Goal: Check status: Check status

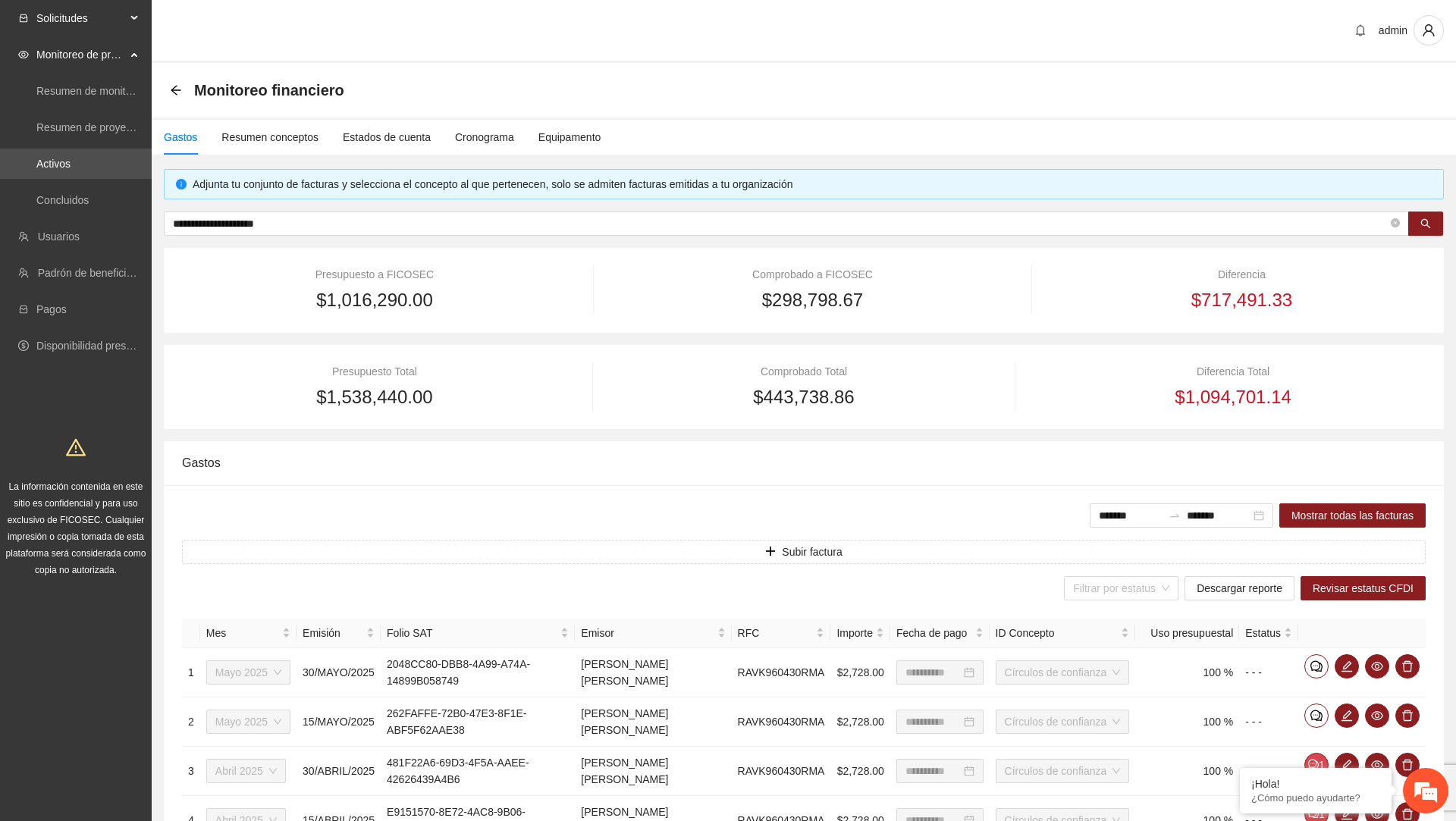
click at [94, 24] on span "Solicitudes" at bounding box center [81, 18] width 89 height 30
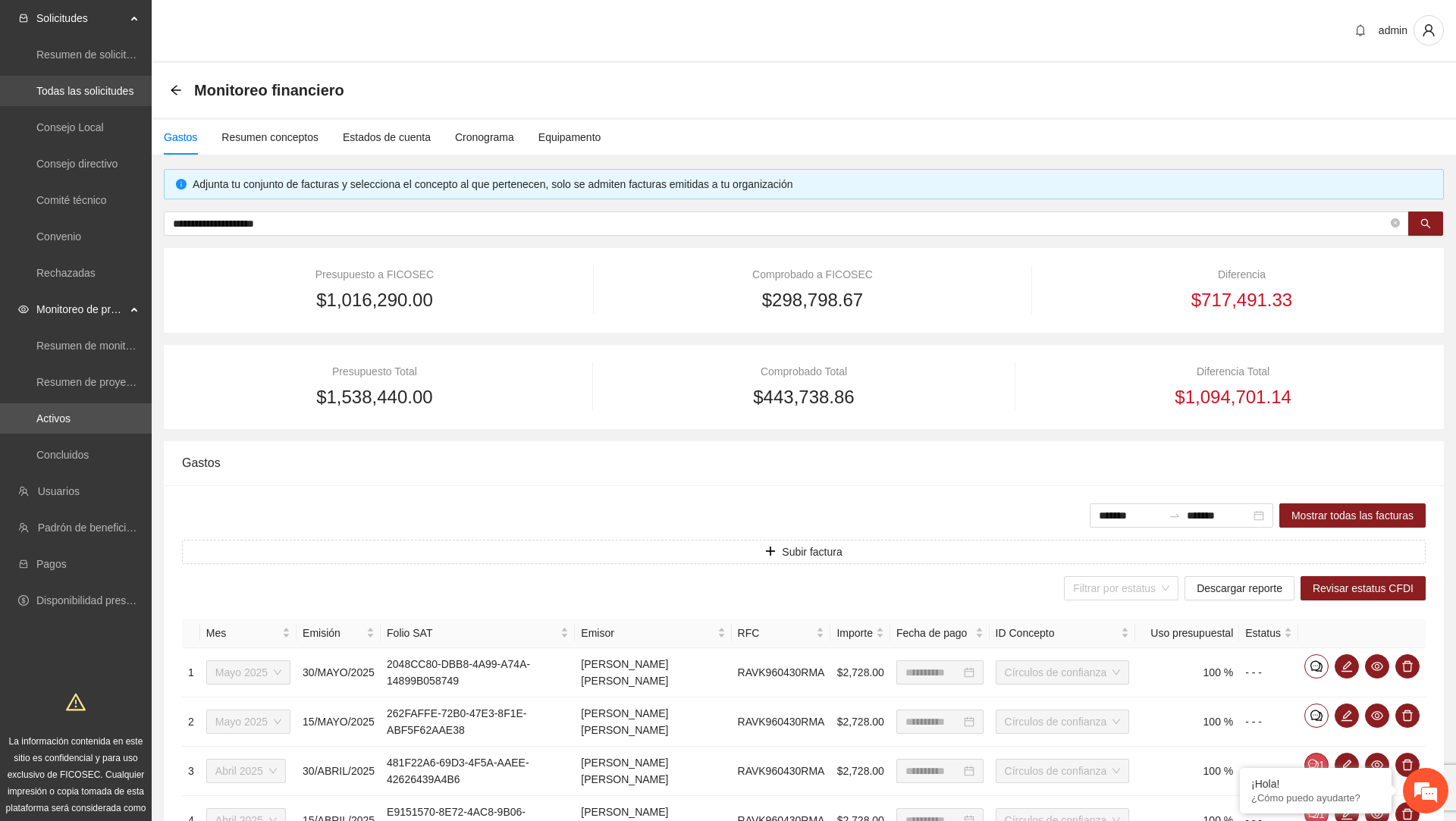
click at [100, 97] on link "Todas las solicitudes" at bounding box center [84, 91] width 97 height 12
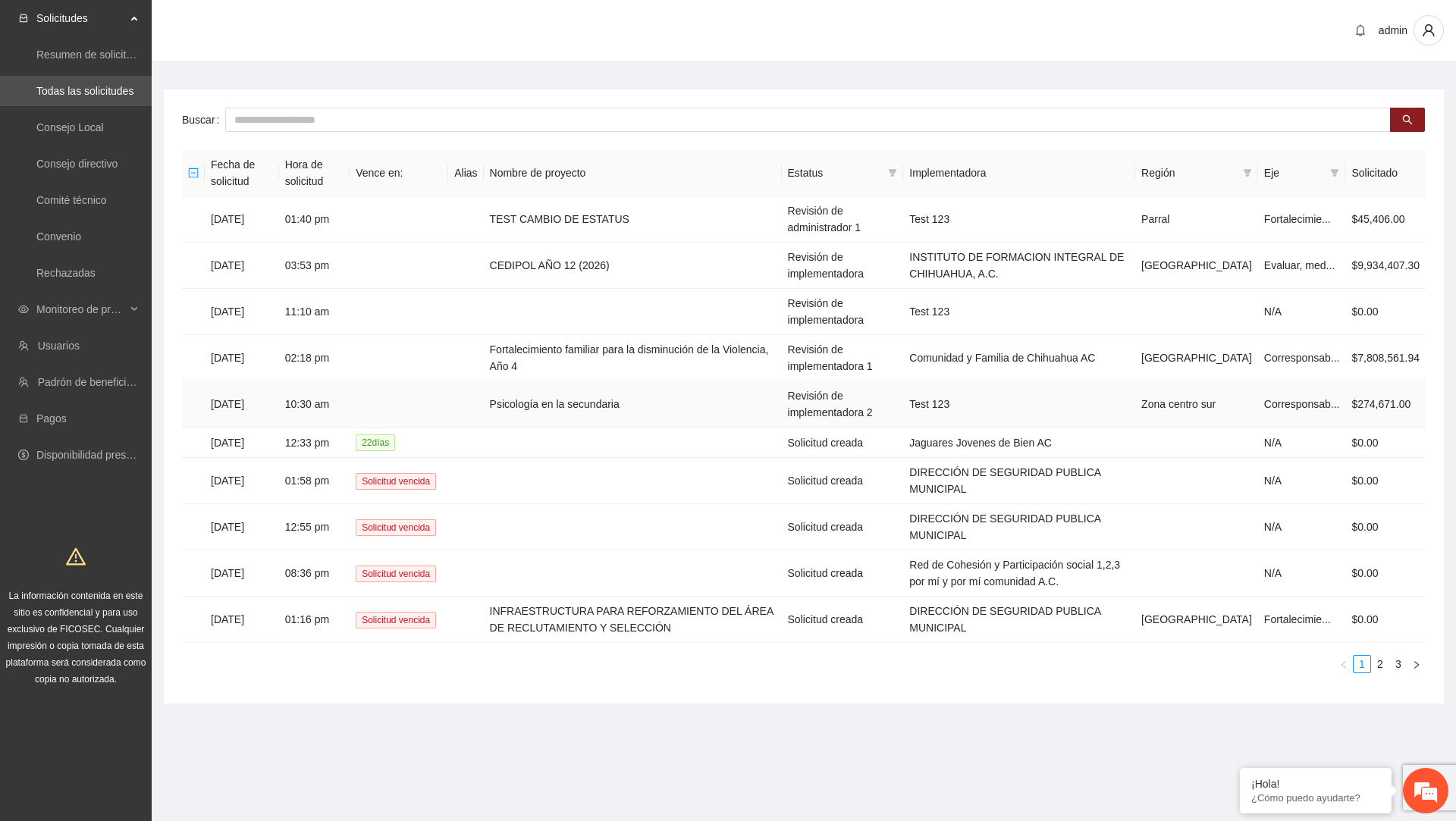
click at [667, 412] on td "Psicología en la secundaria" at bounding box center [633, 404] width 298 height 46
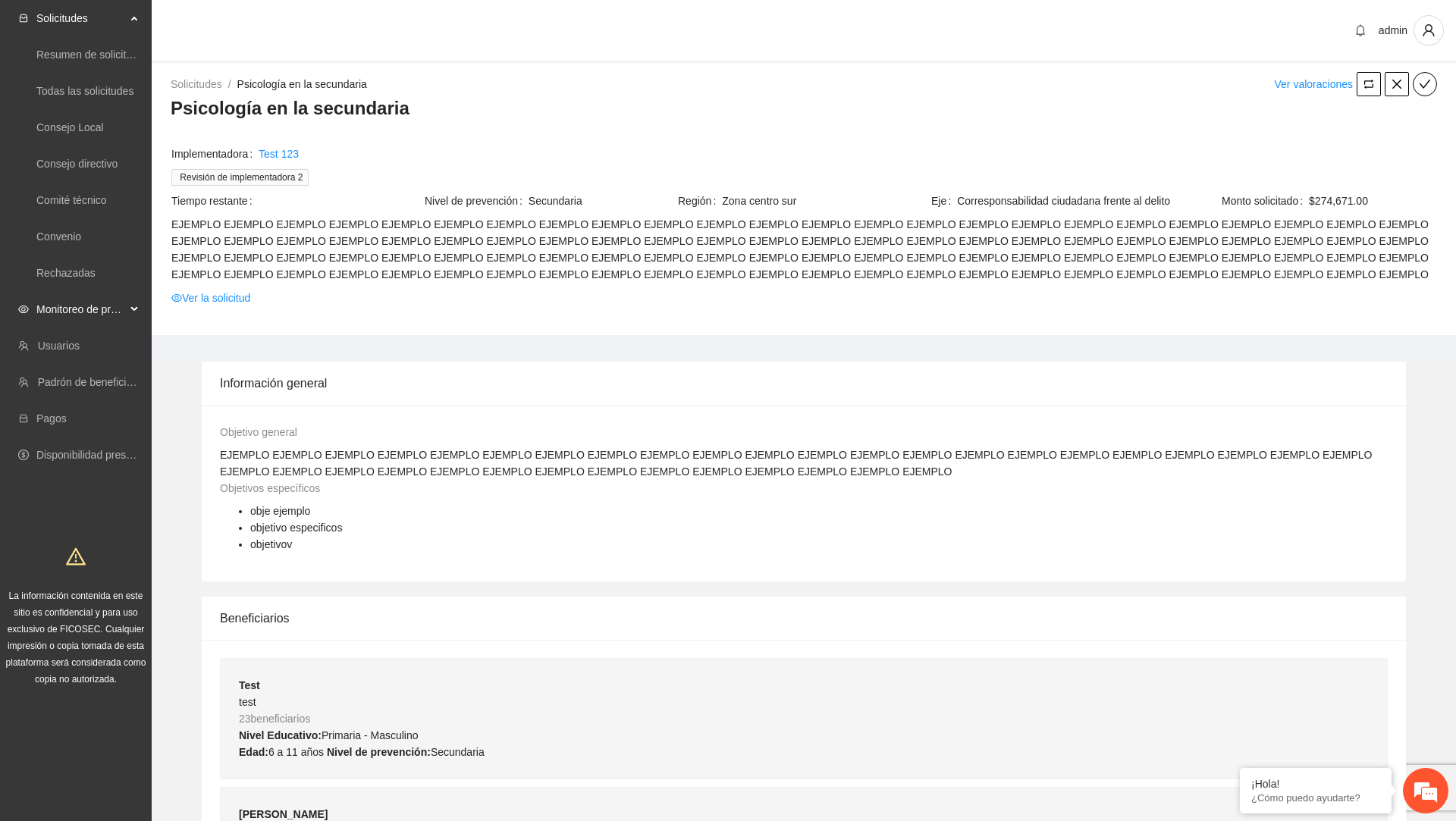
click at [56, 309] on span "Monitoreo de proyectos" at bounding box center [81, 309] width 89 height 30
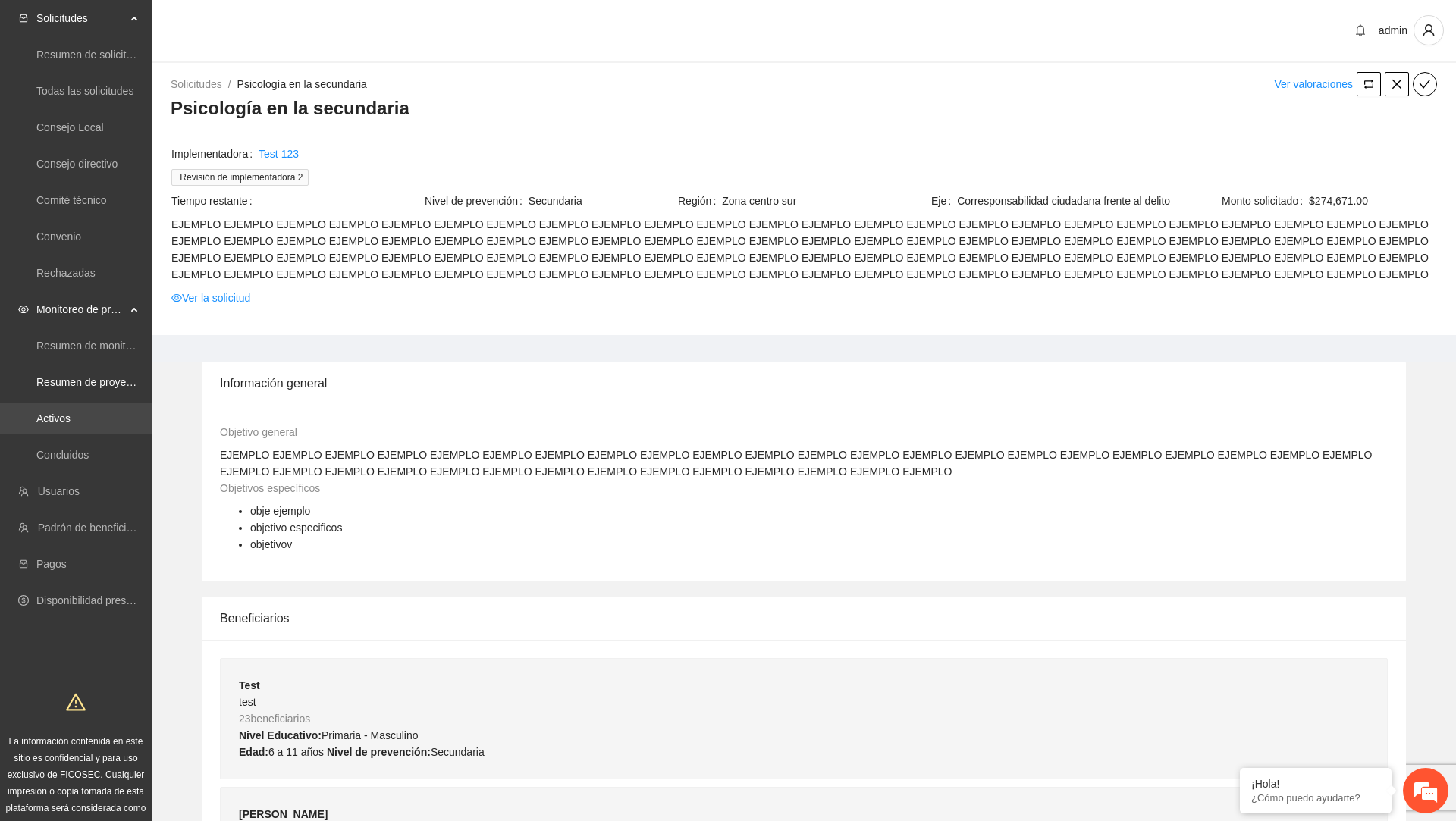
click at [64, 425] on link "Activos" at bounding box center [54, 418] width 34 height 12
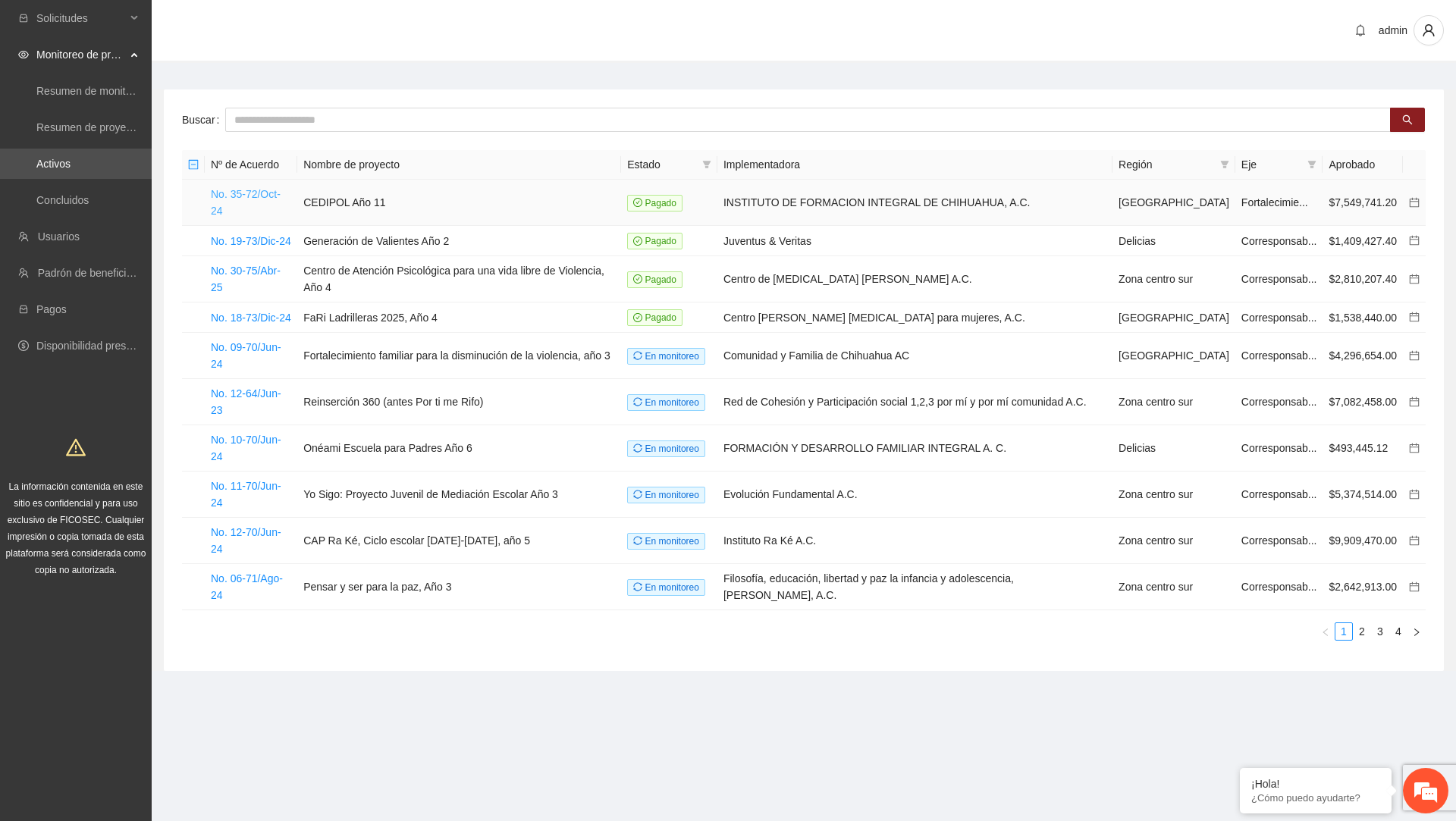
click at [249, 199] on link "No. 35-72/Oct-24" at bounding box center [246, 201] width 70 height 28
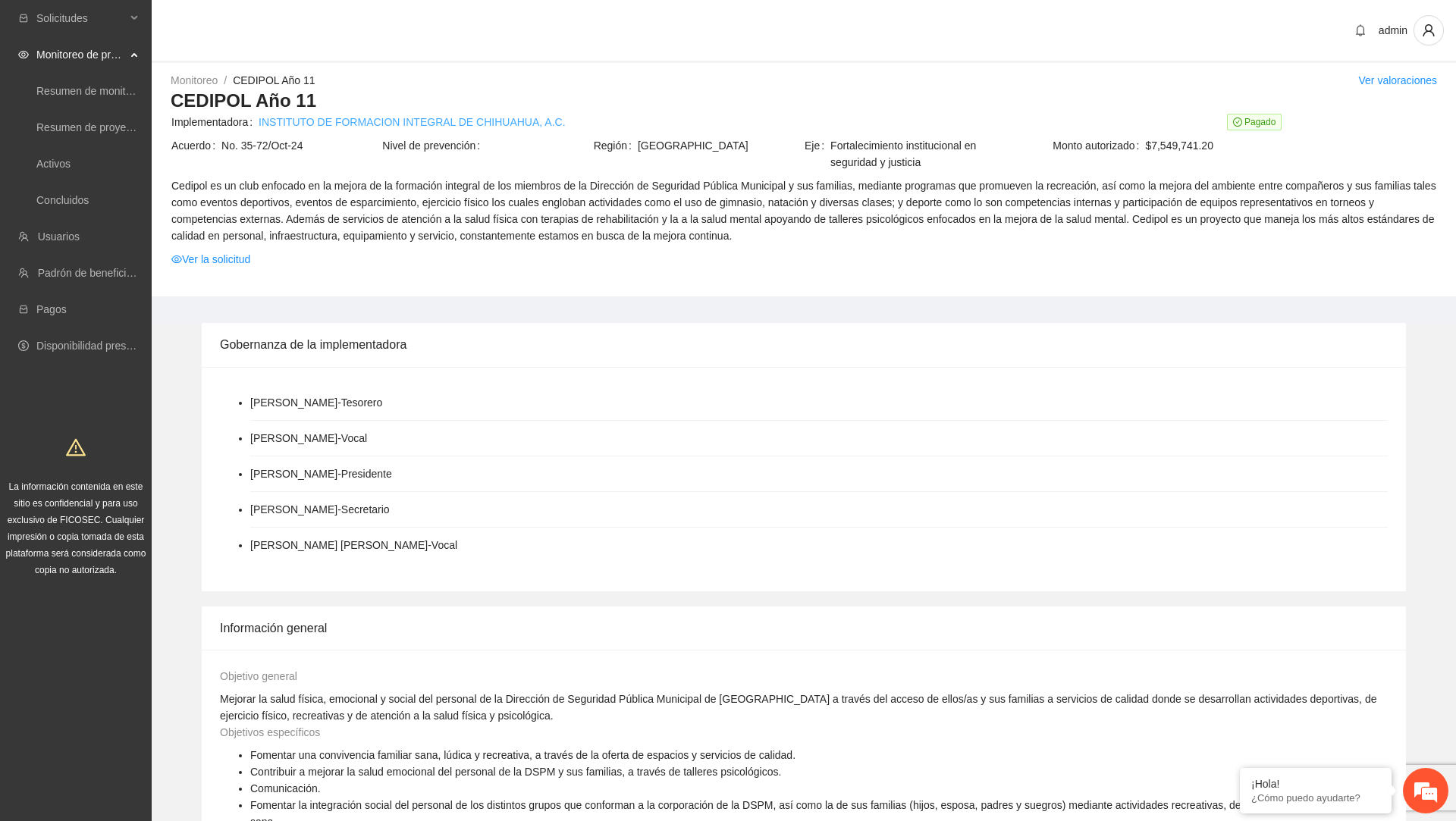
click at [431, 118] on link "INSTITUTO DE FORMACION INTEGRAL DE CHIHUAHUA, A.C." at bounding box center [411, 122] width 306 height 17
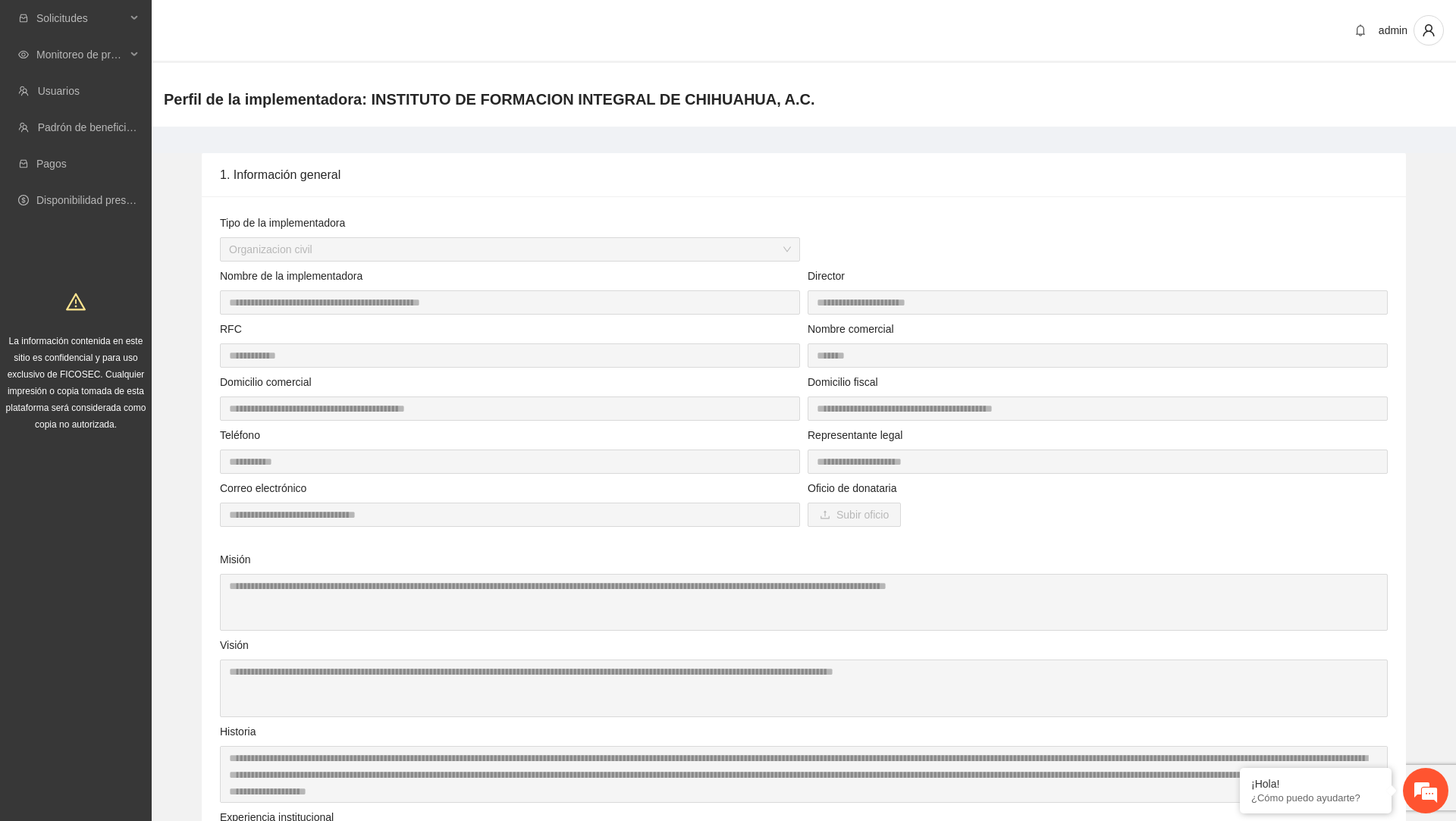
click at [99, 73] on ul "Solicitudes Monitoreo de proyectos Usuarios Padrón de beneficiarios Pagos Dispo…" at bounding box center [76, 109] width 152 height 218
click at [103, 58] on span "Monitoreo de proyectos" at bounding box center [81, 54] width 89 height 30
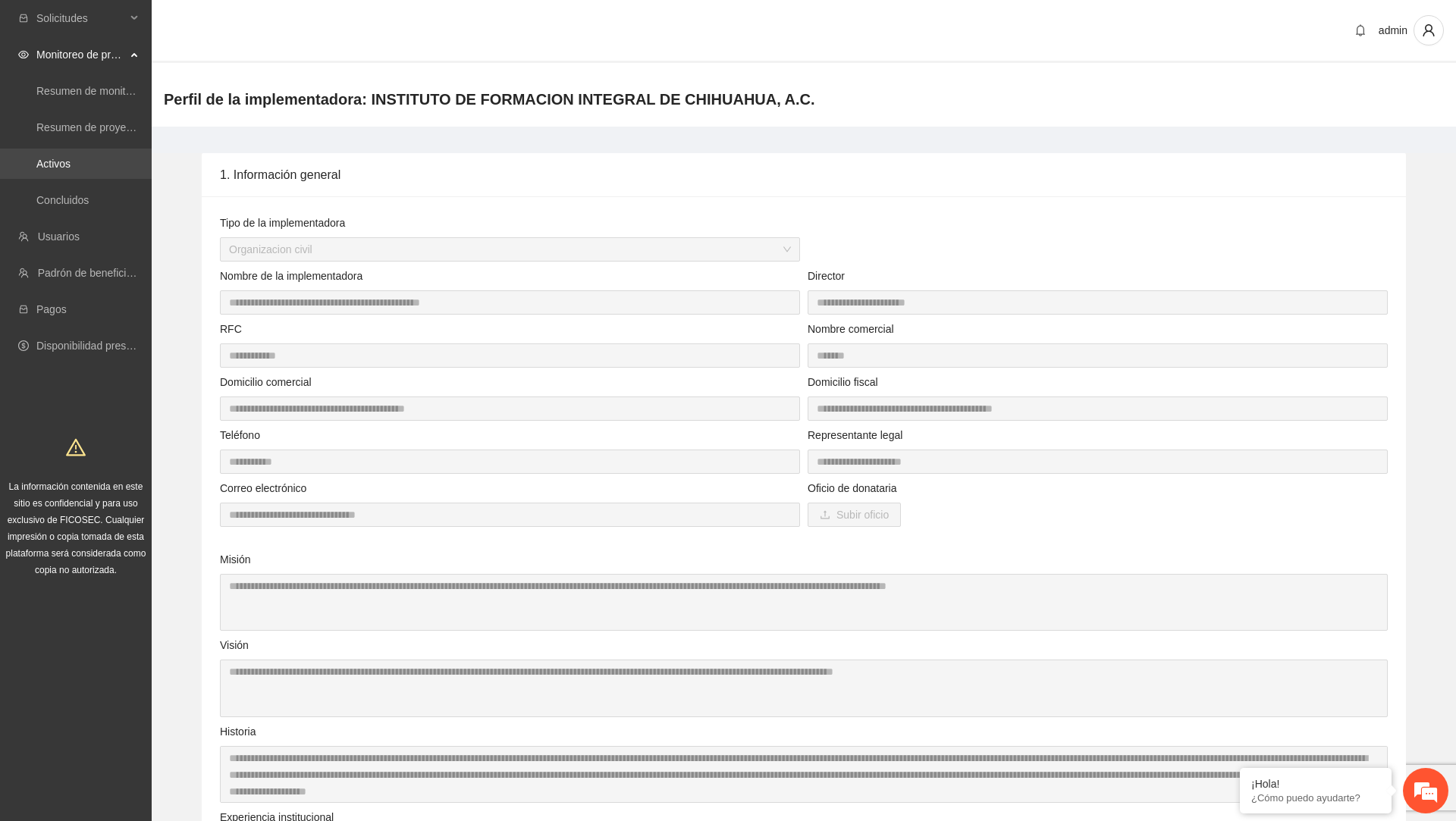
click at [71, 166] on link "Activos" at bounding box center [54, 163] width 34 height 12
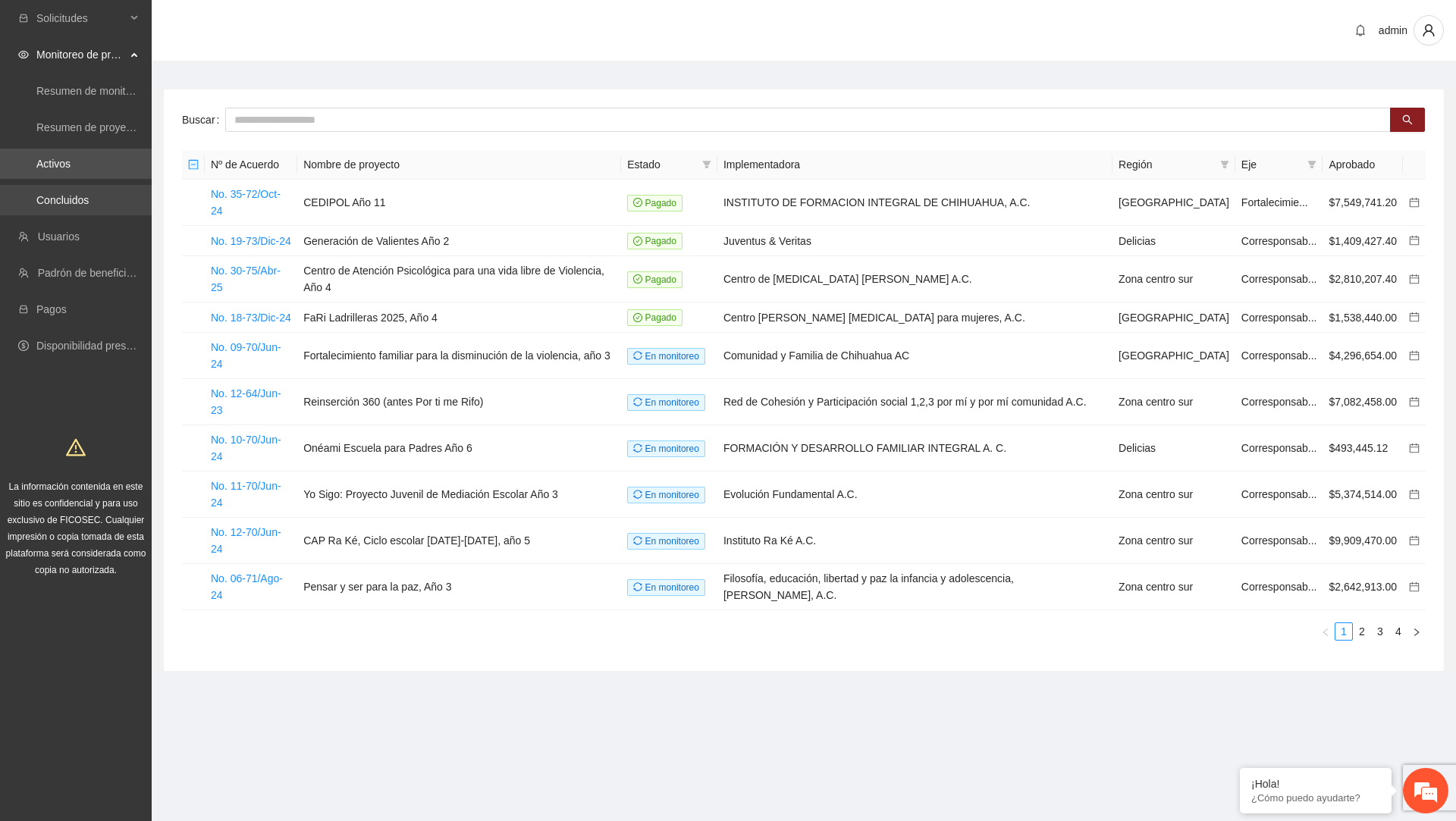
click at [89, 206] on link "Concluidos" at bounding box center [63, 200] width 52 height 12
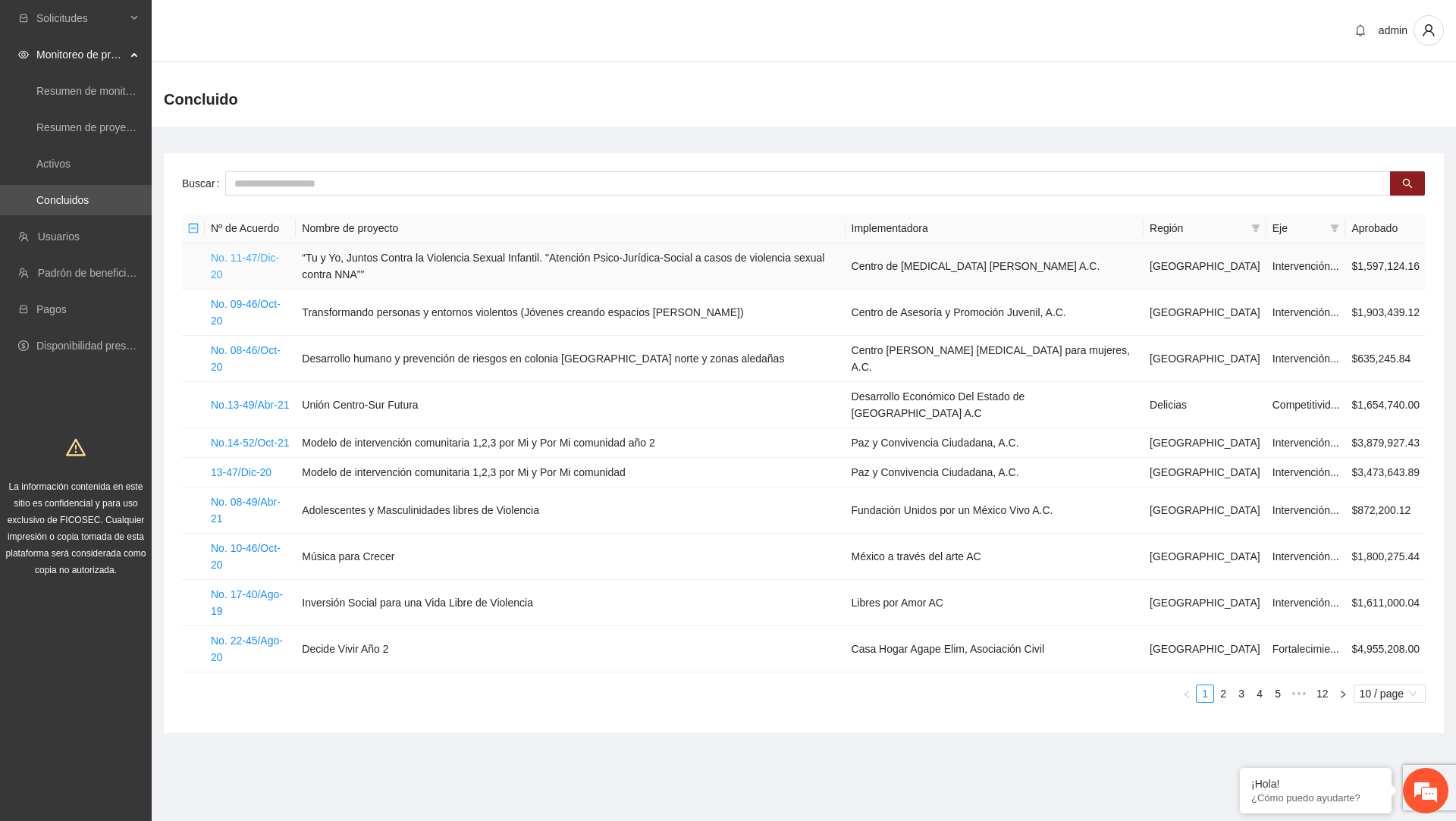
click at [280, 267] on link "No. 11-47/Dic-20" at bounding box center [245, 266] width 68 height 28
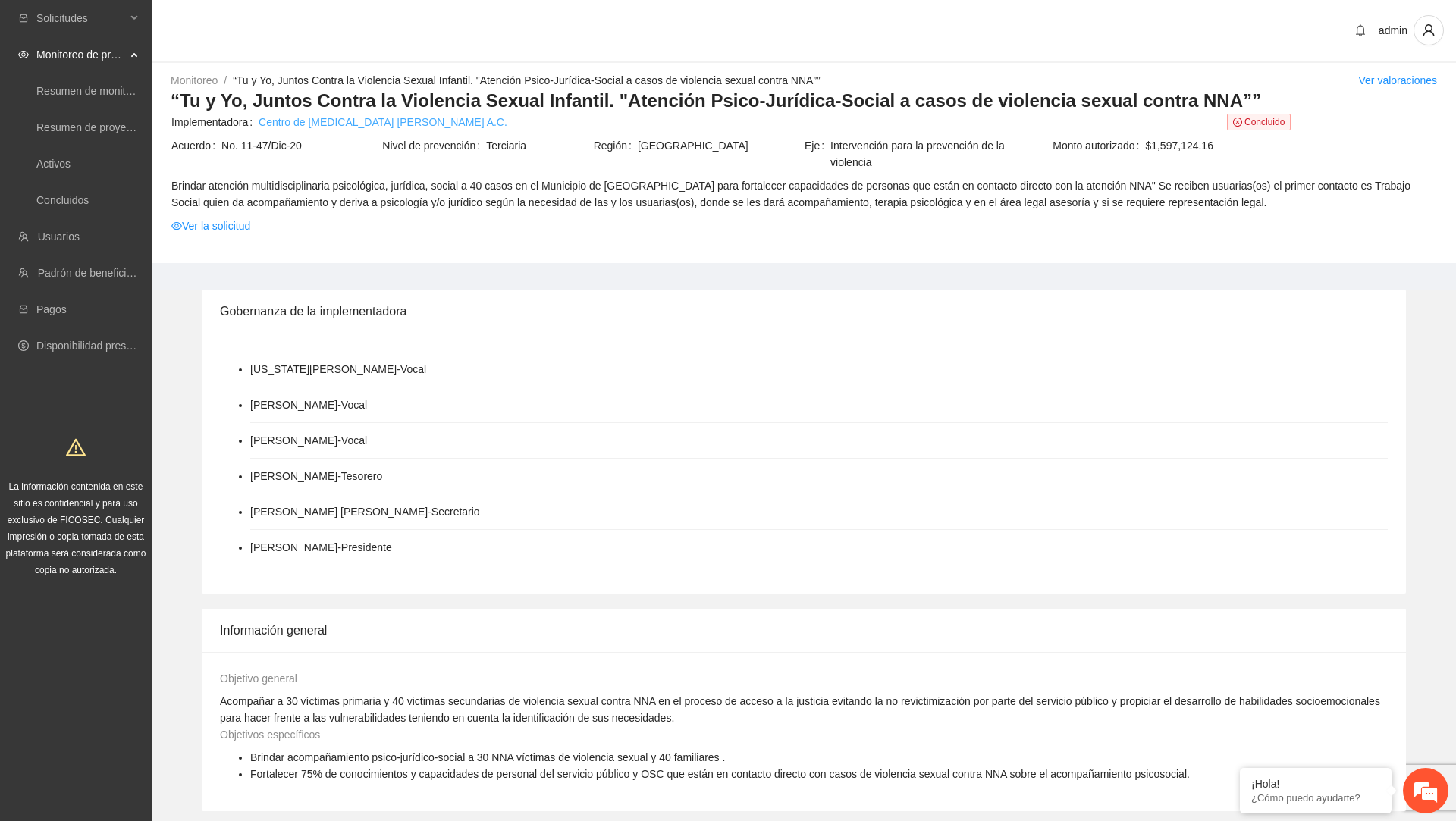
click at [353, 123] on link "Centro de Intervención en Crisis Alma Calma A.C." at bounding box center [383, 122] width 249 height 17
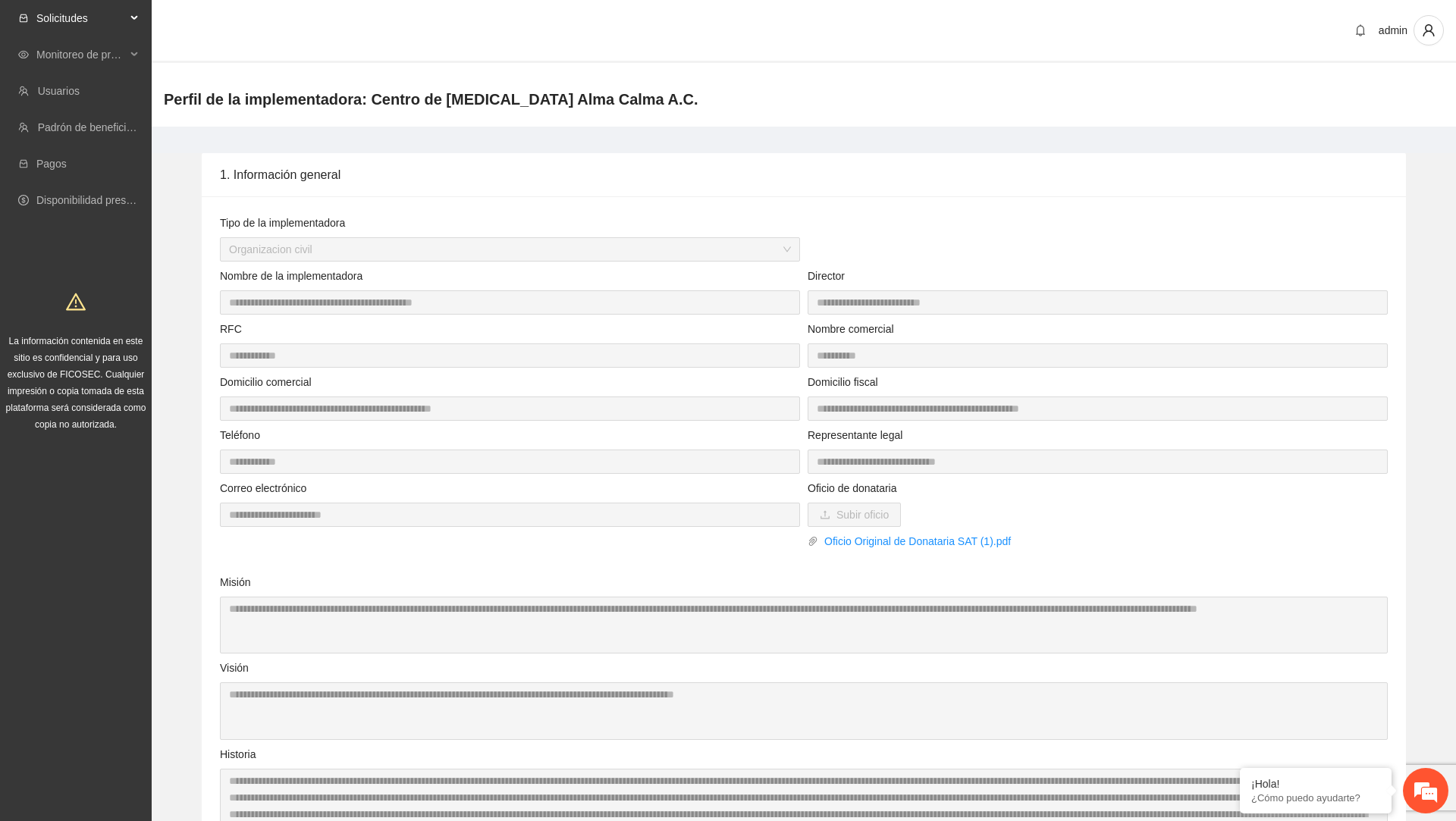
click at [132, 23] on div "Solicitudes" at bounding box center [76, 18] width 152 height 30
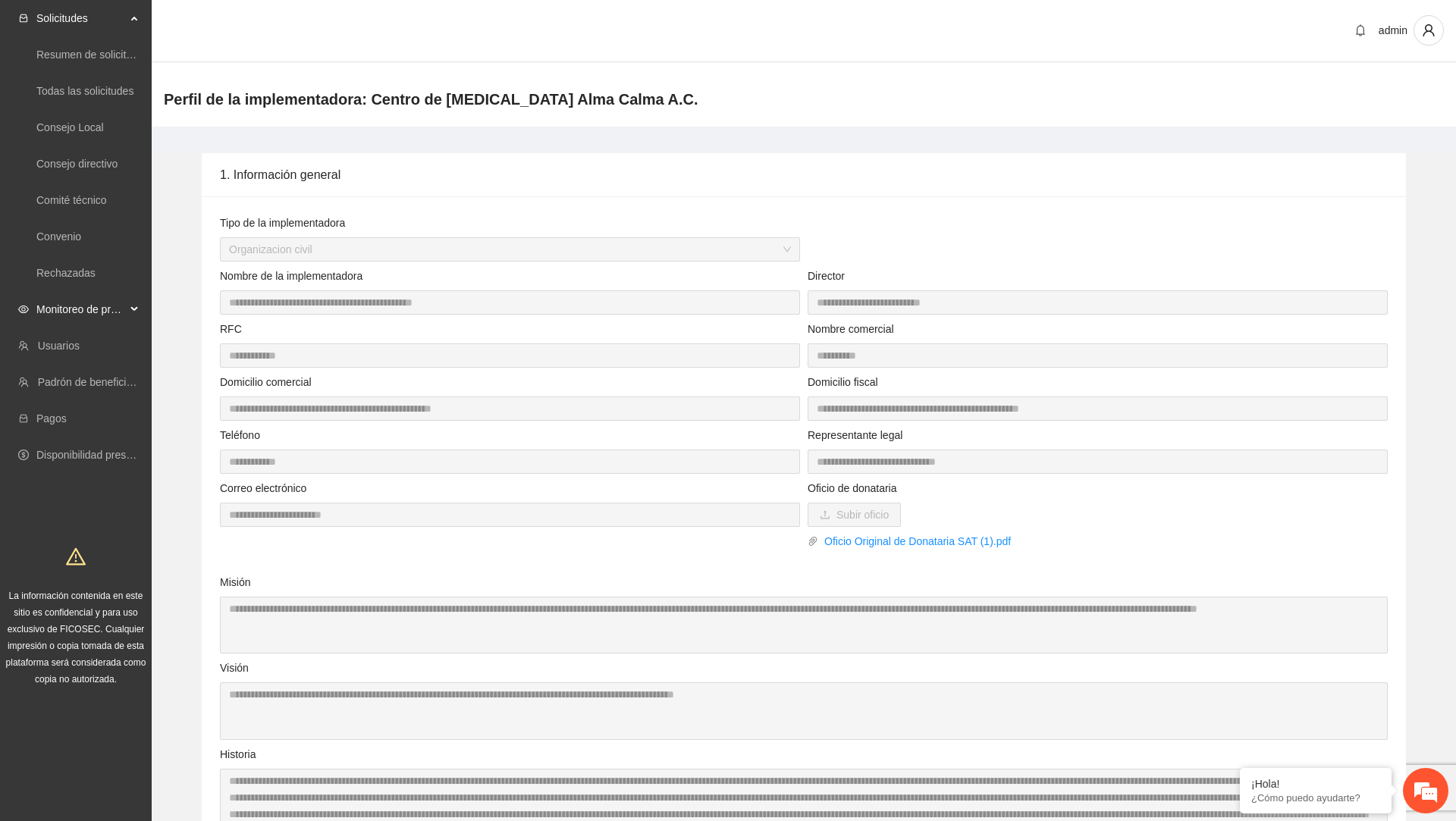
click at [86, 300] on span "Monitoreo de proyectos" at bounding box center [81, 309] width 89 height 30
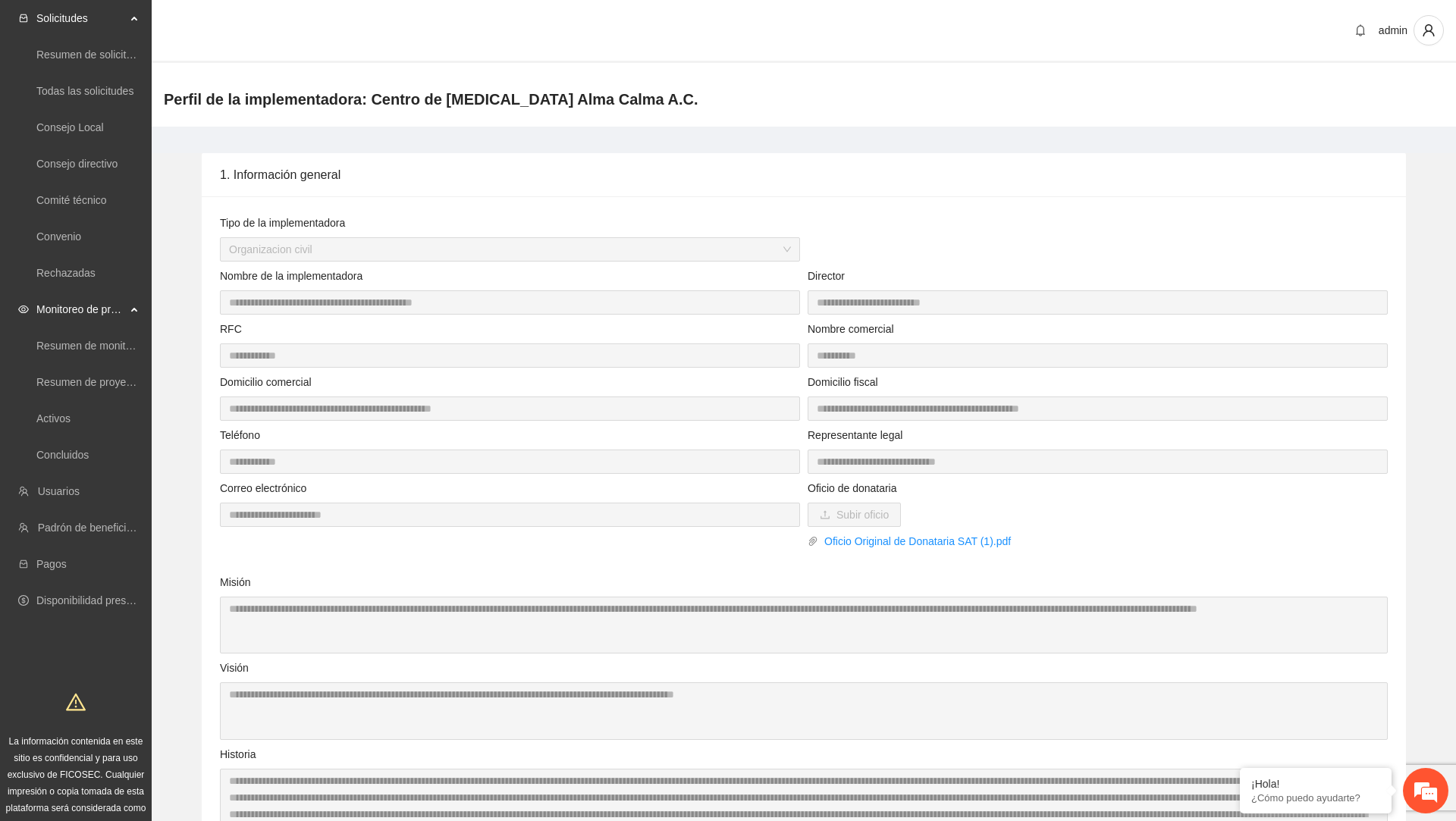
click at [314, 176] on div "1. Información general" at bounding box center [804, 175] width 1168 height 43
click at [71, 421] on link "Activos" at bounding box center [54, 418] width 34 height 12
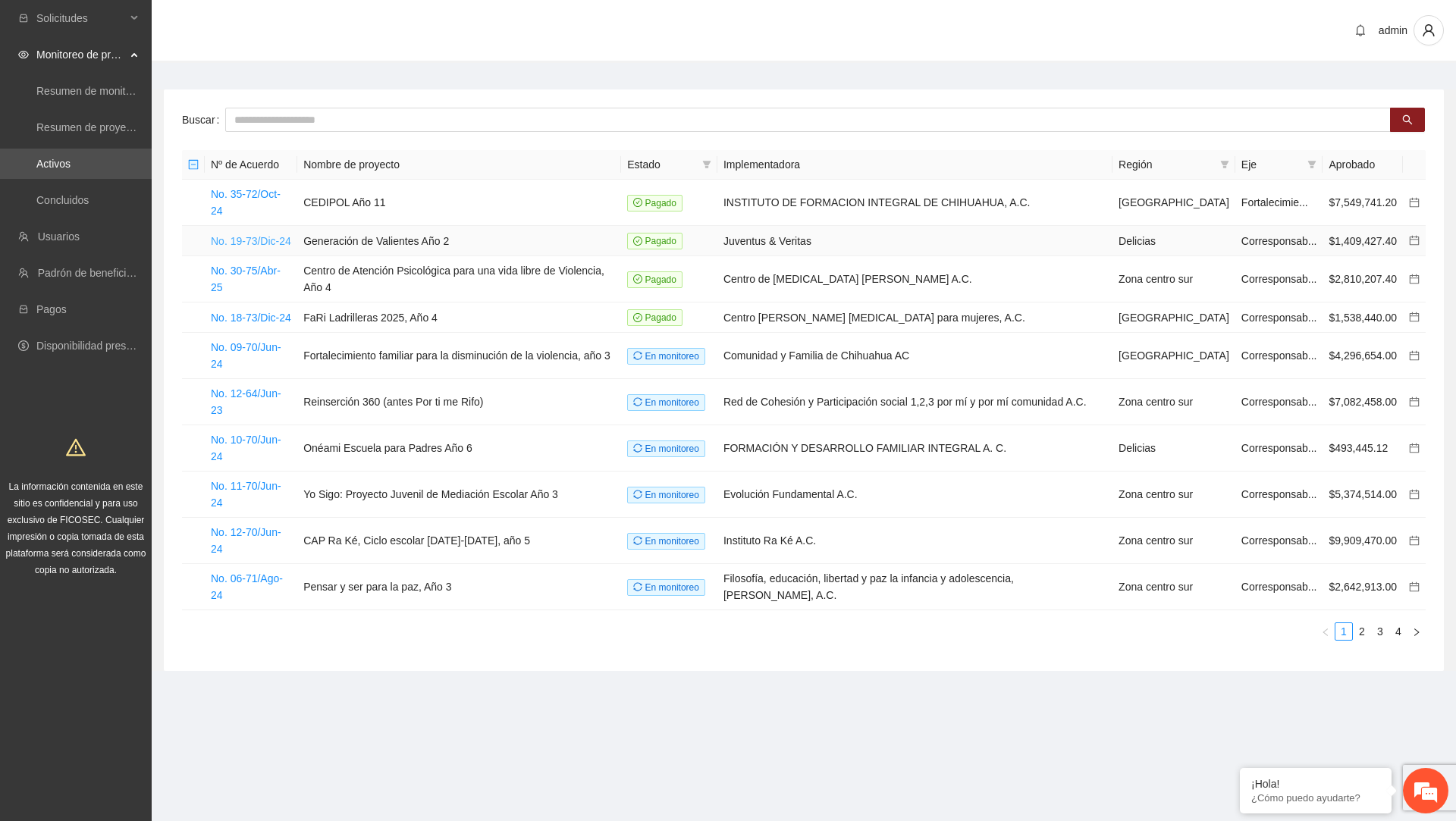
click at [278, 235] on link "No. 19-73/Dic-24" at bounding box center [251, 240] width 80 height 12
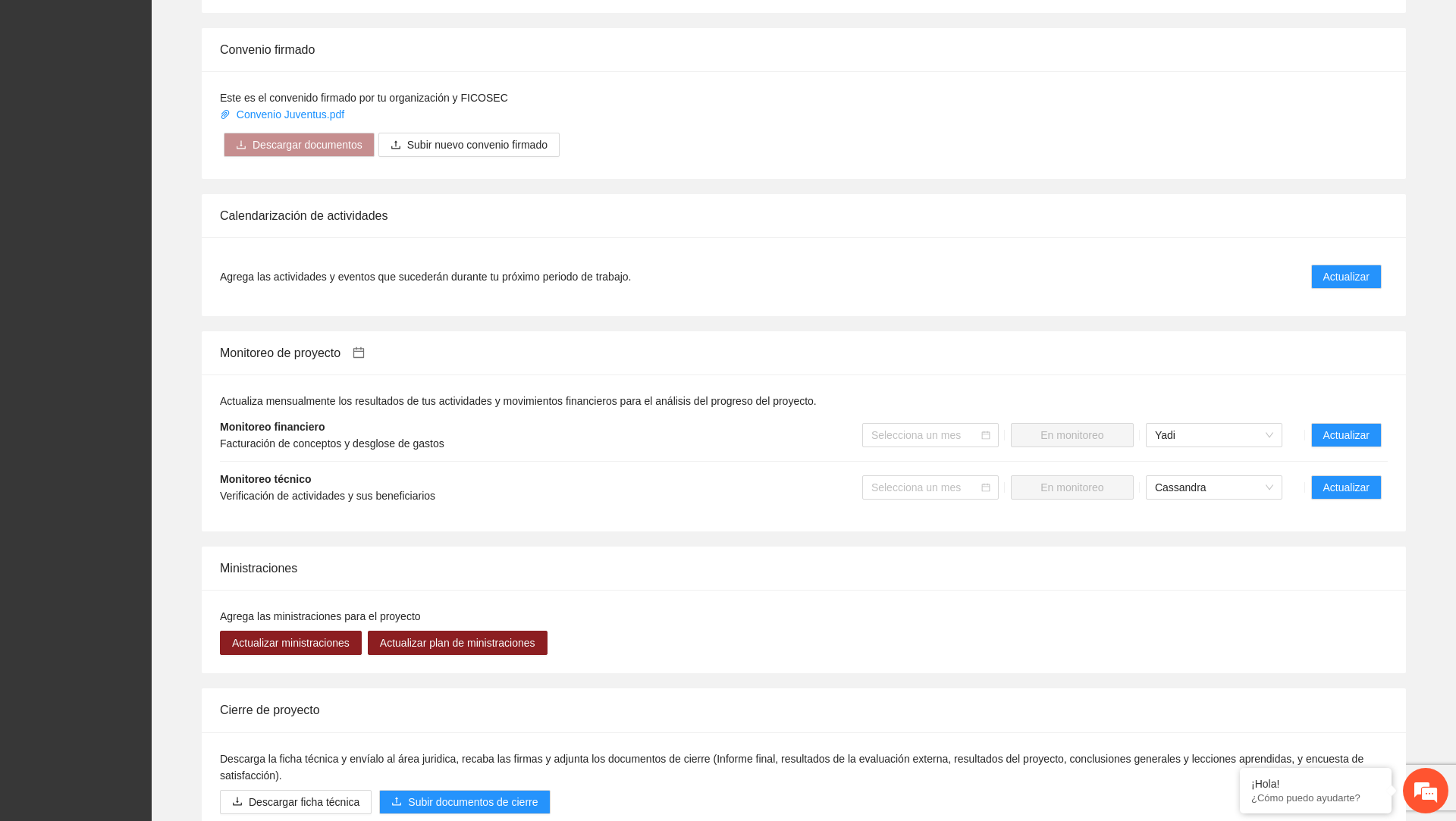
scroll to position [1219, 0]
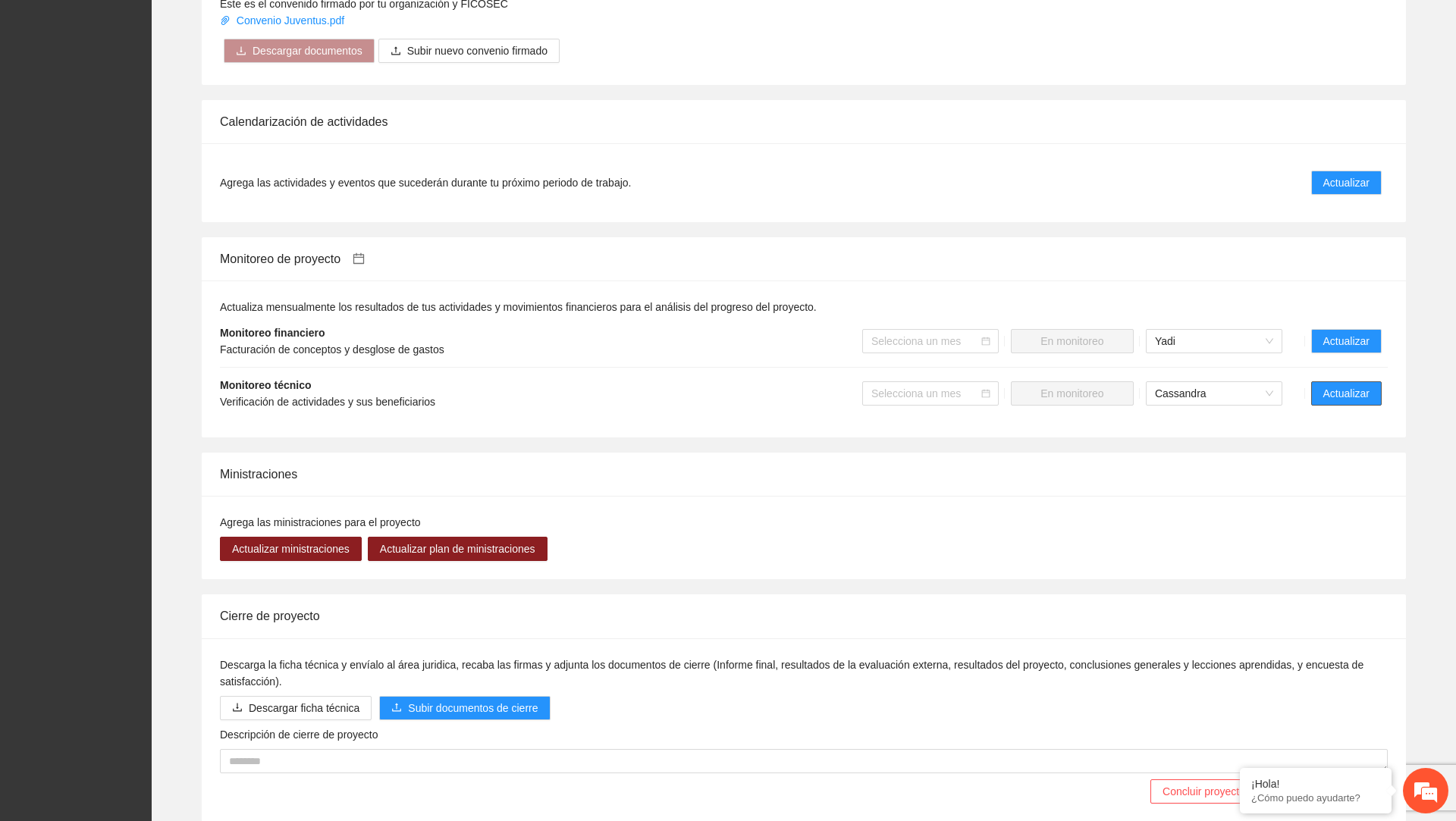
click at [1337, 402] on span "Actualizar" at bounding box center [1346, 393] width 46 height 17
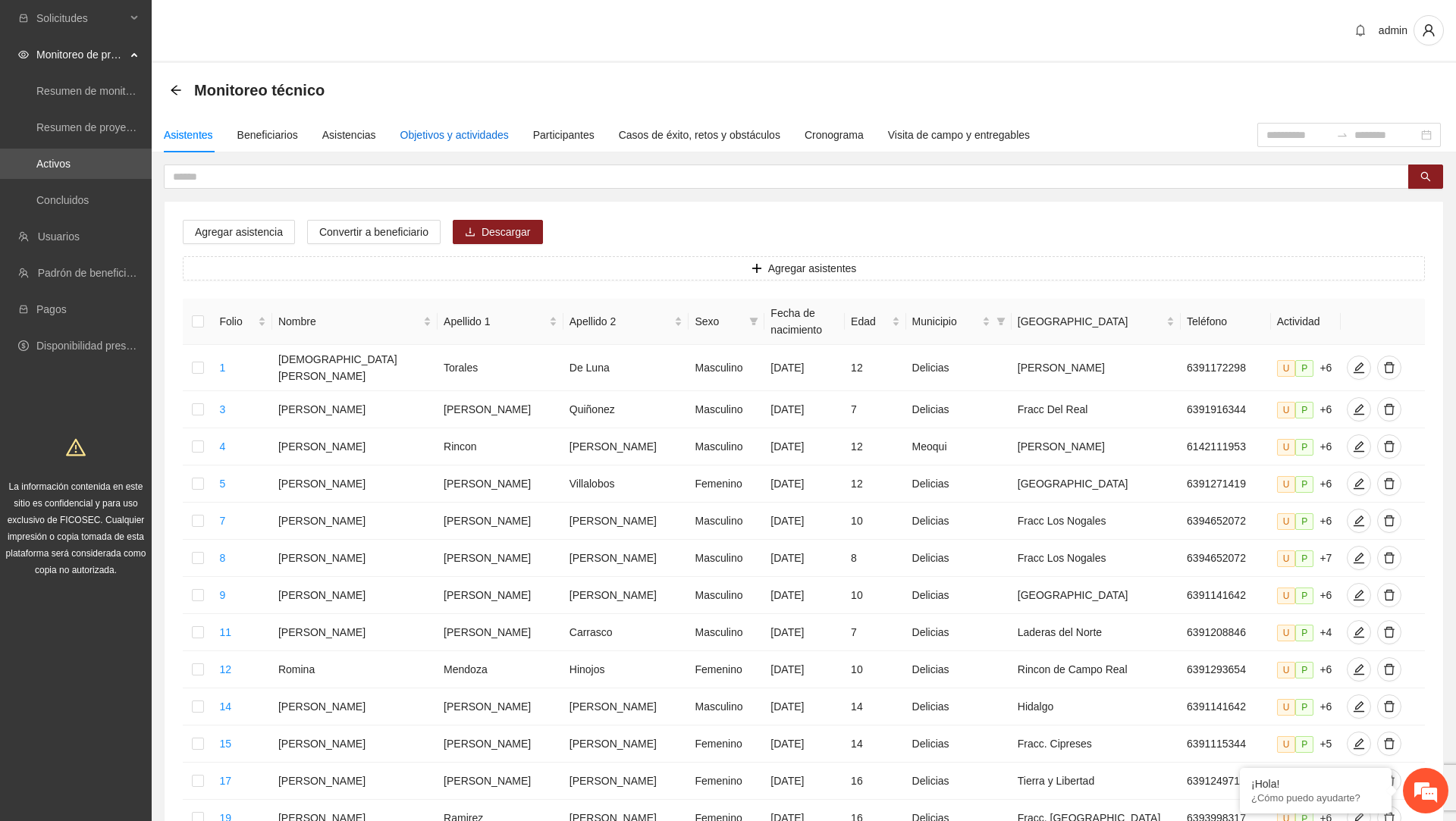
click at [435, 136] on div "Objetivos y actividades" at bounding box center [454, 135] width 108 height 17
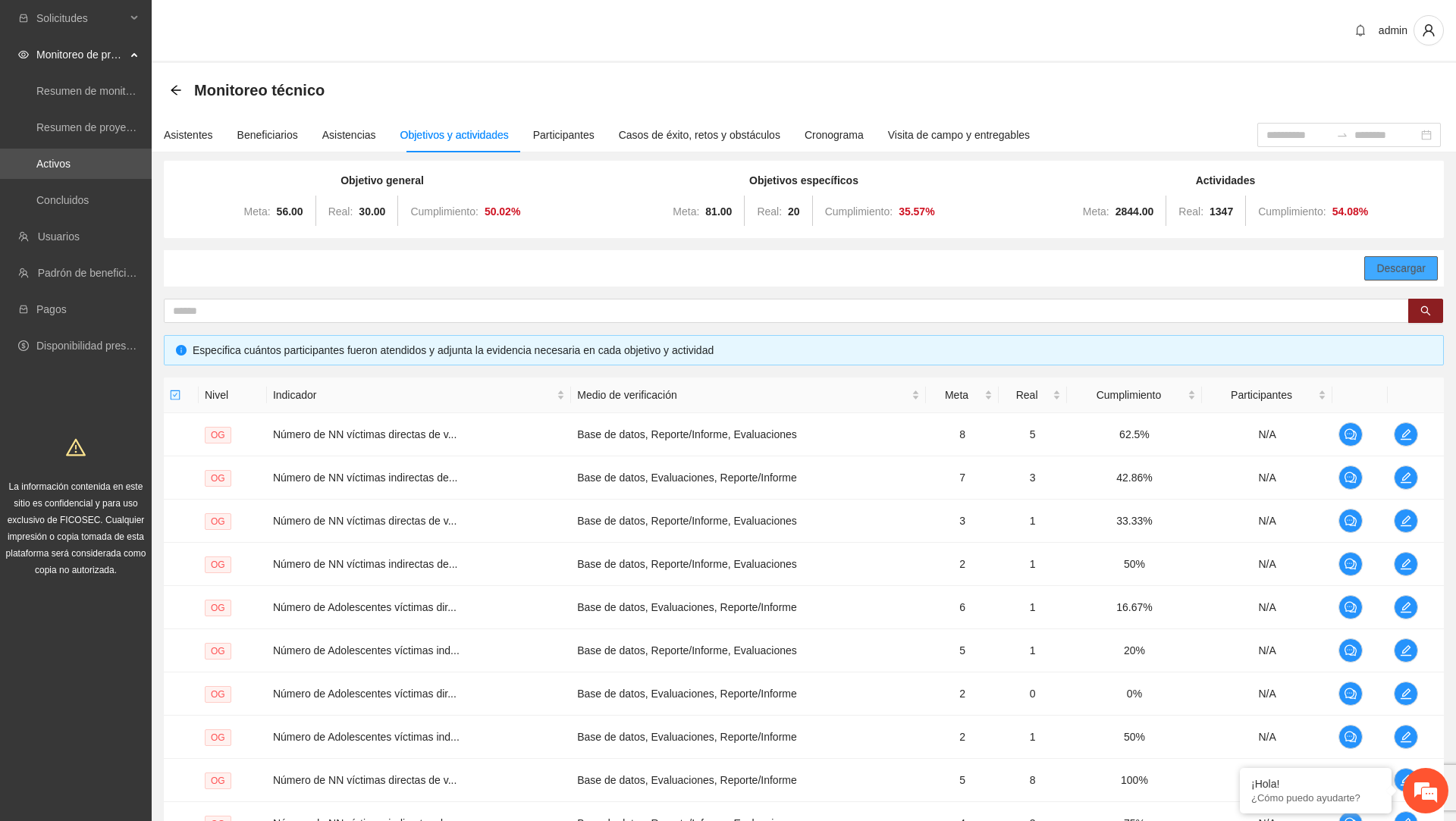
click at [1384, 275] on span "Descargar" at bounding box center [1401, 268] width 50 height 17
click at [1431, 35] on icon "user" at bounding box center [1428, 30] width 14 height 14
click at [1389, 86] on span "Cerrar sesión" at bounding box center [1386, 88] width 96 height 17
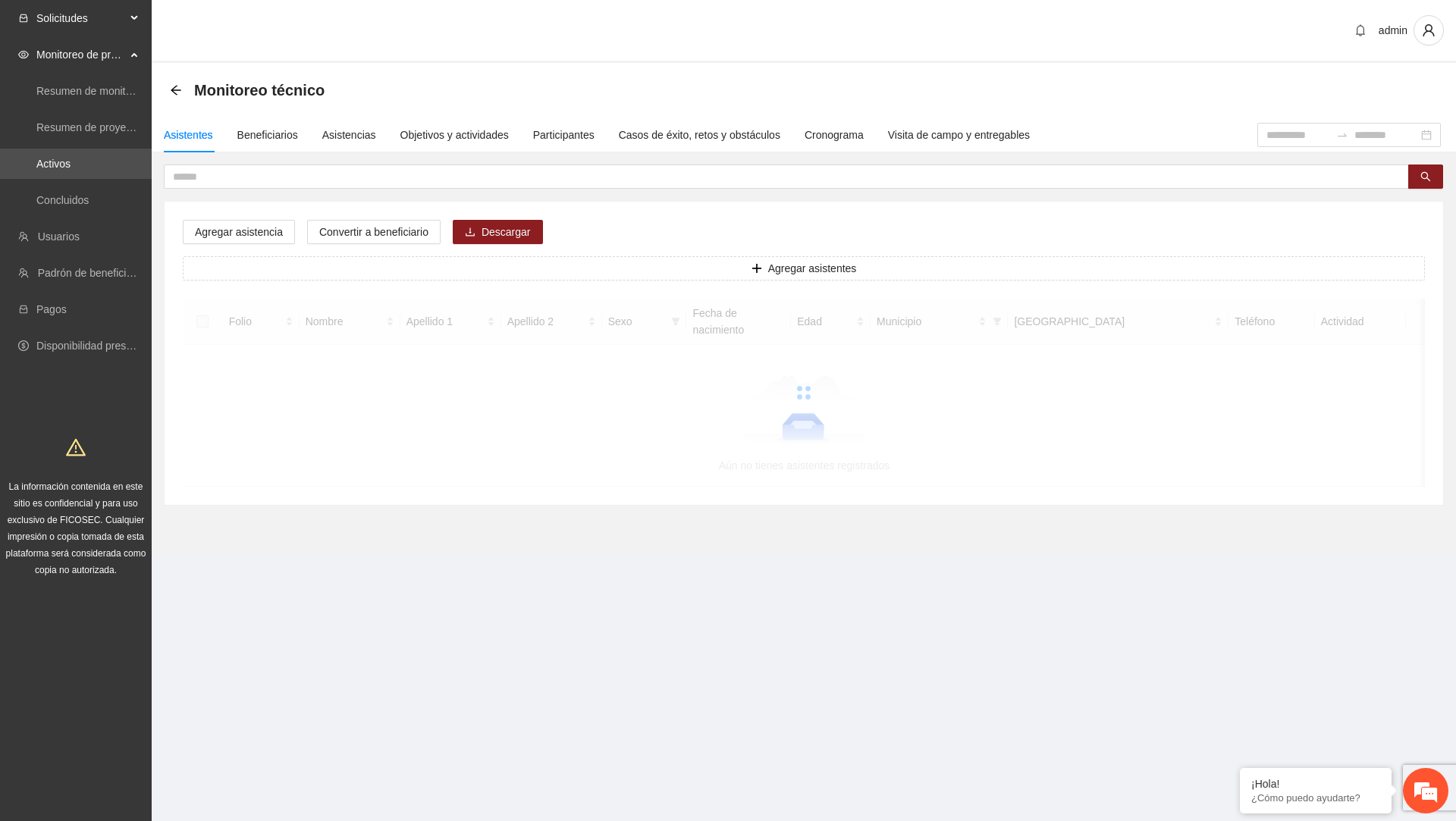
click at [87, 9] on span "Solicitudes" at bounding box center [81, 18] width 89 height 30
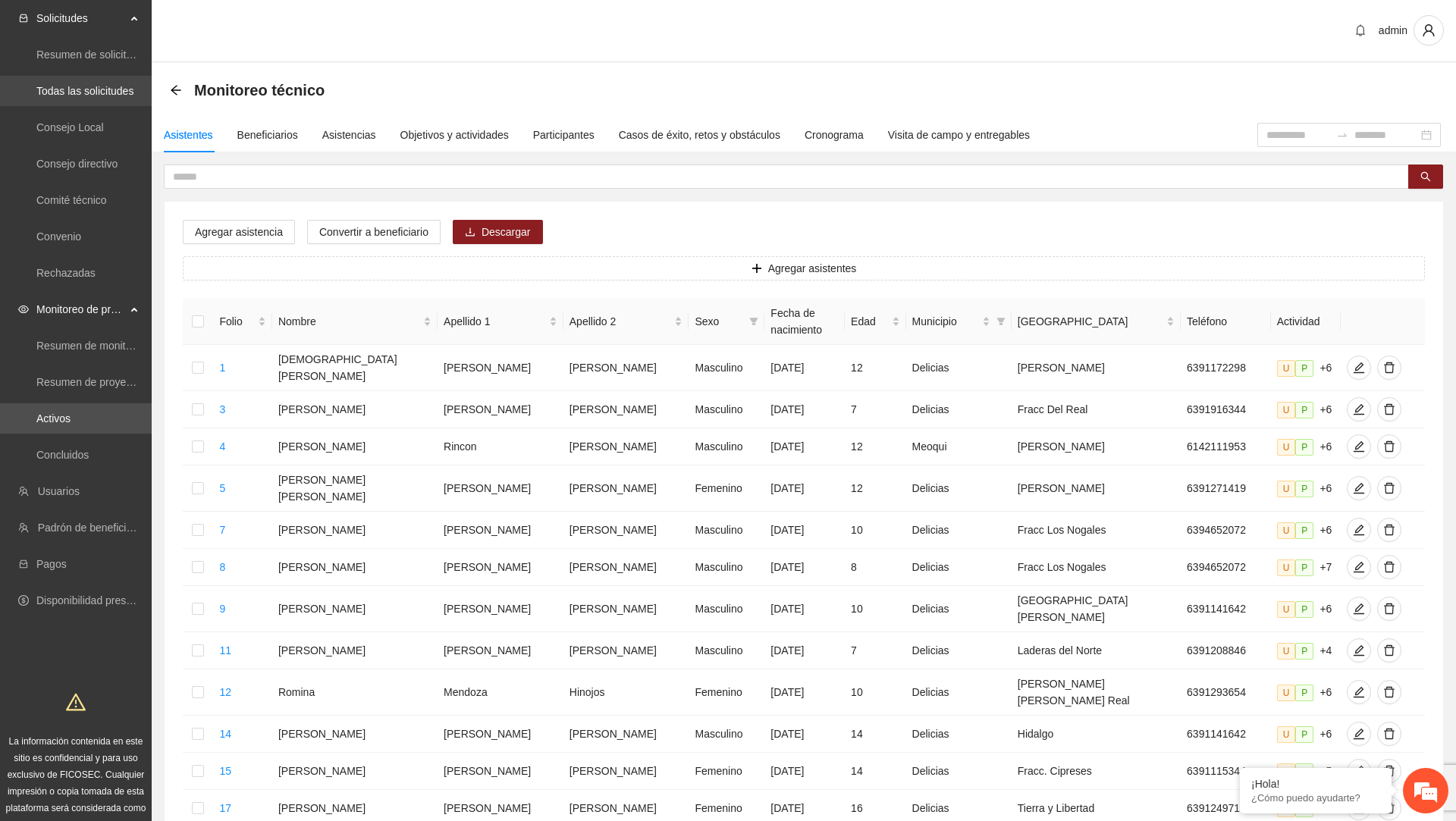
click at [89, 96] on link "Todas las solicitudes" at bounding box center [84, 91] width 97 height 12
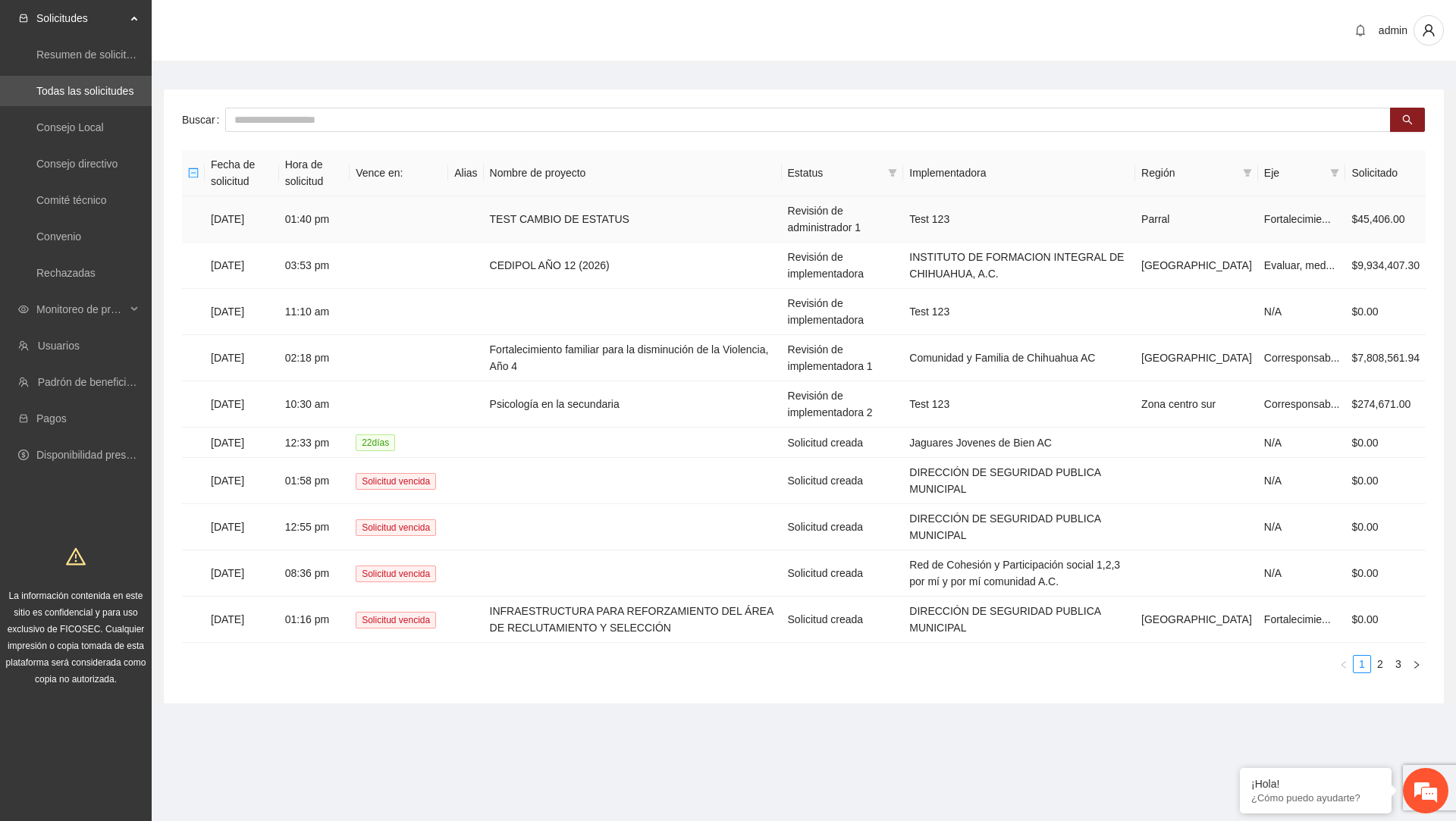
click at [573, 220] on td "TEST CAMBIO DE ESTATUS" at bounding box center [633, 219] width 298 height 46
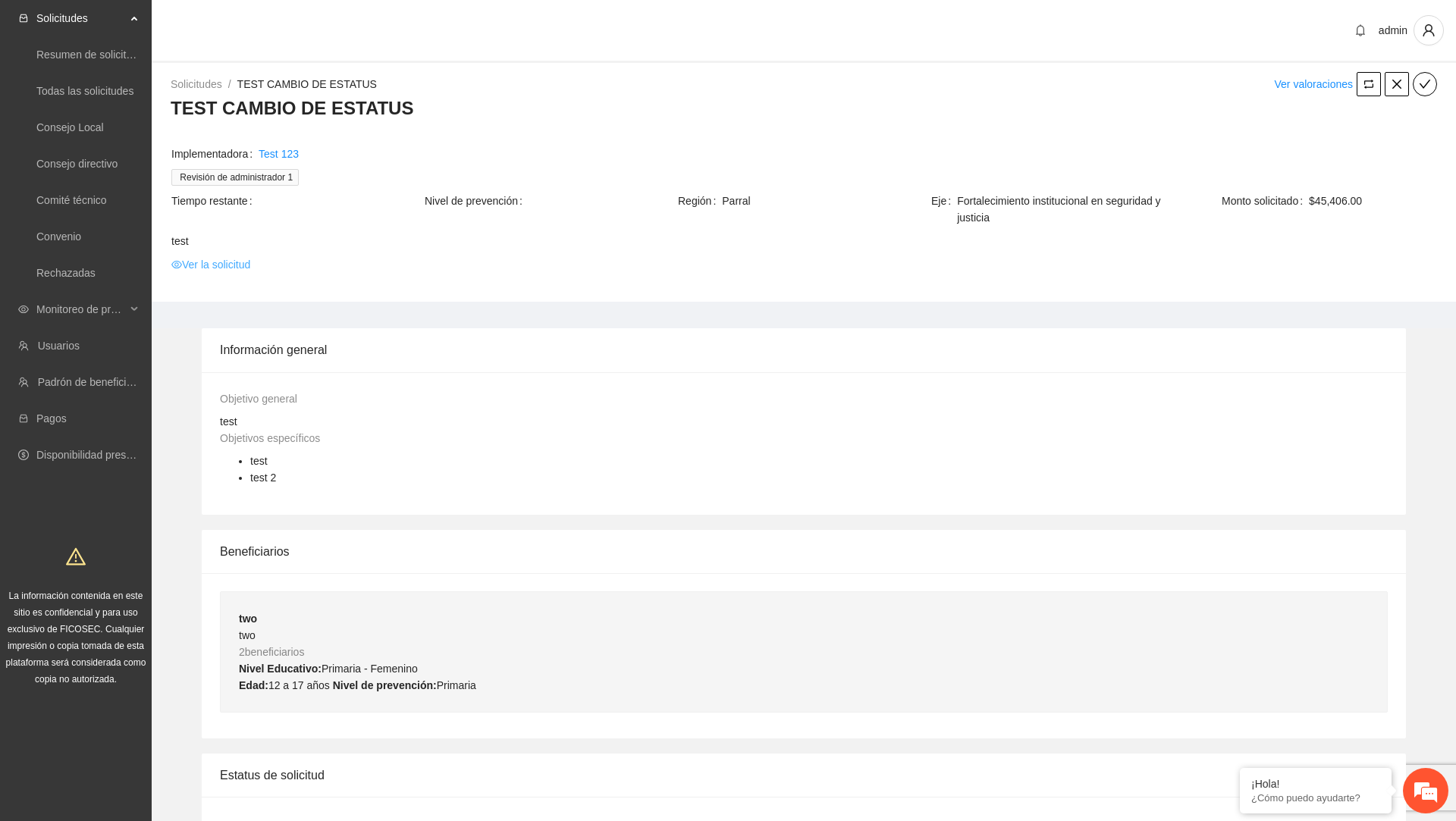
click at [227, 259] on link "Ver la solicitud" at bounding box center [210, 265] width 79 height 17
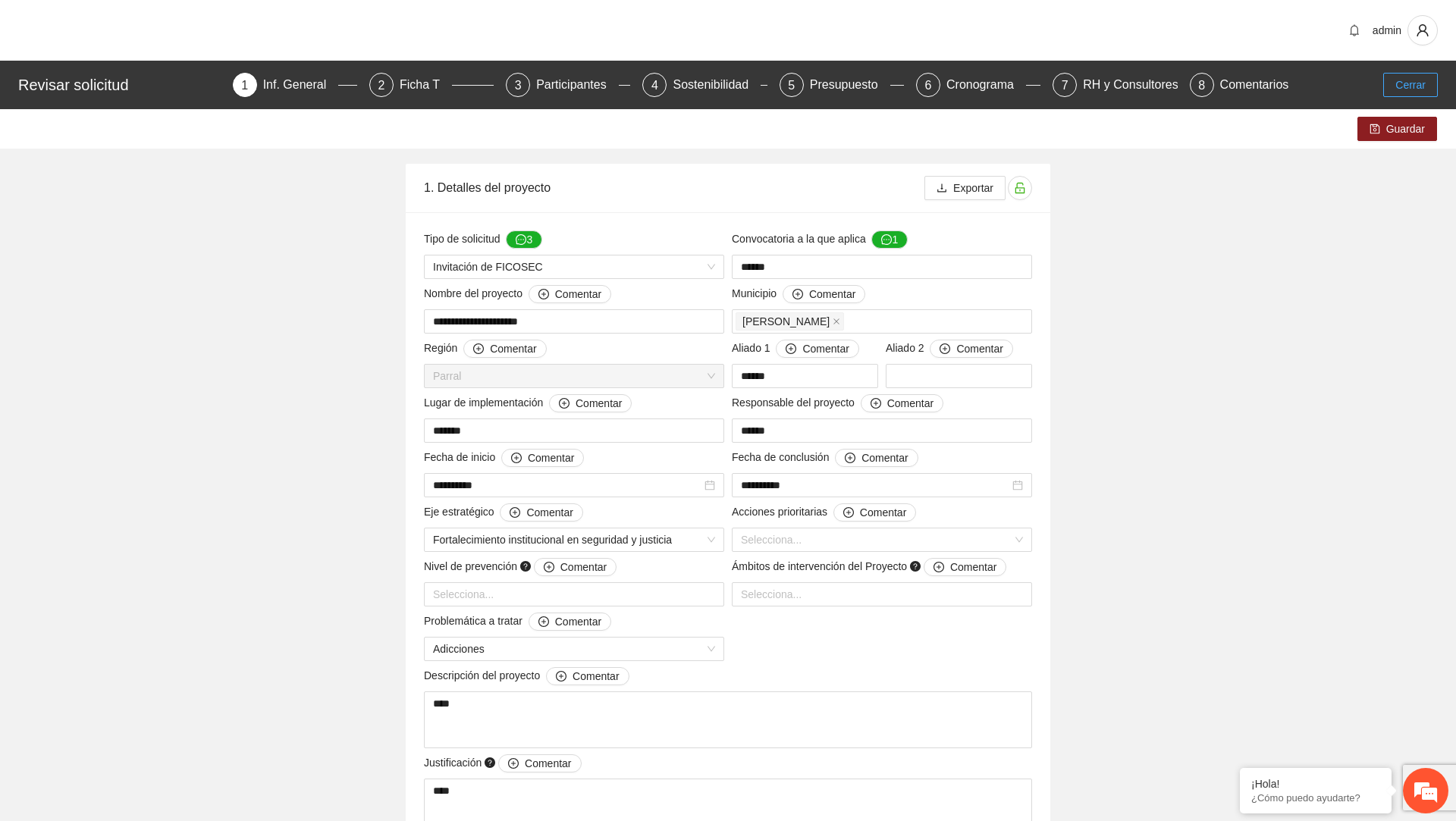
click at [1412, 91] on span "Cerrar" at bounding box center [1410, 84] width 30 height 17
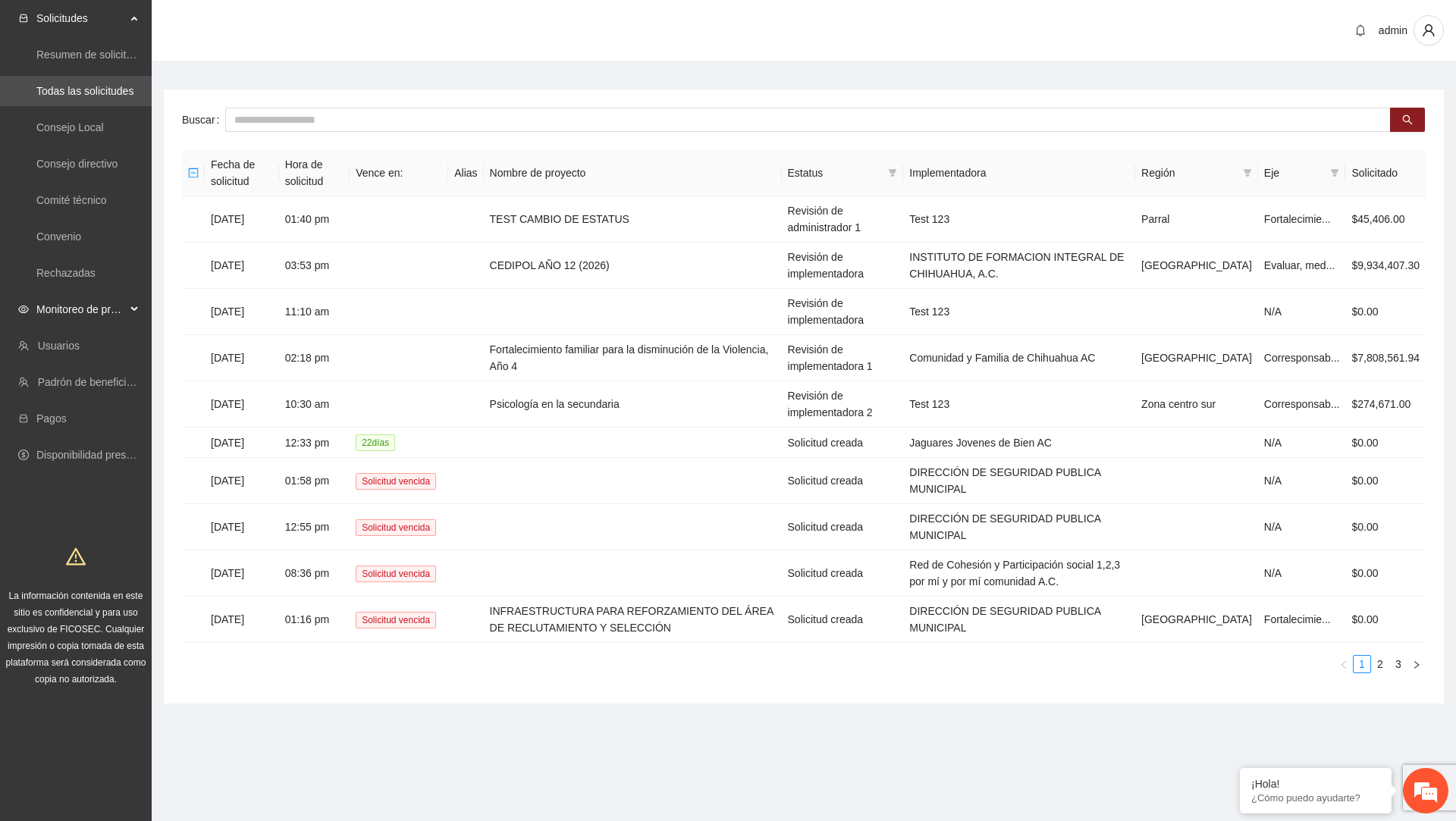
click at [84, 309] on span "Monitoreo de proyectos" at bounding box center [81, 309] width 89 height 30
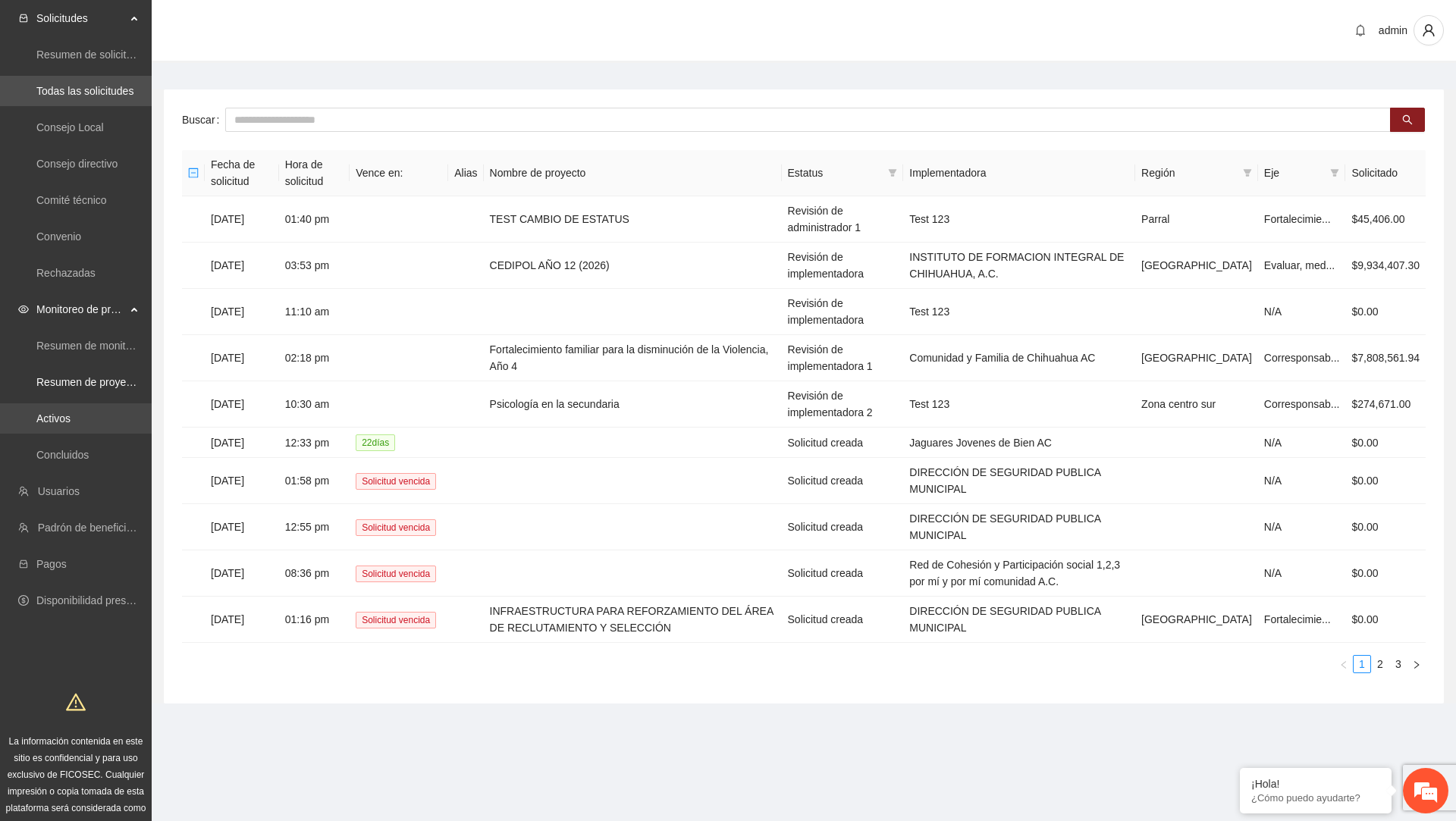
click at [71, 415] on link "Activos" at bounding box center [54, 418] width 34 height 12
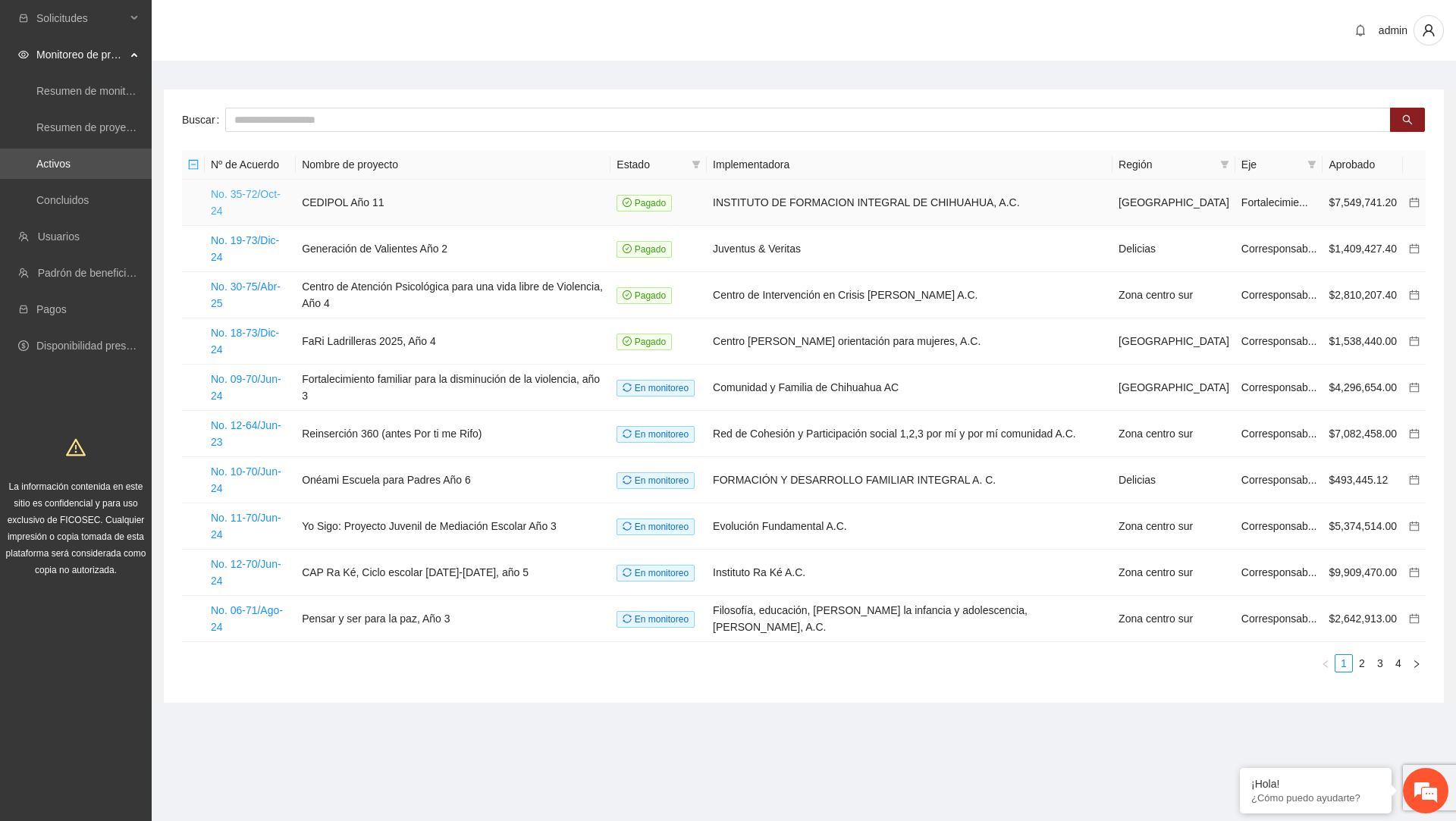
click at [265, 194] on link "No. 35-72/Oct-24" at bounding box center [246, 201] width 70 height 28
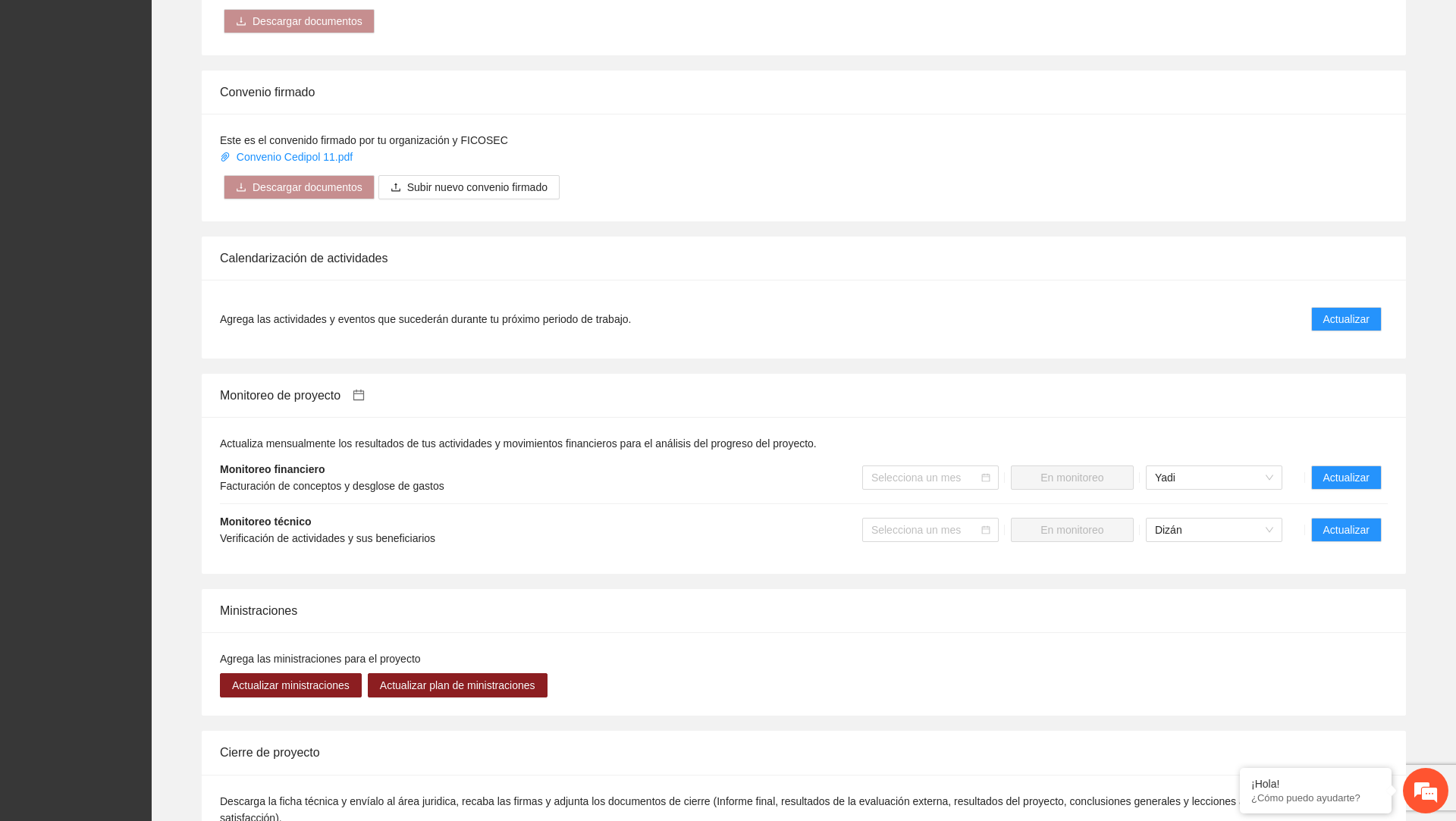
scroll to position [955, 0]
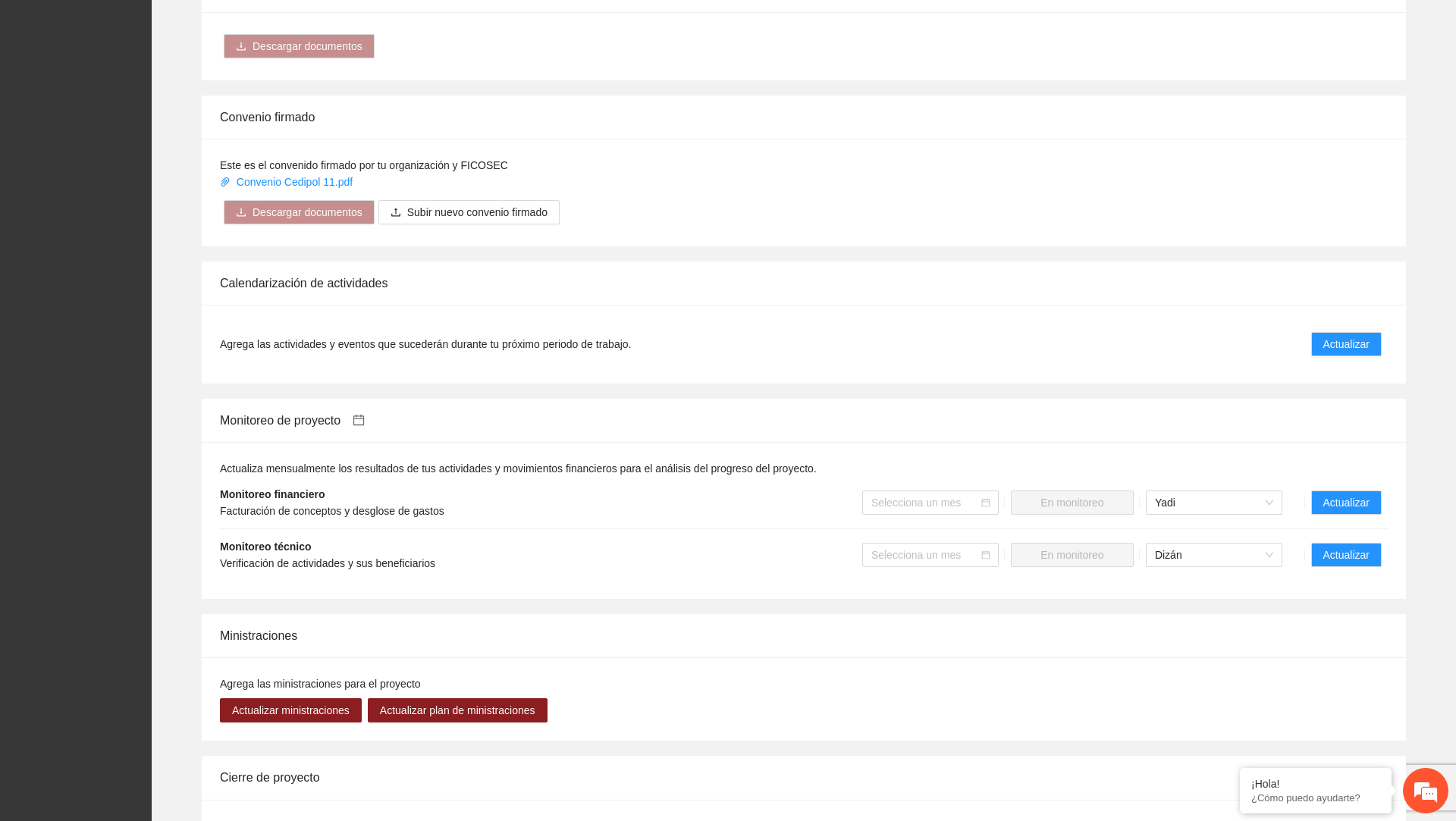
click at [1384, 332] on li "Actualizar" at bounding box center [1350, 344] width 76 height 24
click at [1358, 336] on span "Actualizar" at bounding box center [1346, 344] width 46 height 17
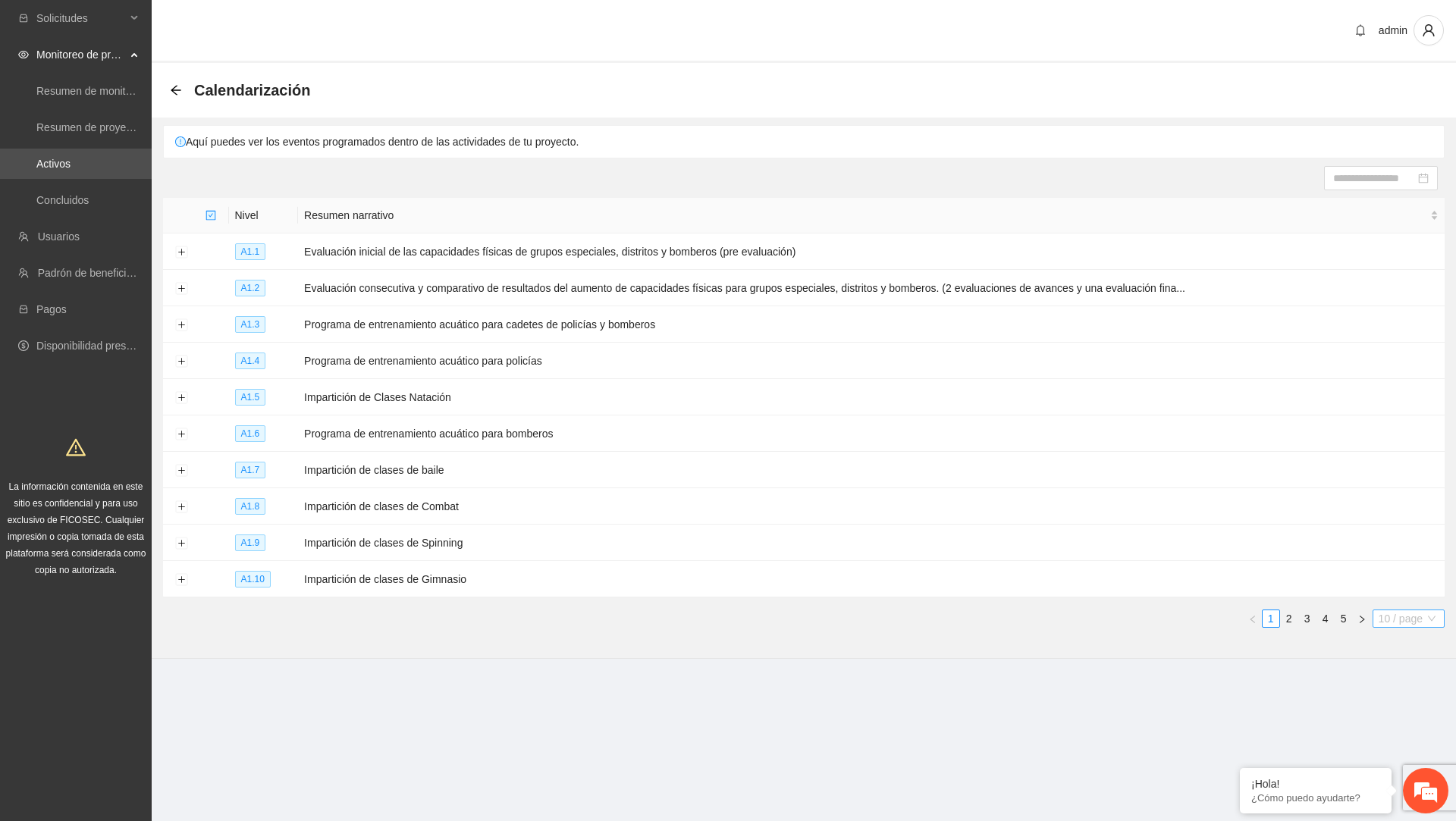
click at [1406, 610] on span "10 / page" at bounding box center [1409, 618] width 60 height 17
click at [1392, 711] on div "100 / page" at bounding box center [1410, 719] width 56 height 17
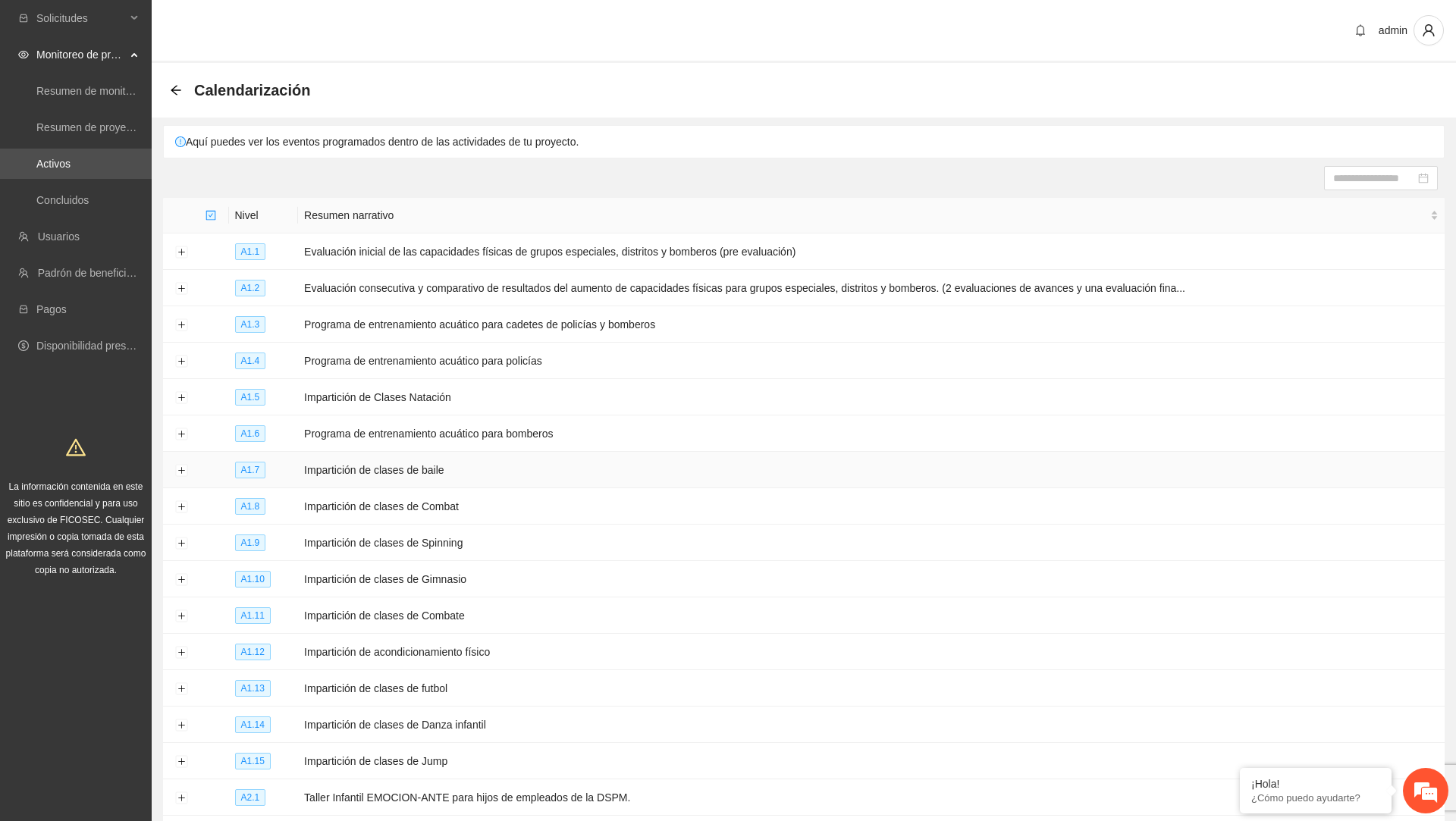
scroll to position [1076, 0]
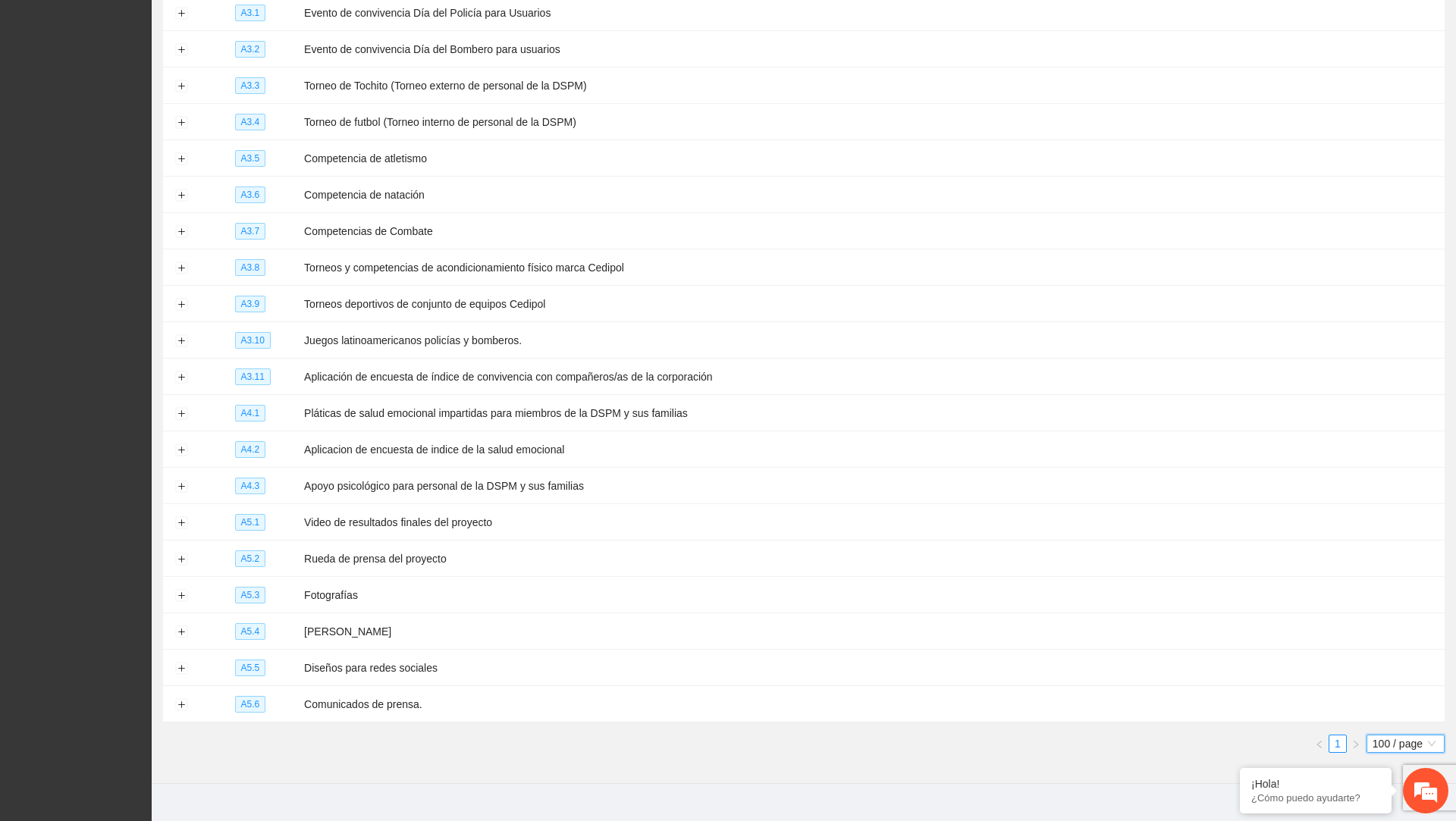
click at [1400, 735] on span "100 / page" at bounding box center [1406, 743] width 66 height 17
click at [1376, 659] on div "20 / page" at bounding box center [1406, 668] width 63 height 17
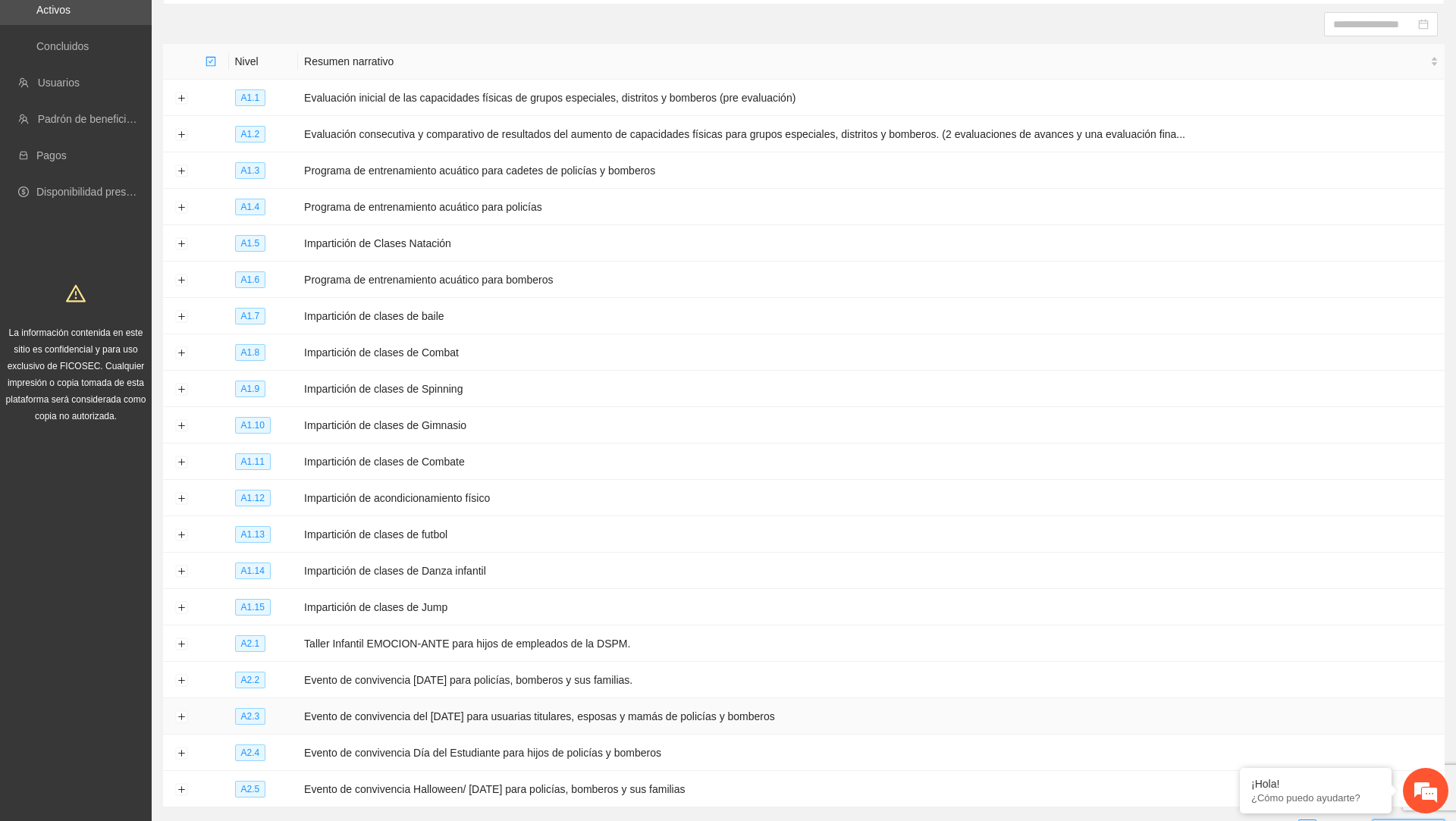
scroll to position [0, 0]
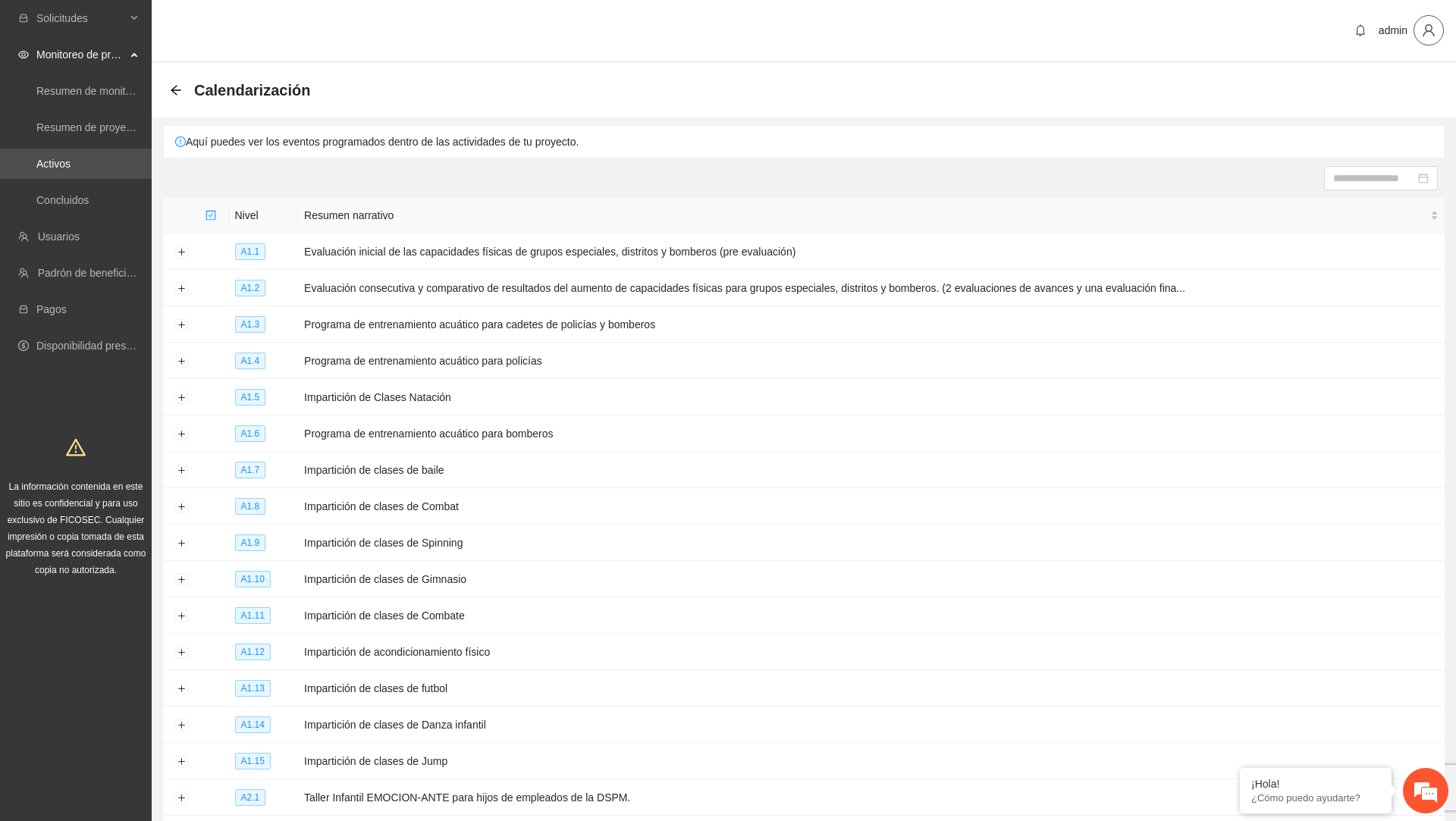
click at [1440, 28] on span "user" at bounding box center [1428, 30] width 28 height 14
click at [1382, 98] on li "Cerrar sesión" at bounding box center [1385, 88] width 114 height 24
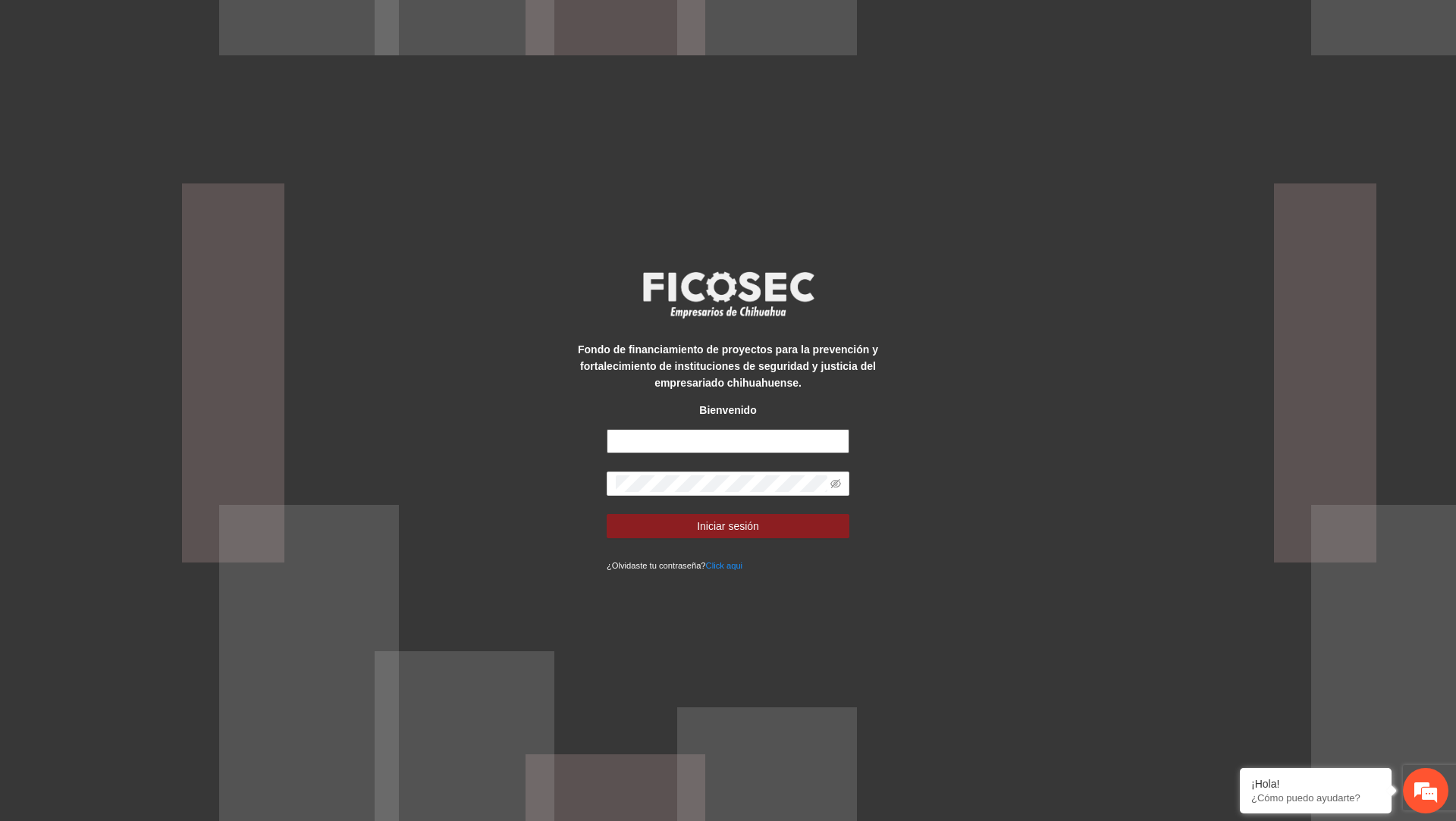
click at [686, 439] on input "text" at bounding box center [728, 441] width 243 height 24
type input "**********"
click at [607, 514] on button "Iniciar sesión" at bounding box center [728, 526] width 243 height 24
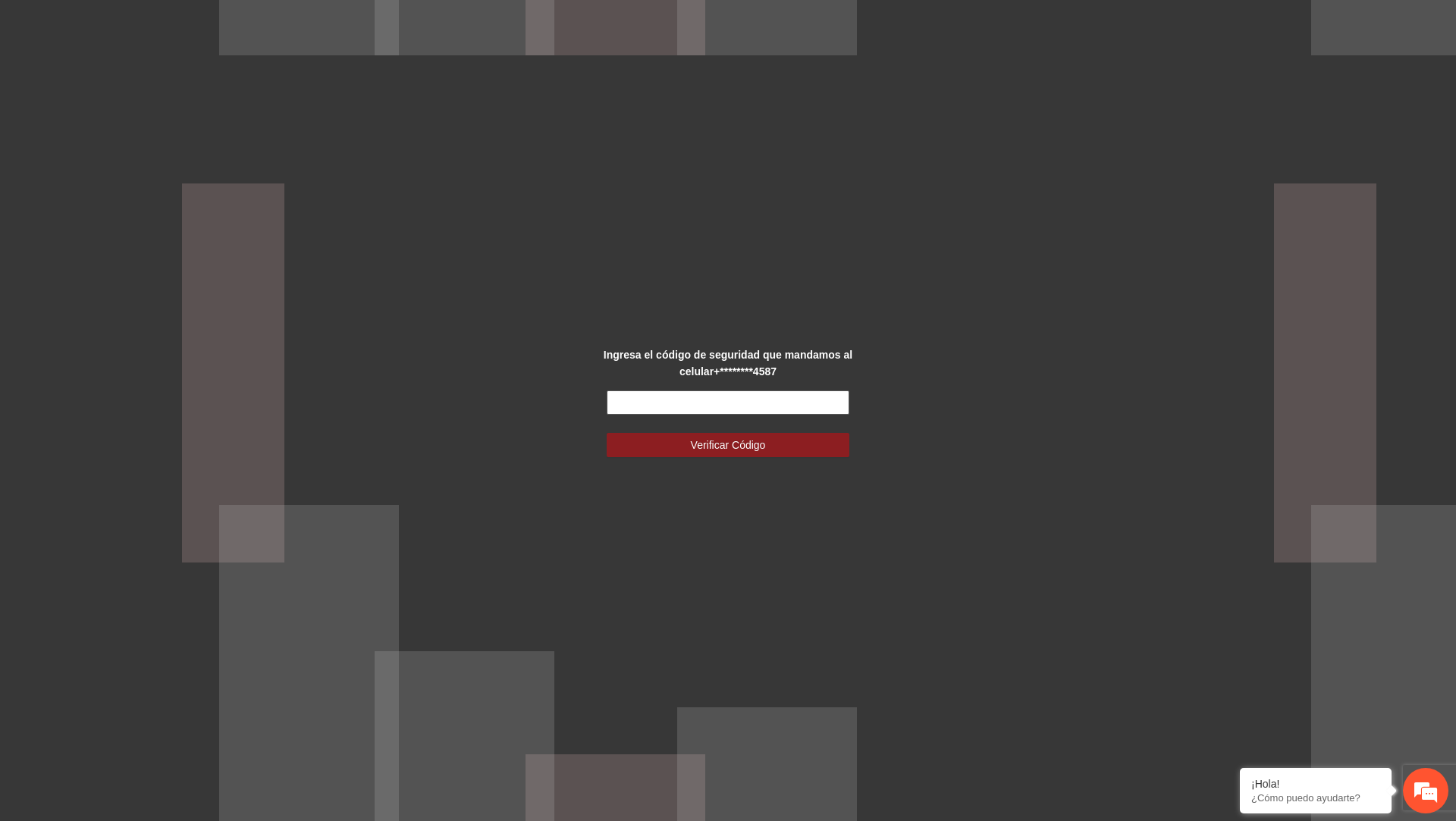
click at [773, 404] on input "text" at bounding box center [728, 403] width 243 height 24
type input "******"
click at [607, 433] on button "Verificar Código" at bounding box center [728, 445] width 243 height 24
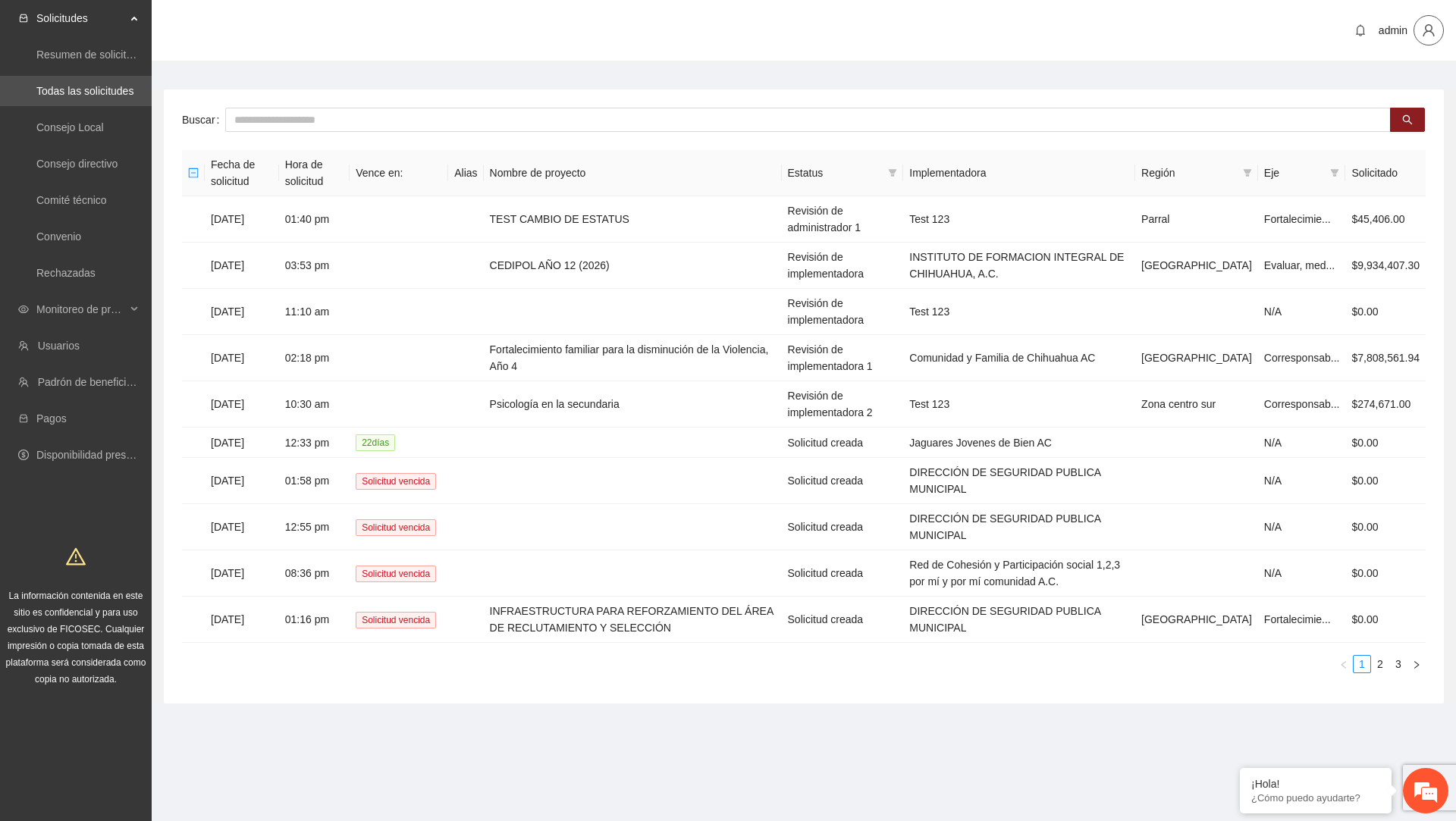
click at [1432, 37] on button "button" at bounding box center [1428, 30] width 30 height 30
click at [1162, 85] on main "Buscar Fecha de solicitud Hora de solicitud Vence en: Alias Nombre de proyecto …" at bounding box center [804, 390] width 1305 height 655
click at [102, 312] on span "Monitoreo de proyectos" at bounding box center [81, 309] width 89 height 30
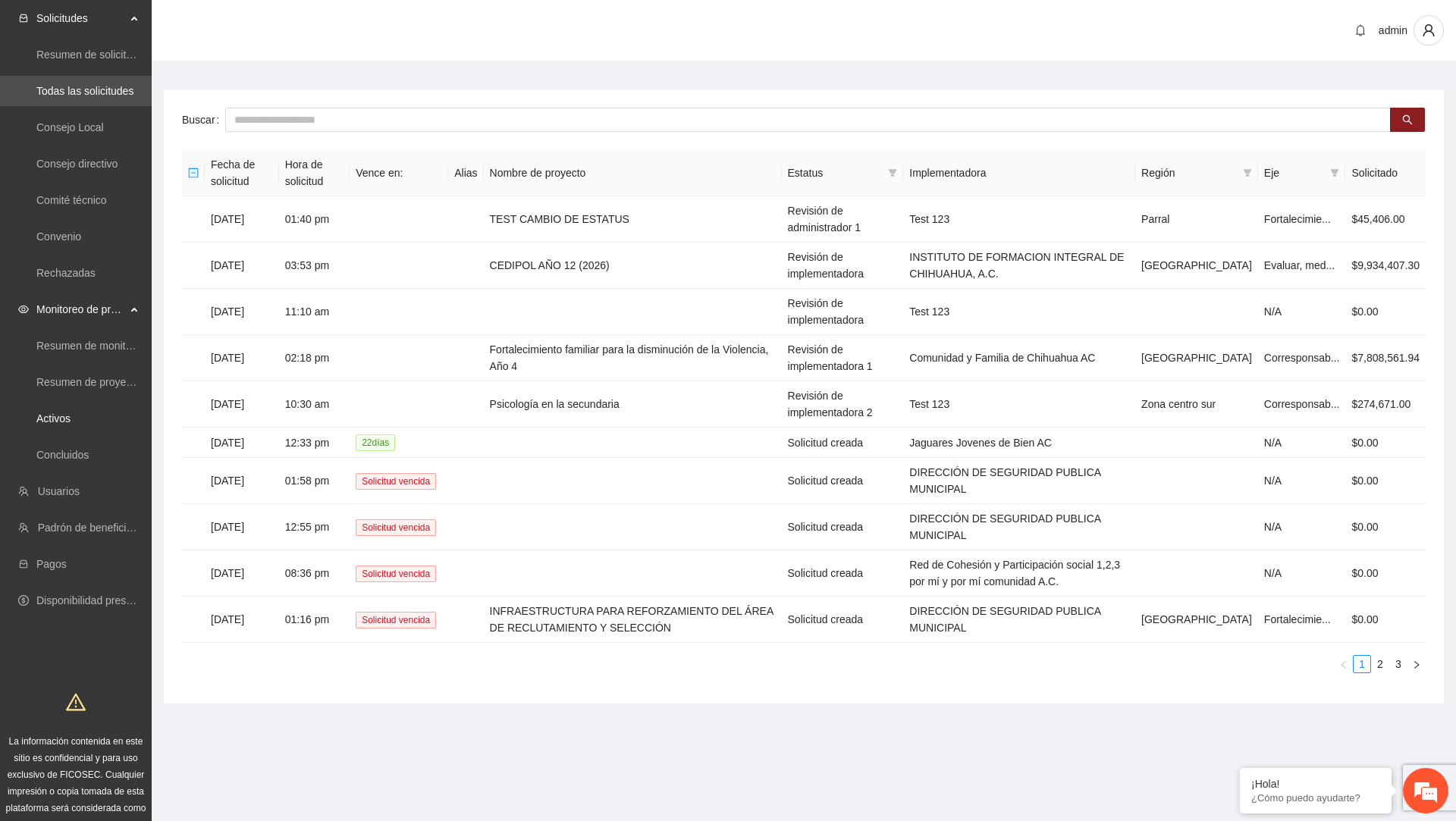
click at [64, 436] on ul "Resumen de monitoreo Resumen de proyectos aprobados Activos Concluidos" at bounding box center [76, 400] width 152 height 145
click at [71, 418] on link "Activos" at bounding box center [54, 418] width 34 height 12
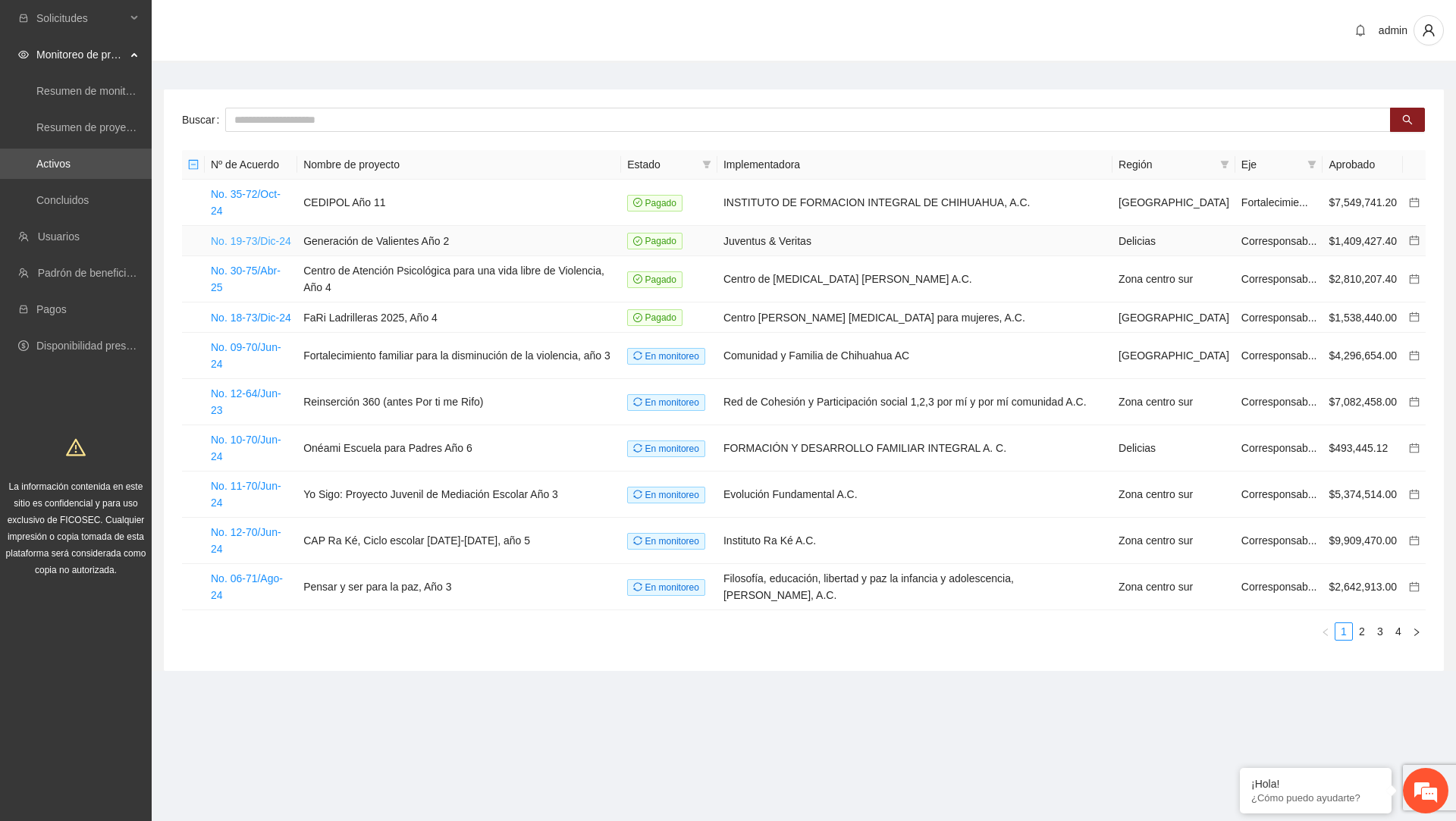
click at [268, 235] on link "No. 19-73/Dic-24" at bounding box center [251, 240] width 80 height 12
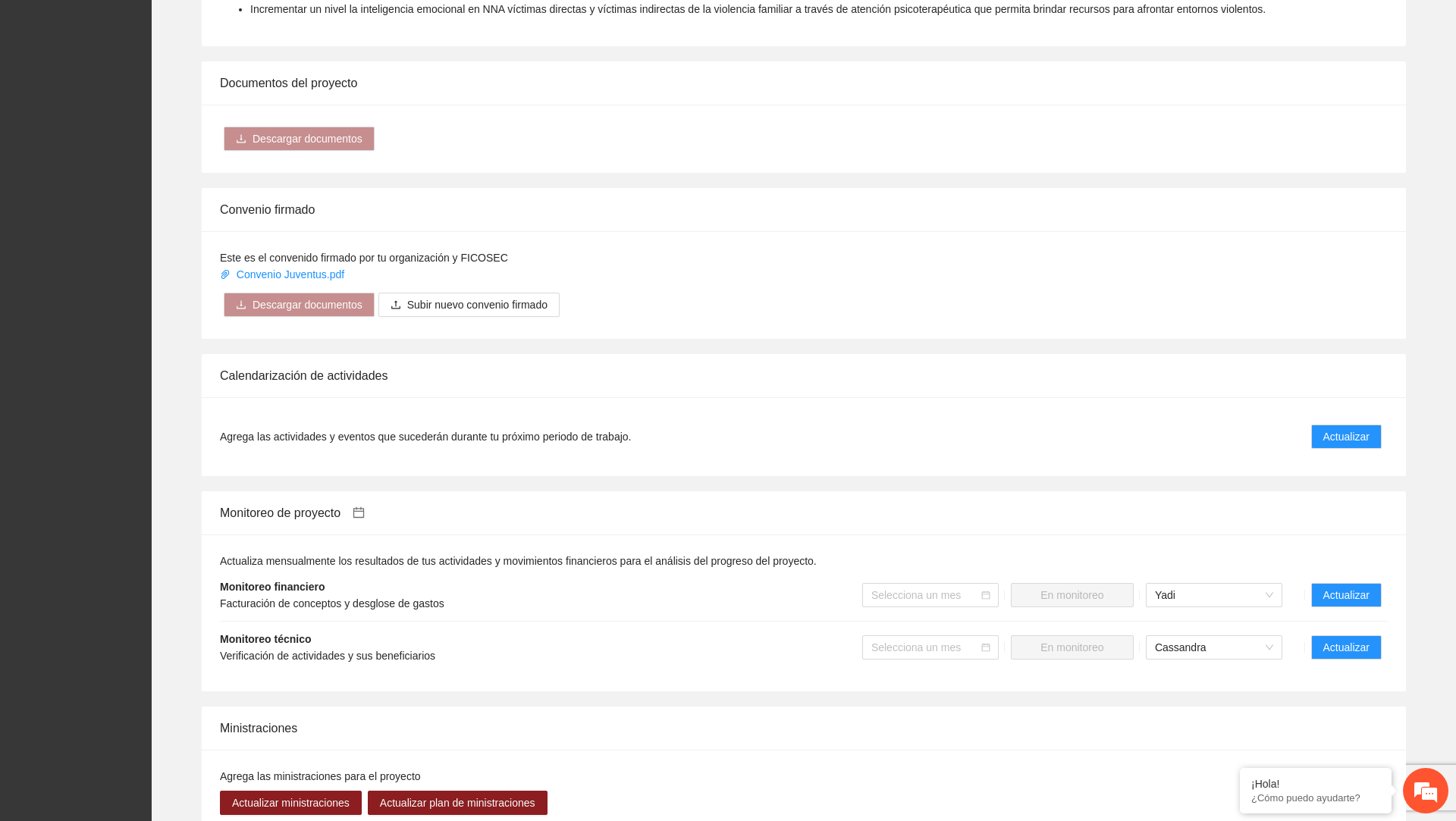
scroll to position [1196, 0]
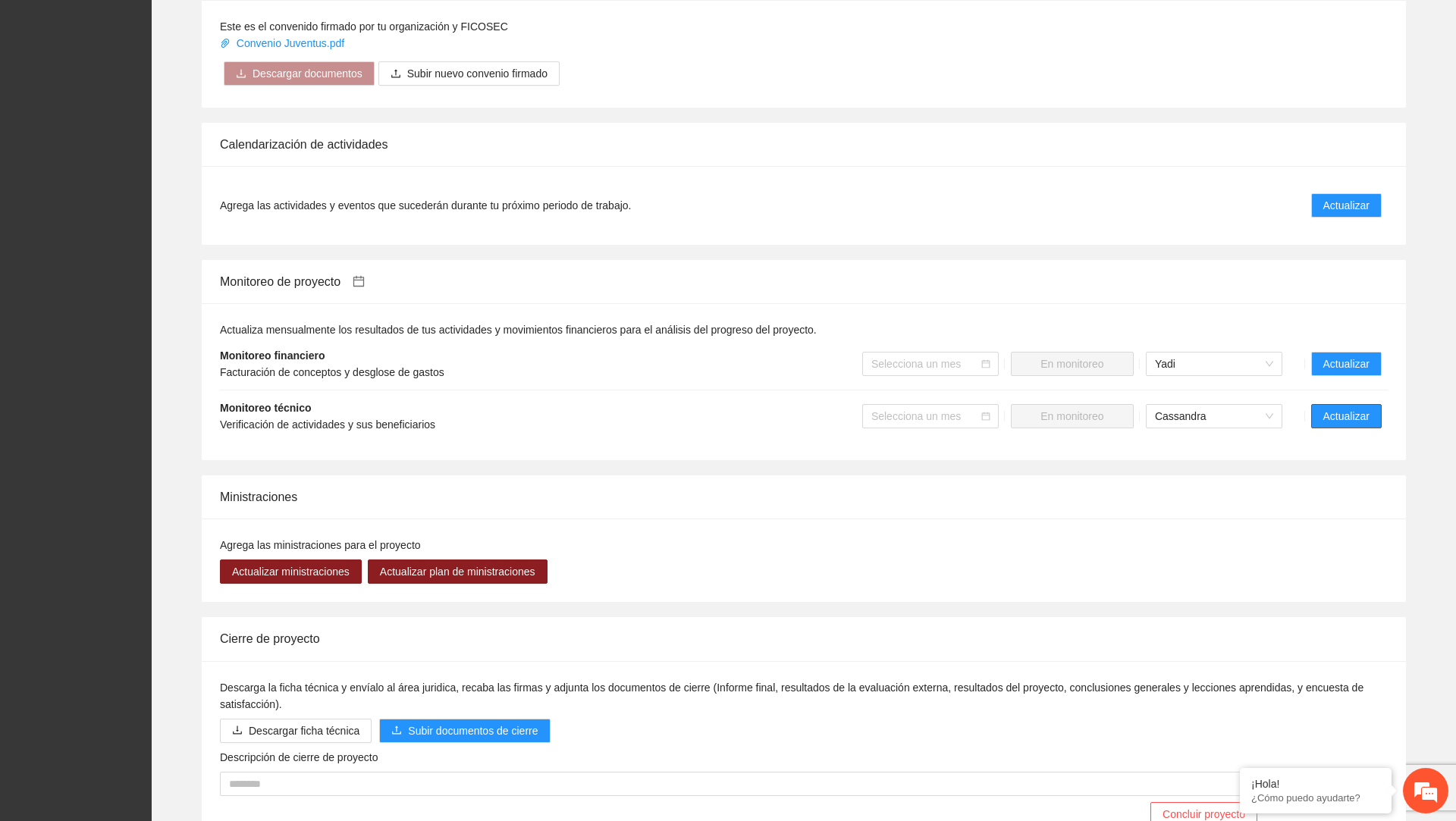
click at [1337, 425] on span "Actualizar" at bounding box center [1346, 416] width 46 height 17
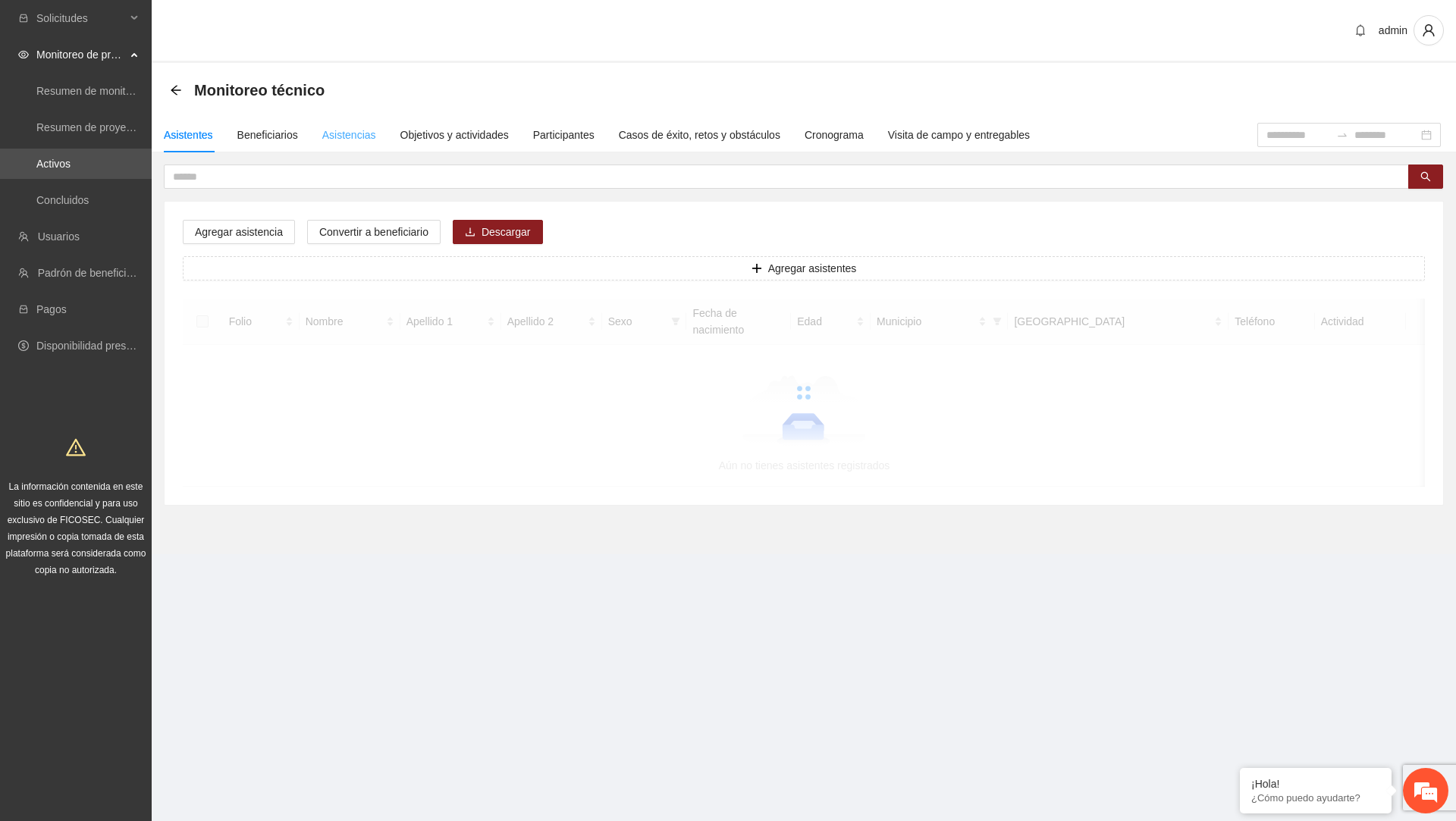
click at [340, 123] on div "Asistencias" at bounding box center [349, 135] width 54 height 35
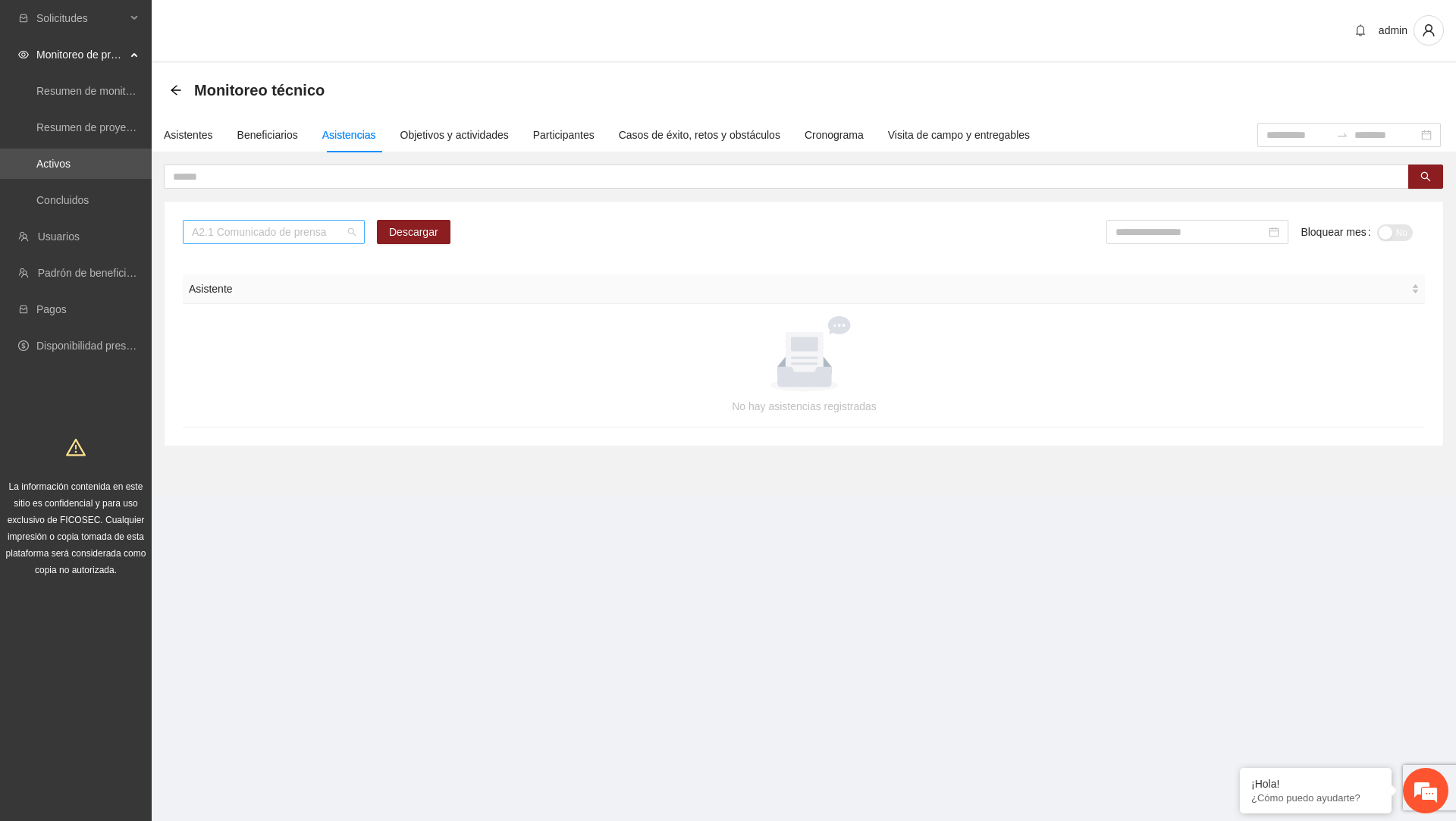
click at [326, 230] on span "A2.1 Comunicado de prensa" at bounding box center [274, 232] width 164 height 23
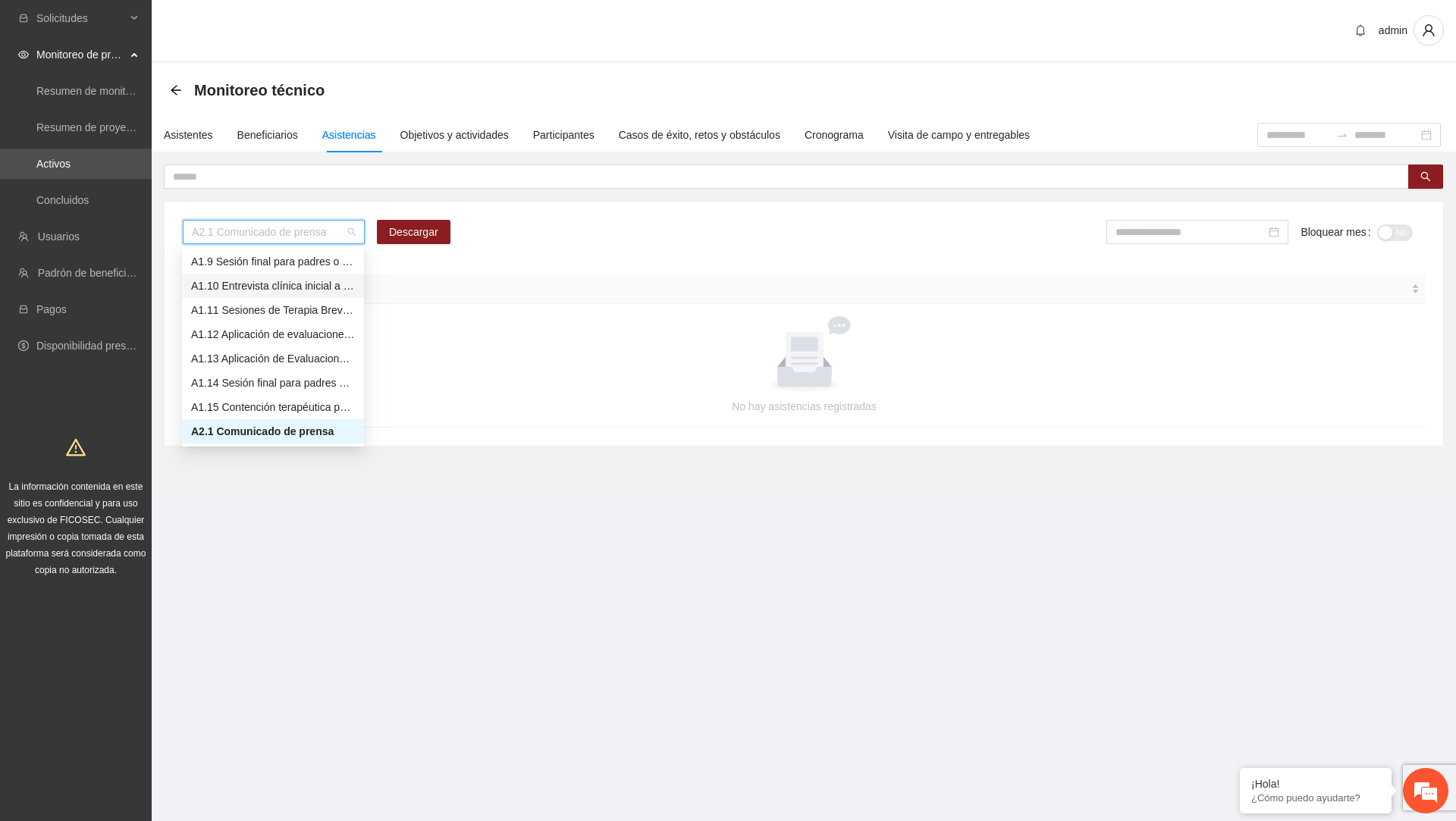
click at [293, 274] on div "A1.10 Entrevista clínica inicial a padres o tutores de Adolescentes" at bounding box center [273, 286] width 182 height 24
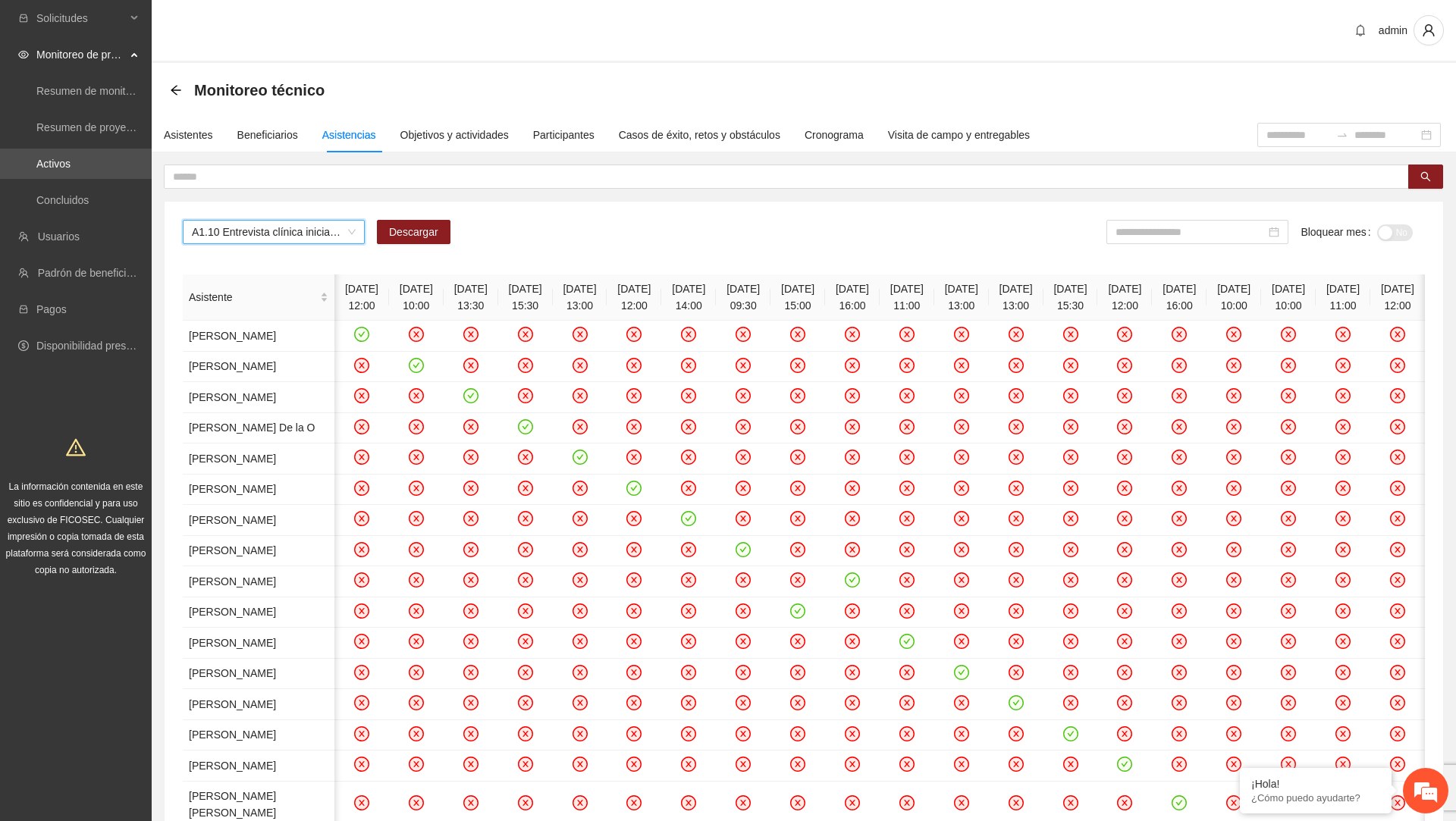
scroll to position [0, 275]
click at [442, 229] on button "Descargar" at bounding box center [414, 232] width 74 height 24
click at [474, 236] on div "A1.10 Entrevista clínica inicial a padres o tutores de Adolescentes Descargar B…" at bounding box center [804, 238] width 1242 height 37
click at [425, 237] on span "Descargar" at bounding box center [414, 231] width 50 height 17
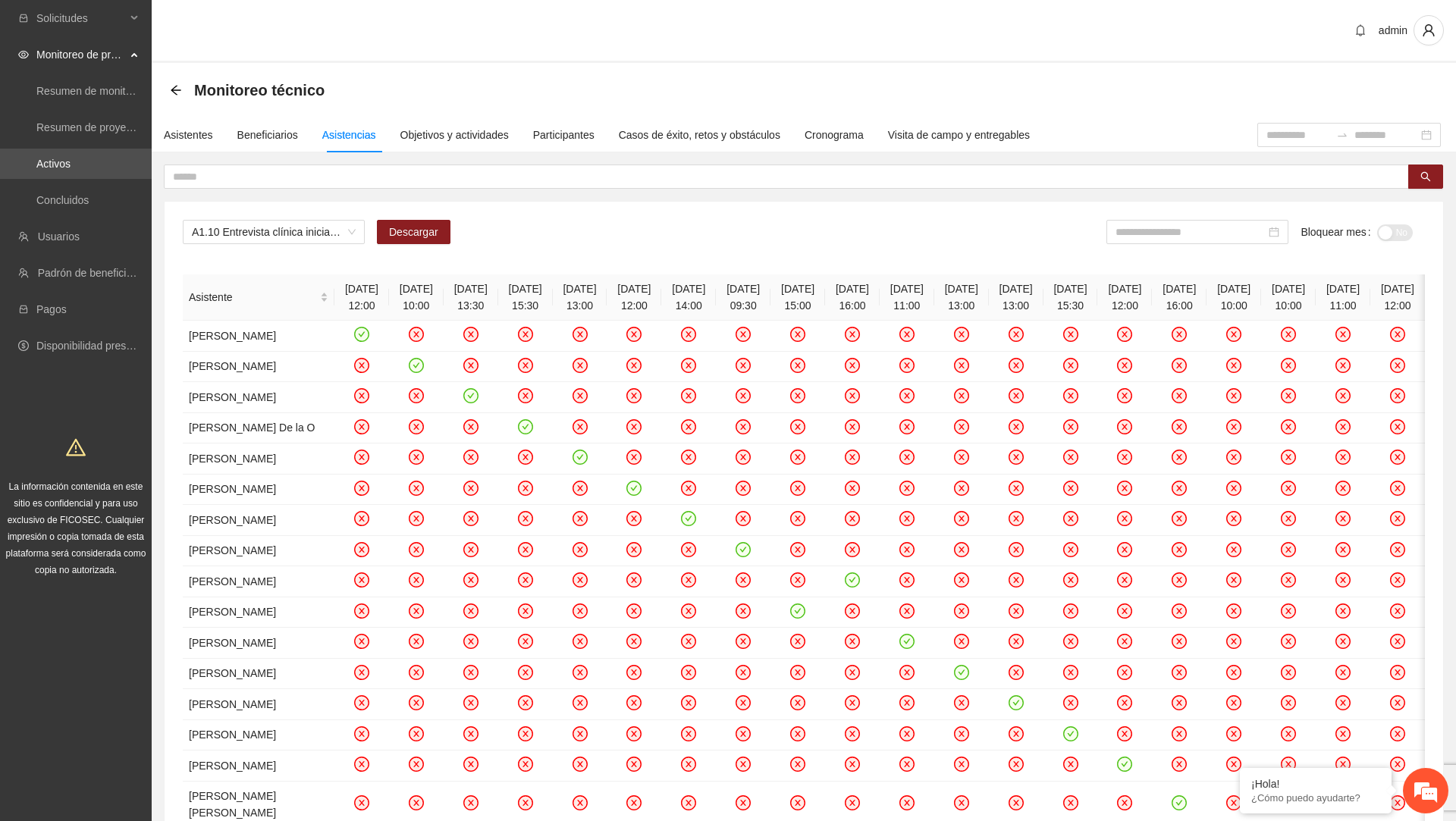
click at [575, 283] on th "27/02/2025 13:00" at bounding box center [579, 297] width 54 height 46
click at [498, 287] on th "25/02/2025 15:30" at bounding box center [525, 297] width 54 height 46
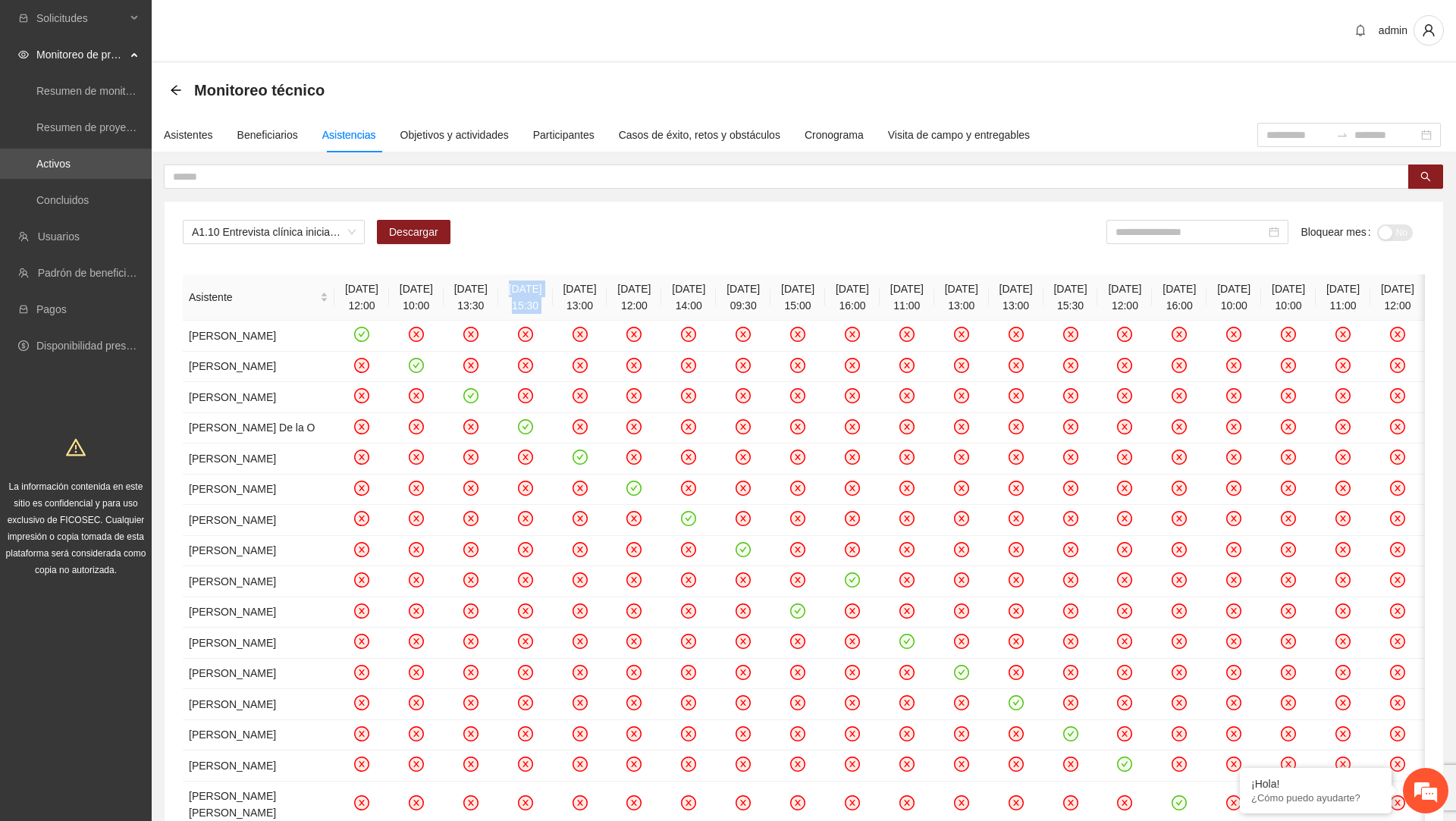
click at [498, 287] on th "25/02/2025 15:30" at bounding box center [525, 297] width 54 height 46
click at [444, 285] on th "25/02/2025 13:30" at bounding box center [470, 297] width 54 height 46
click at [389, 287] on th "13/02/2025 10:00" at bounding box center [416, 297] width 54 height 46
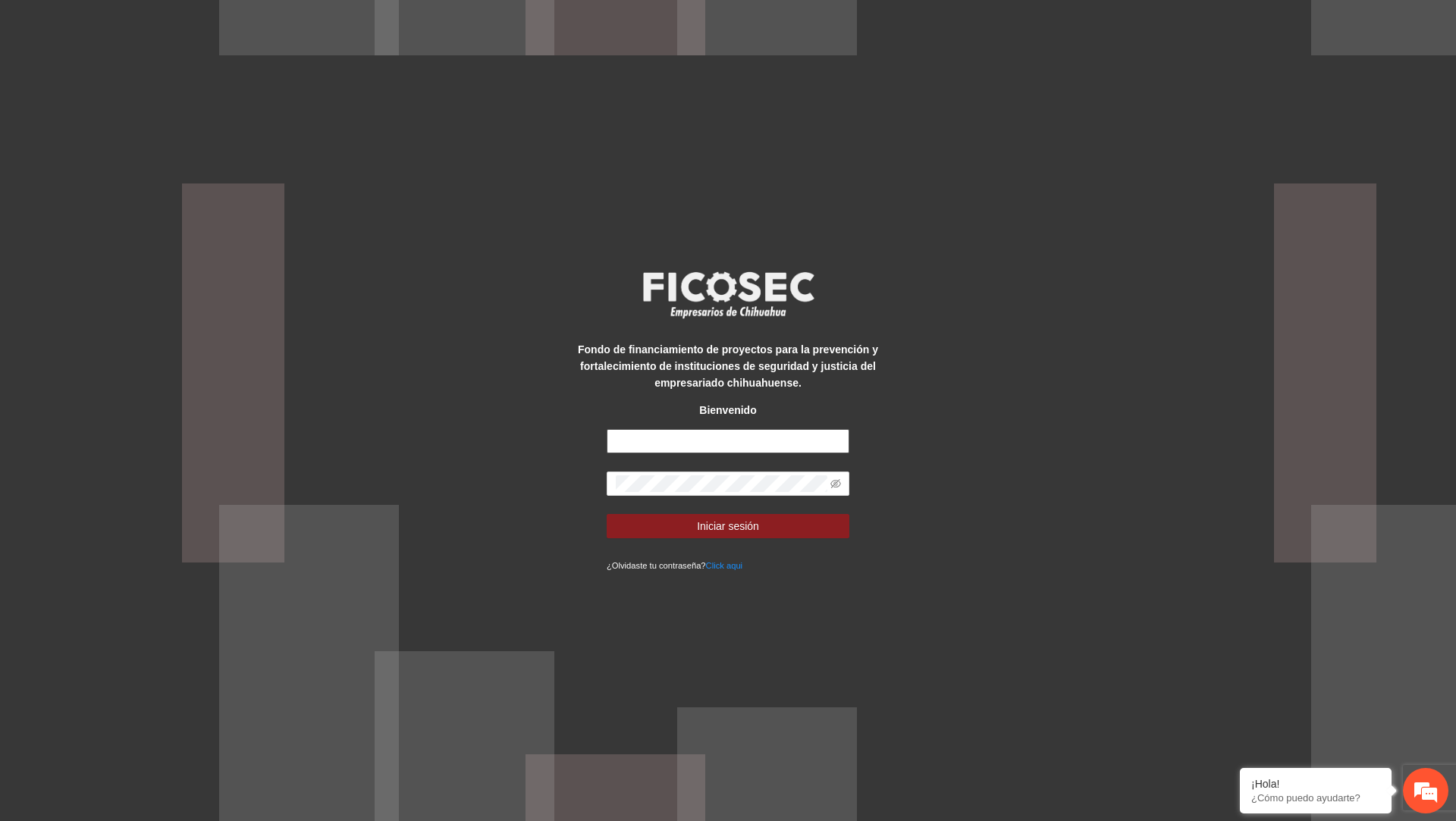
click at [721, 441] on input "text" at bounding box center [728, 441] width 243 height 24
paste input "**********"
type input "**********"
click at [1204, 626] on div "**********" at bounding box center [728, 410] width 1456 height 821
click at [783, 372] on div "Fondo de financiamiento de proyectos para la prevención y fortalecimiento de in…" at bounding box center [727, 366] width 303 height 50
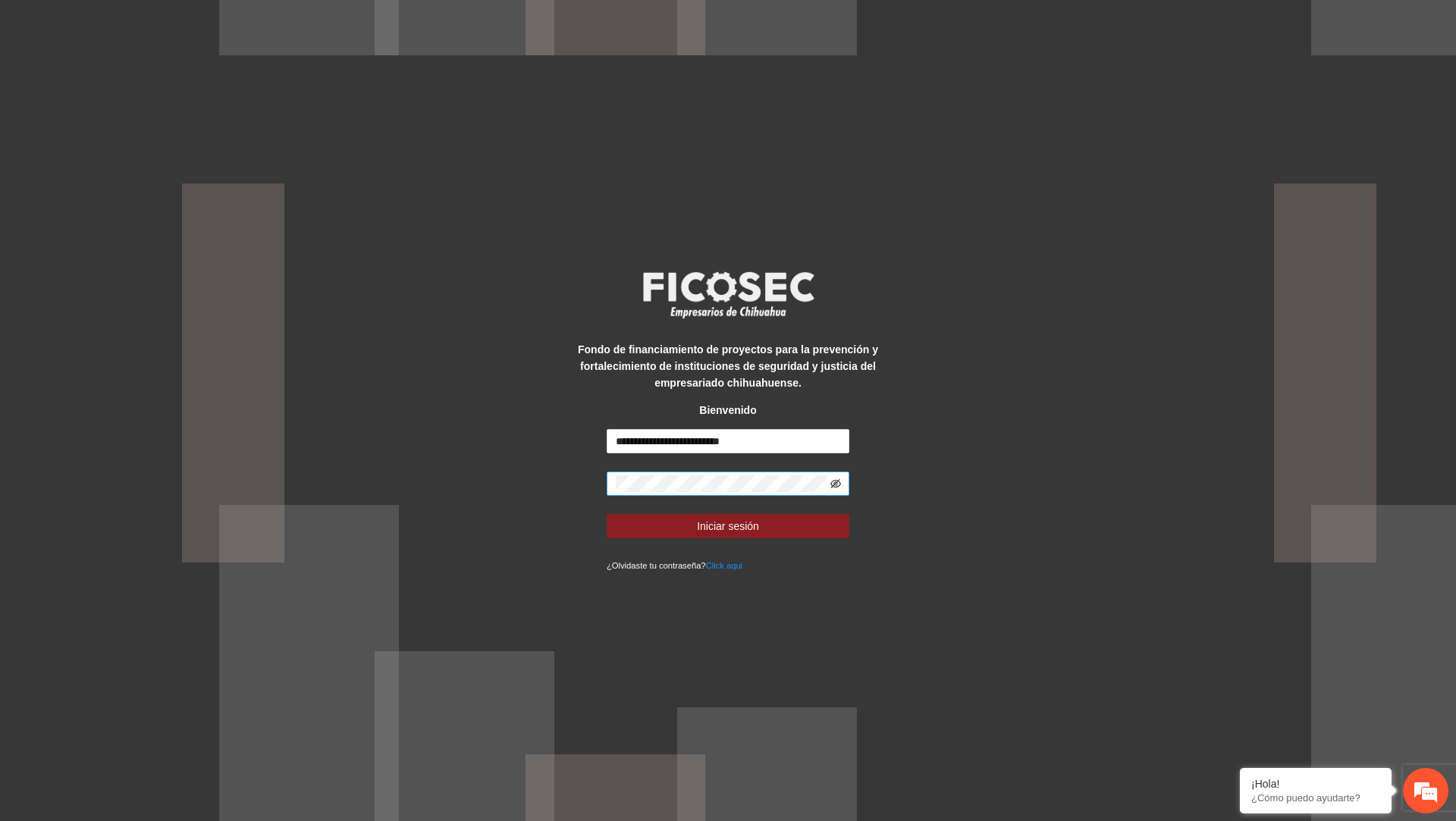
click at [831, 485] on icon "eye-invisible" at bounding box center [835, 483] width 11 height 9
click at [808, 522] on button "Iniciar sesión" at bounding box center [728, 526] width 243 height 24
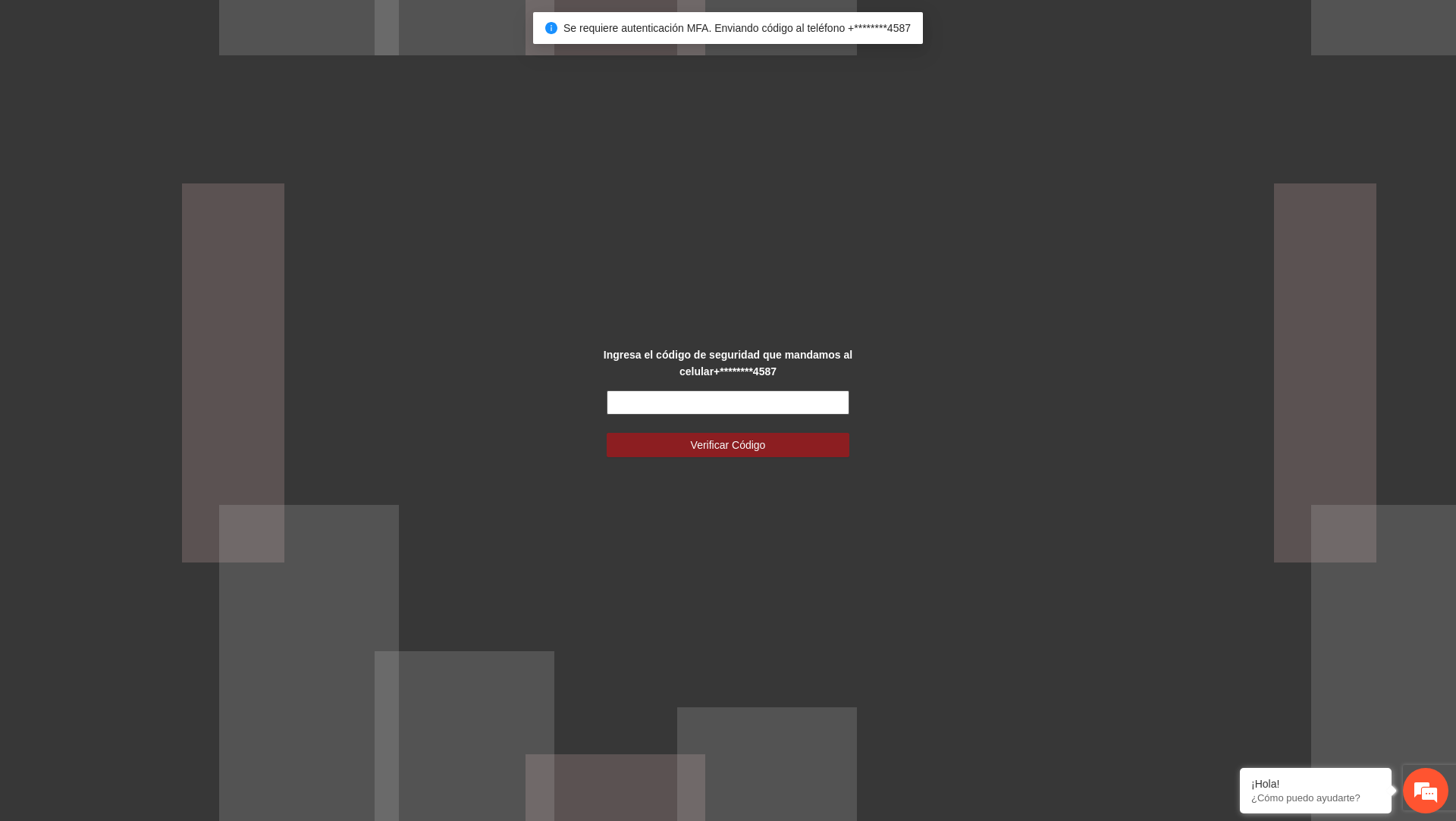
click at [780, 396] on input "text" at bounding box center [728, 403] width 243 height 24
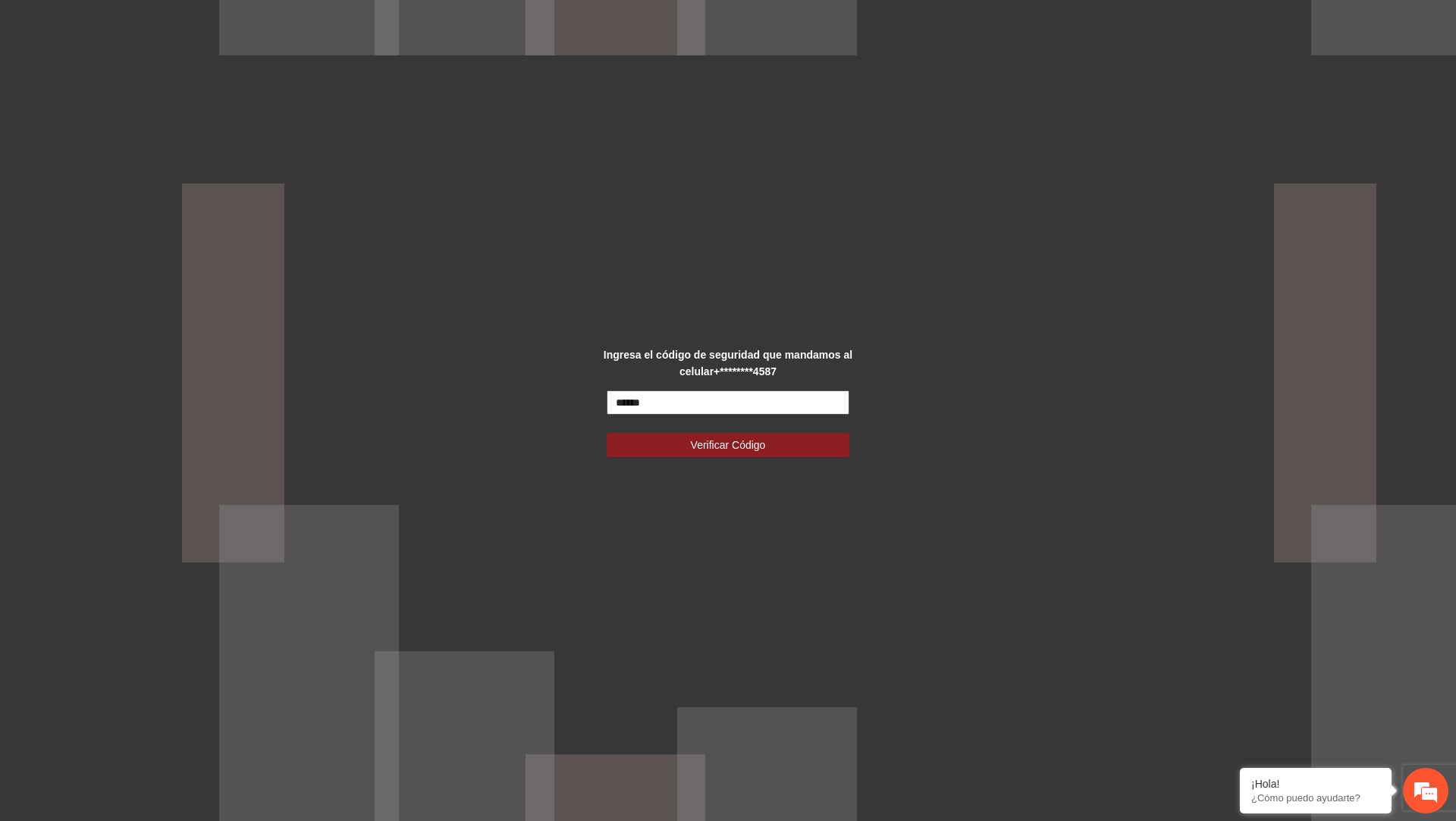
type input "******"
click at [607, 433] on button "Verificar Código" at bounding box center [728, 445] width 243 height 24
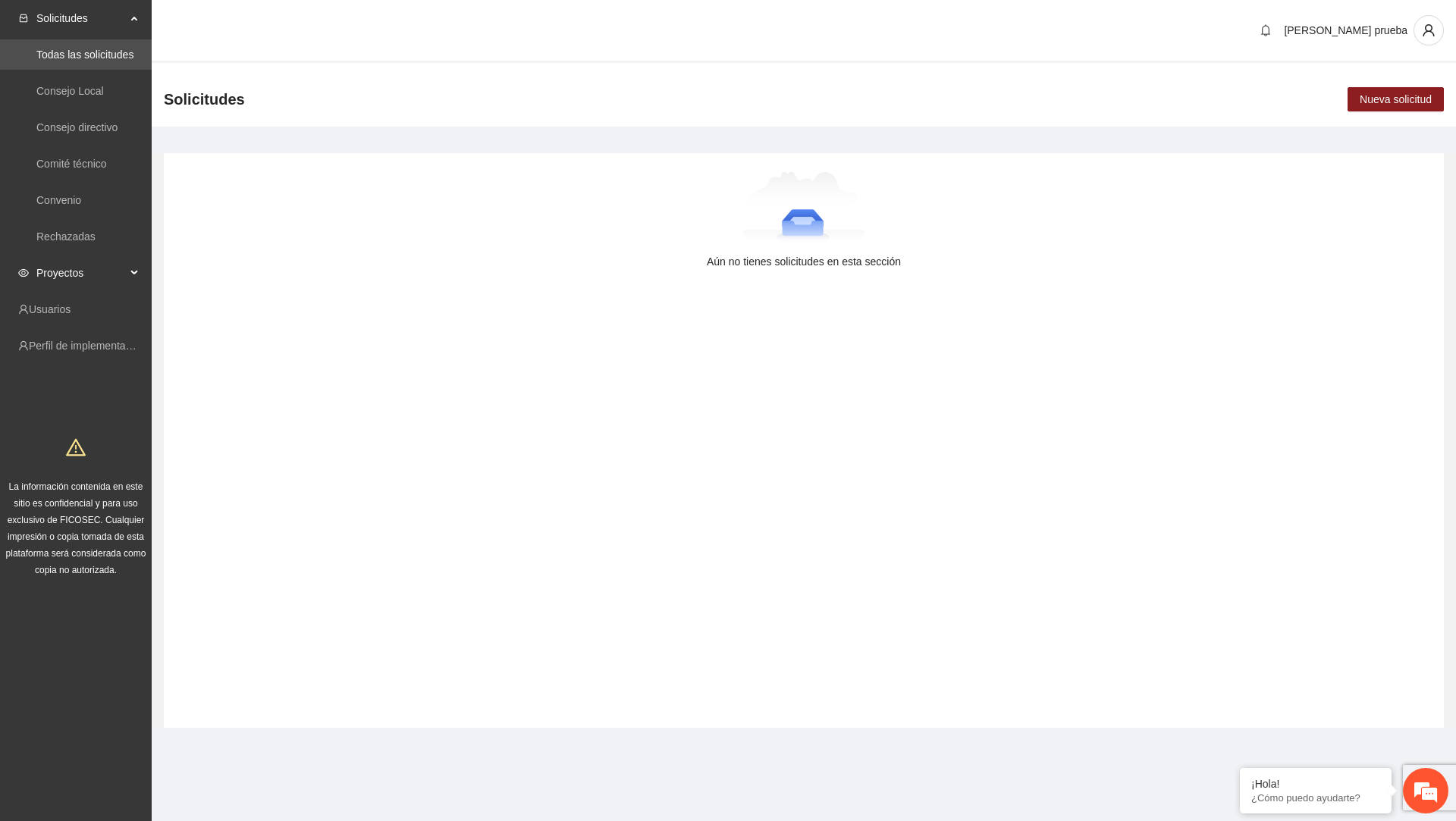
click at [108, 279] on span "Proyectos" at bounding box center [81, 272] width 89 height 30
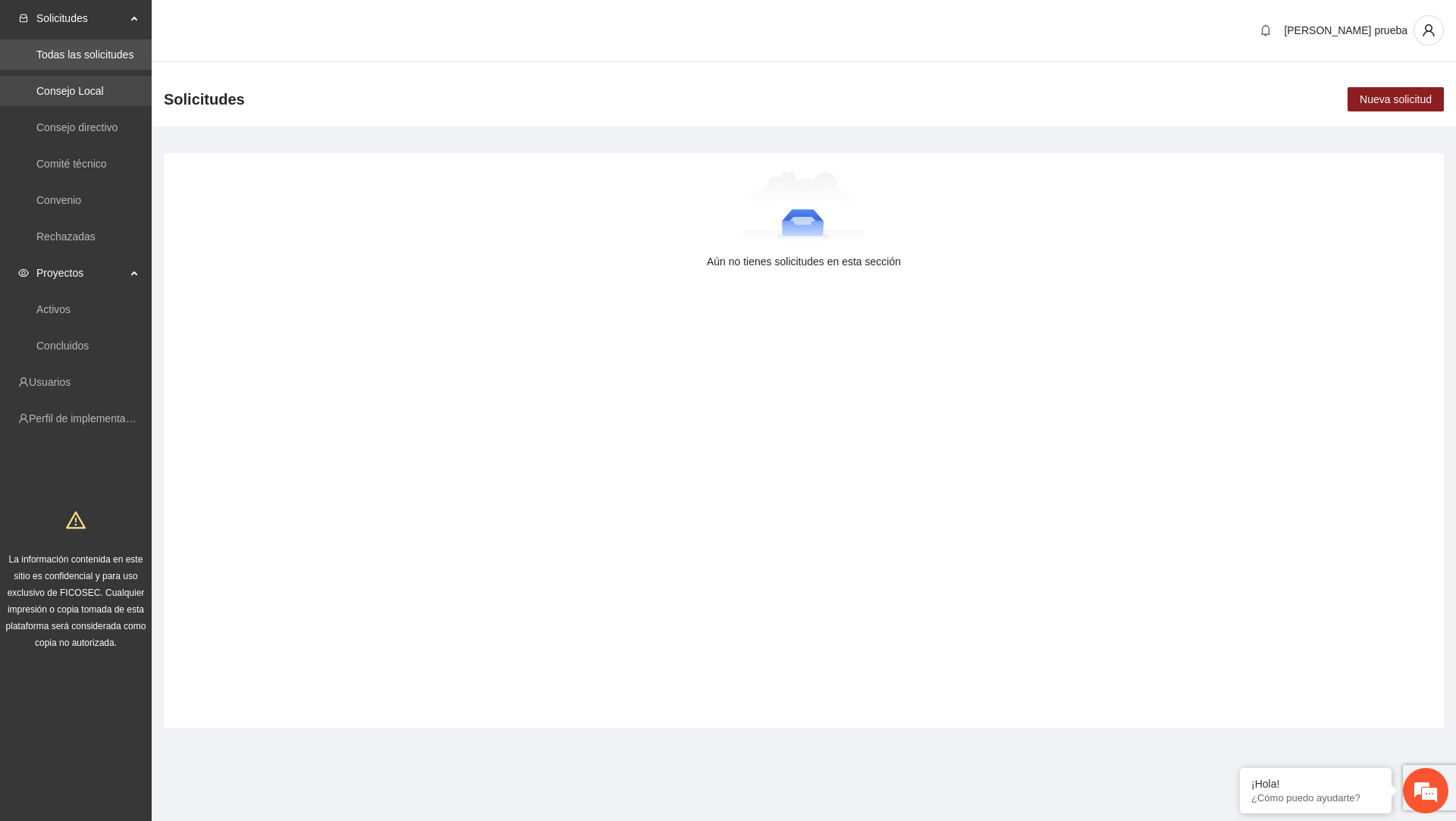
click at [104, 91] on link "Consejo Local" at bounding box center [70, 91] width 67 height 12
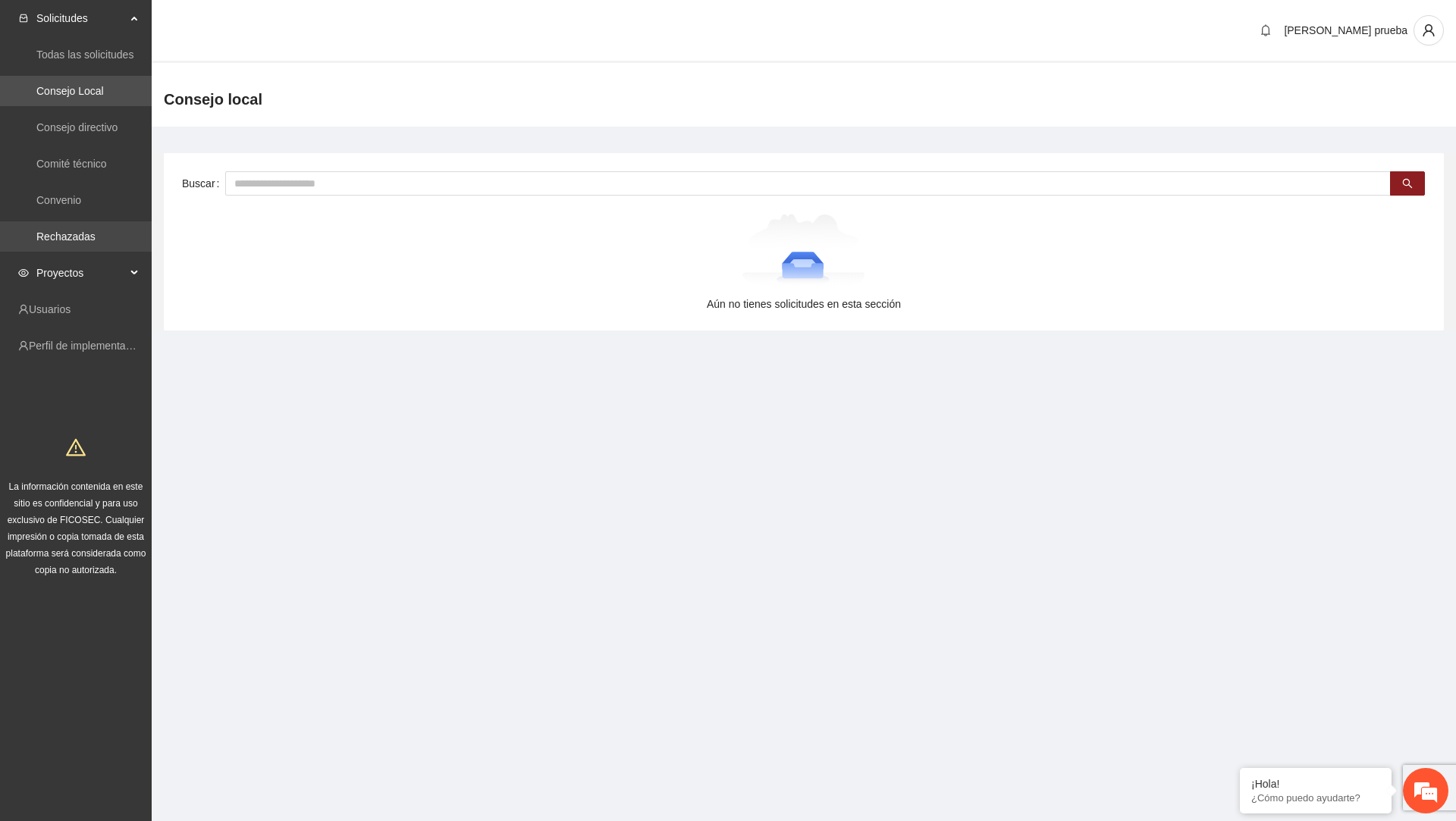
click at [93, 243] on link "Rechazadas" at bounding box center [66, 236] width 59 height 12
click at [81, 198] on link "Convenio" at bounding box center [58, 200] width 45 height 12
click at [93, 280] on span "Proyectos" at bounding box center [81, 272] width 89 height 30
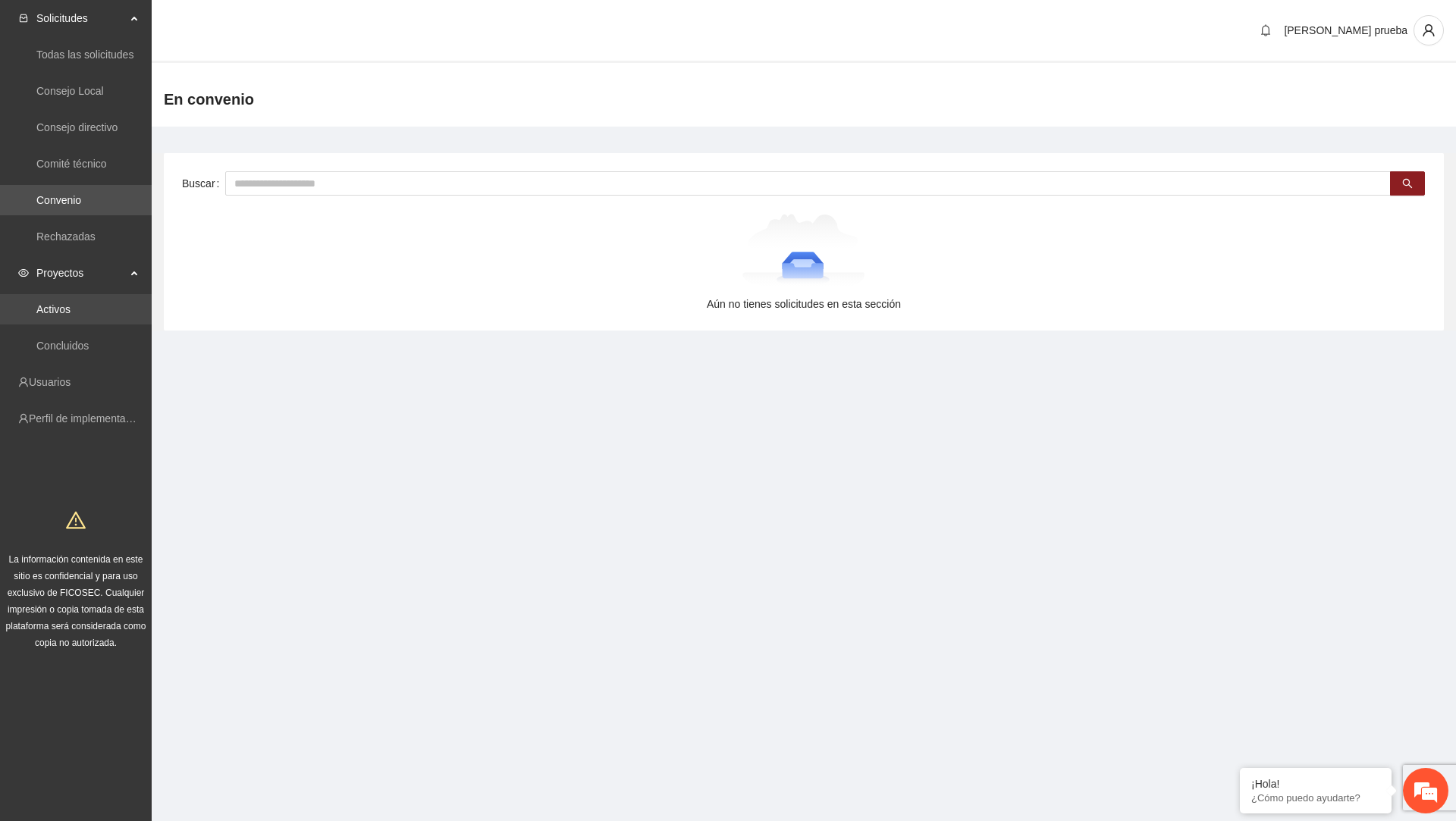
click at [71, 310] on link "Activos" at bounding box center [54, 309] width 34 height 12
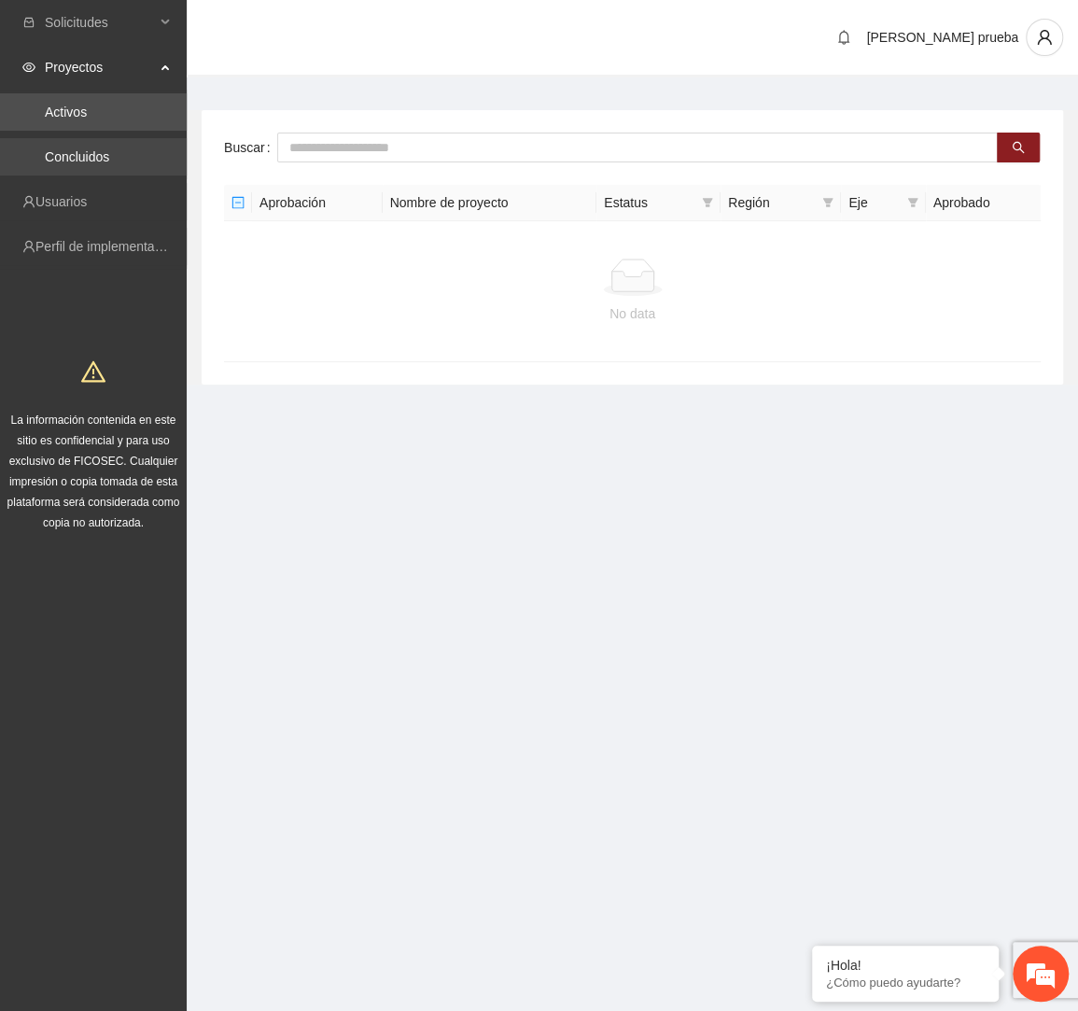
click at [93, 164] on link "Concluidos" at bounding box center [77, 156] width 64 height 15
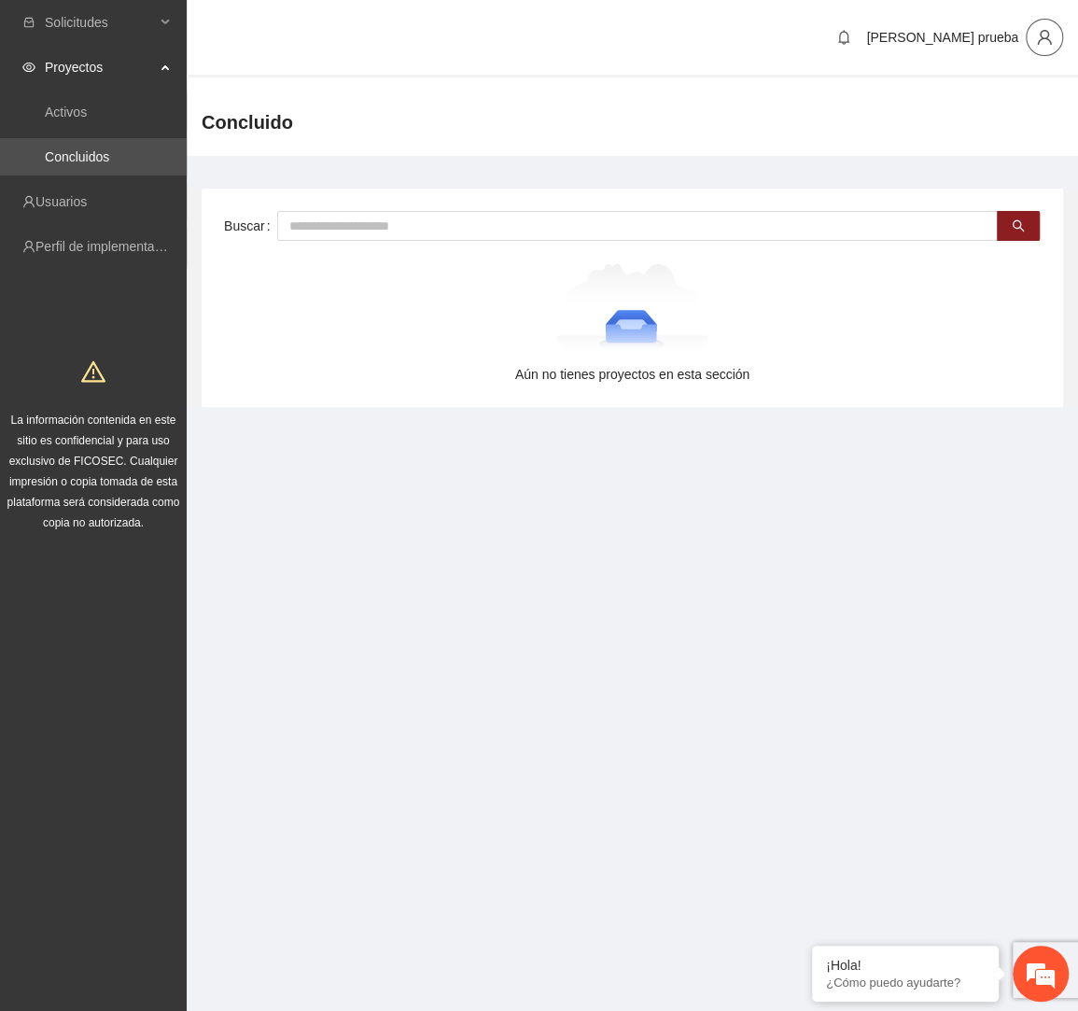
click at [1053, 35] on span "user" at bounding box center [1044, 37] width 35 height 17
click at [1032, 109] on span "Cerrar sesión" at bounding box center [991, 108] width 118 height 21
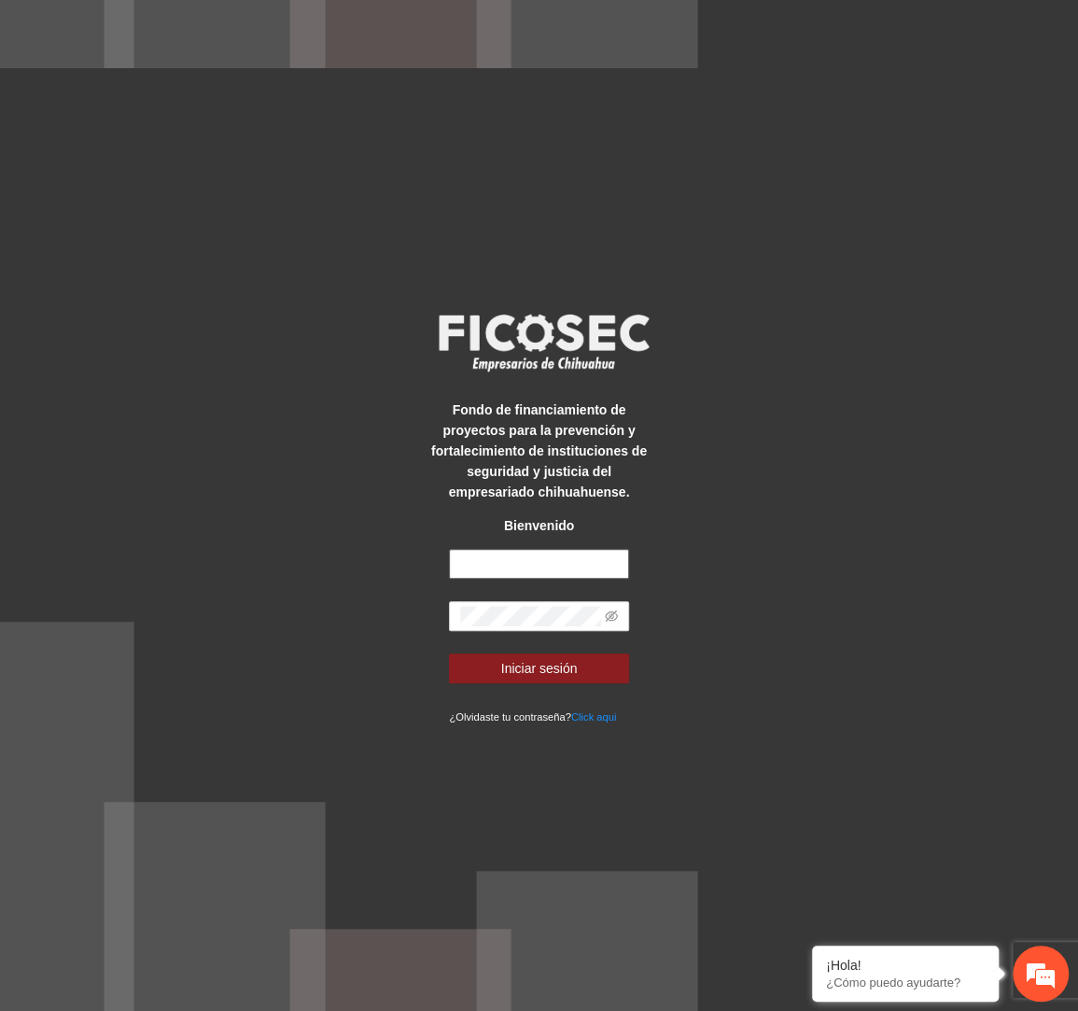
click at [557, 549] on input "text" at bounding box center [539, 564] width 180 height 30
type input "*"
type input "**********"
click at [449, 653] on button "Iniciar sesión" at bounding box center [539, 668] width 180 height 30
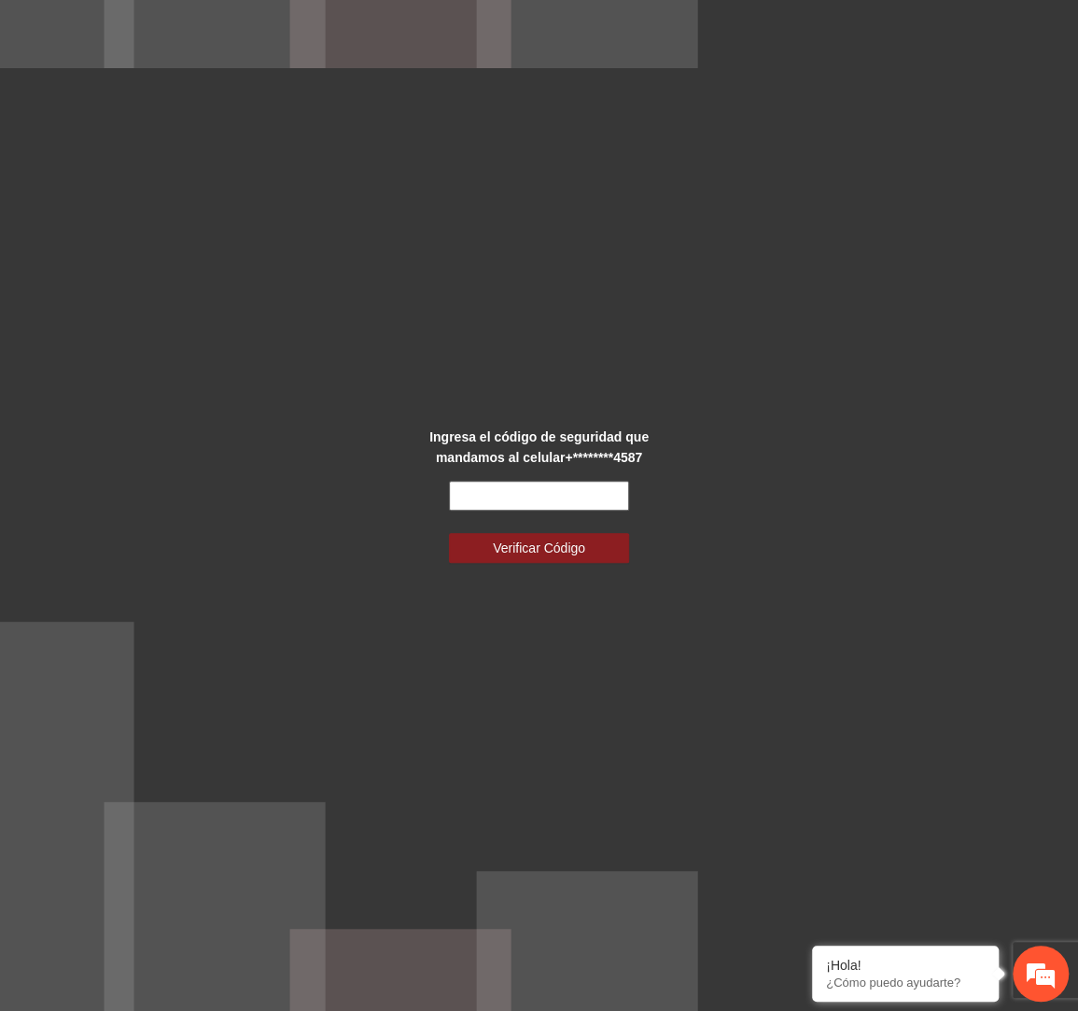
click at [586, 498] on input "text" at bounding box center [539, 496] width 180 height 30
type input "******"
click at [449, 533] on button "Verificar Código" at bounding box center [539, 548] width 180 height 30
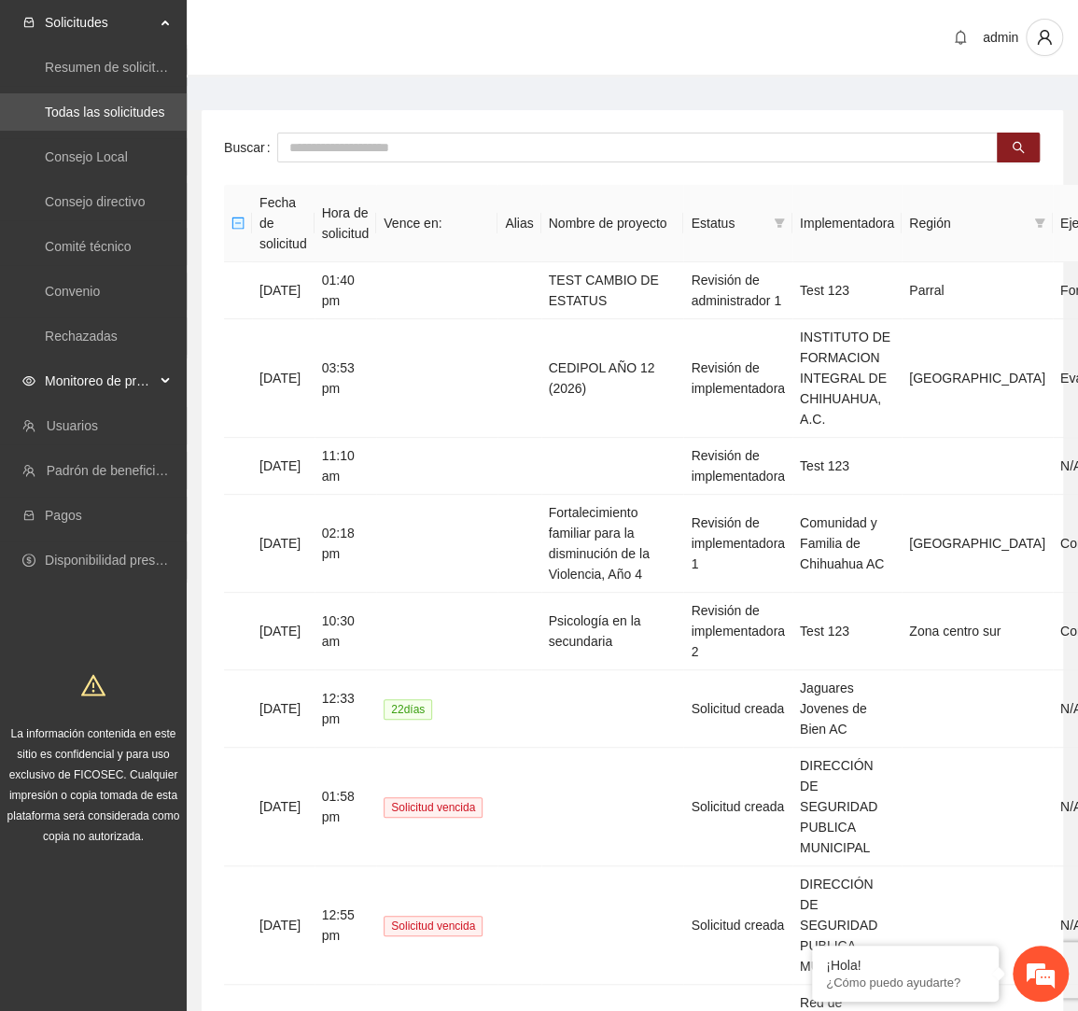
click at [134, 371] on span "Monitoreo de proyectos" at bounding box center [100, 380] width 110 height 37
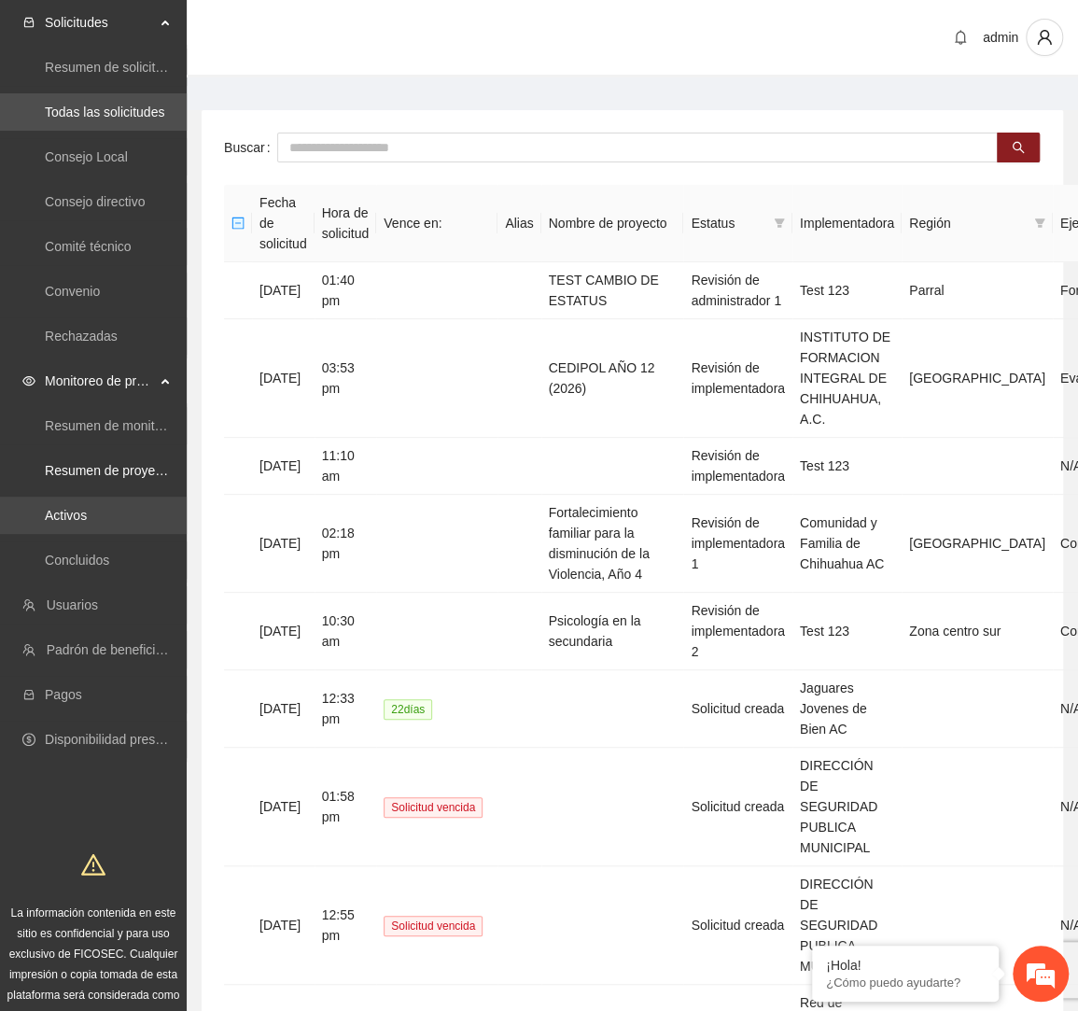
click at [87, 512] on link "Activos" at bounding box center [66, 515] width 42 height 15
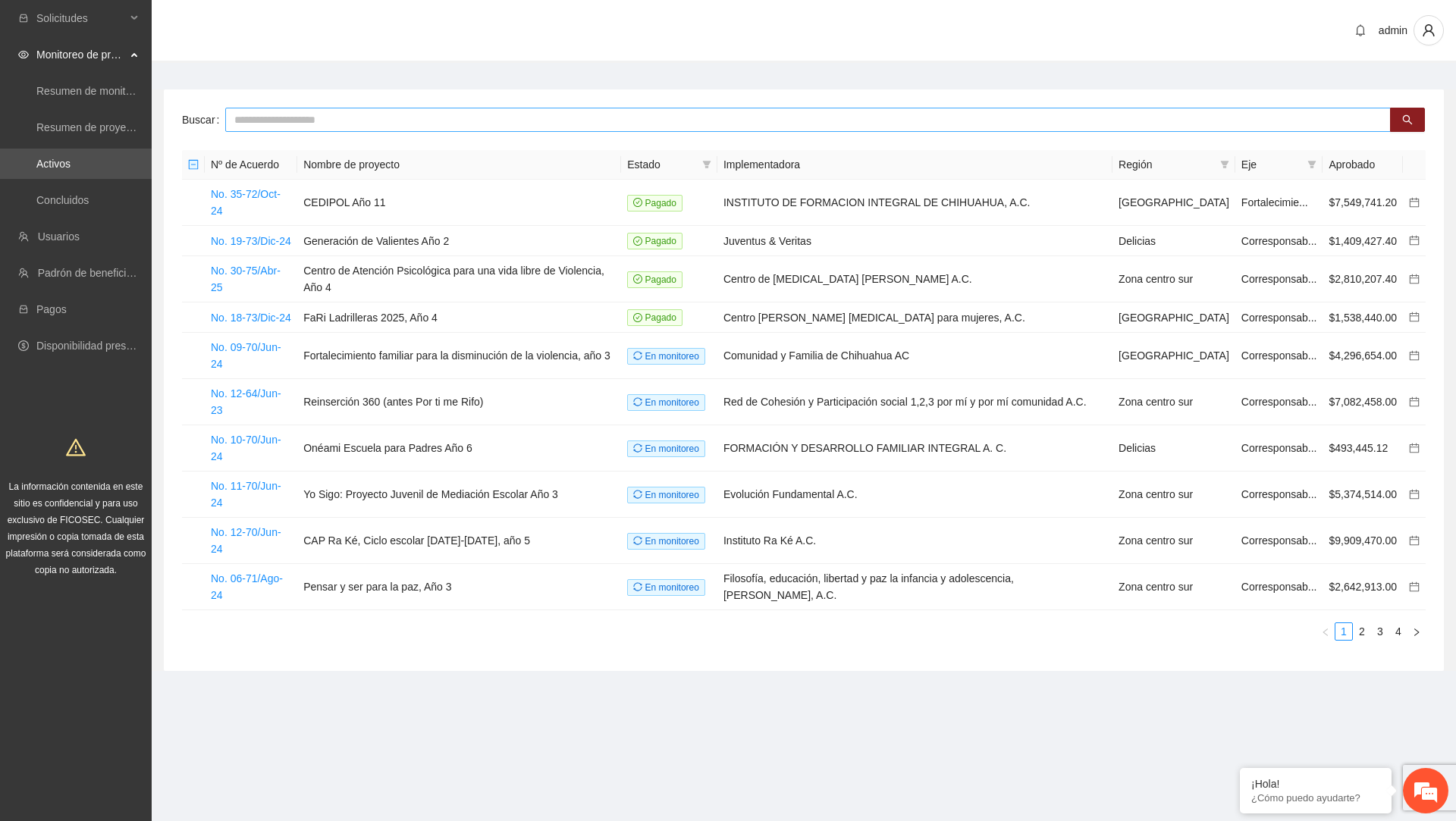
click at [875, 116] on input "text" at bounding box center [808, 120] width 1166 height 24
type input "***"
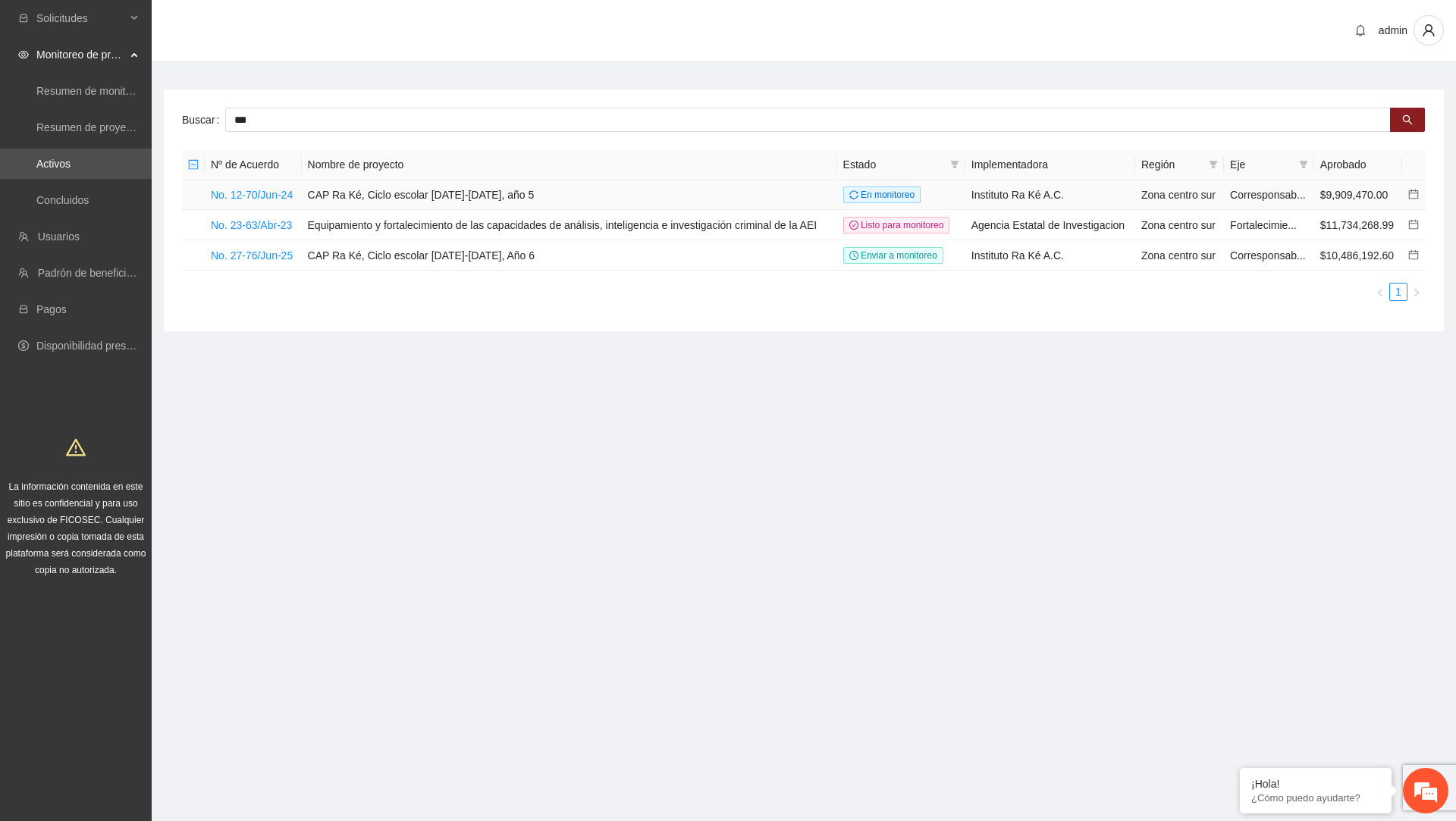
click at [256, 205] on td "No. 12-70/Jun-24" at bounding box center [253, 194] width 97 height 30
click at [264, 197] on link "No. 12-70/Jun-24" at bounding box center [252, 194] width 82 height 12
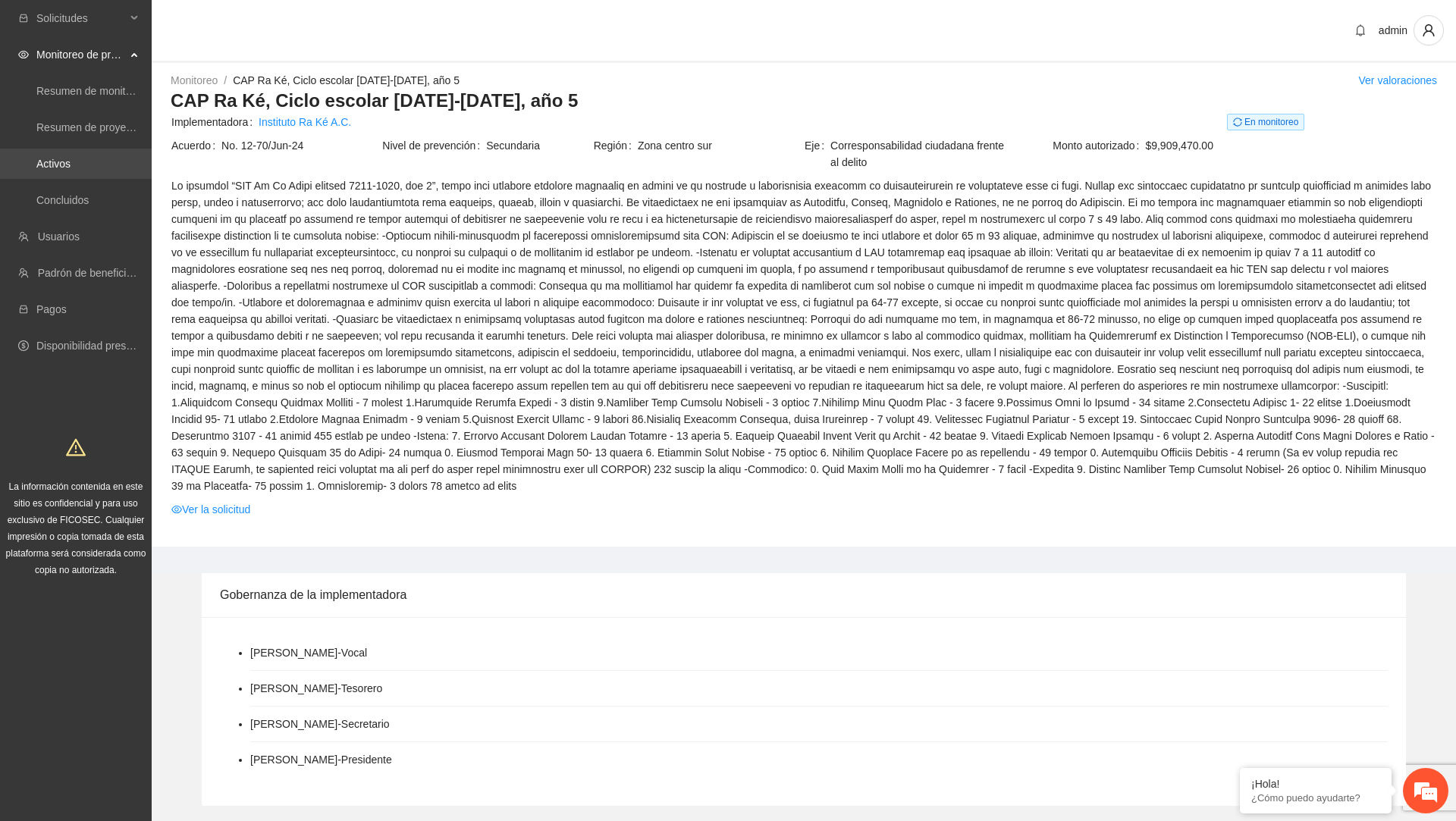
click at [71, 170] on link "Activos" at bounding box center [54, 163] width 34 height 12
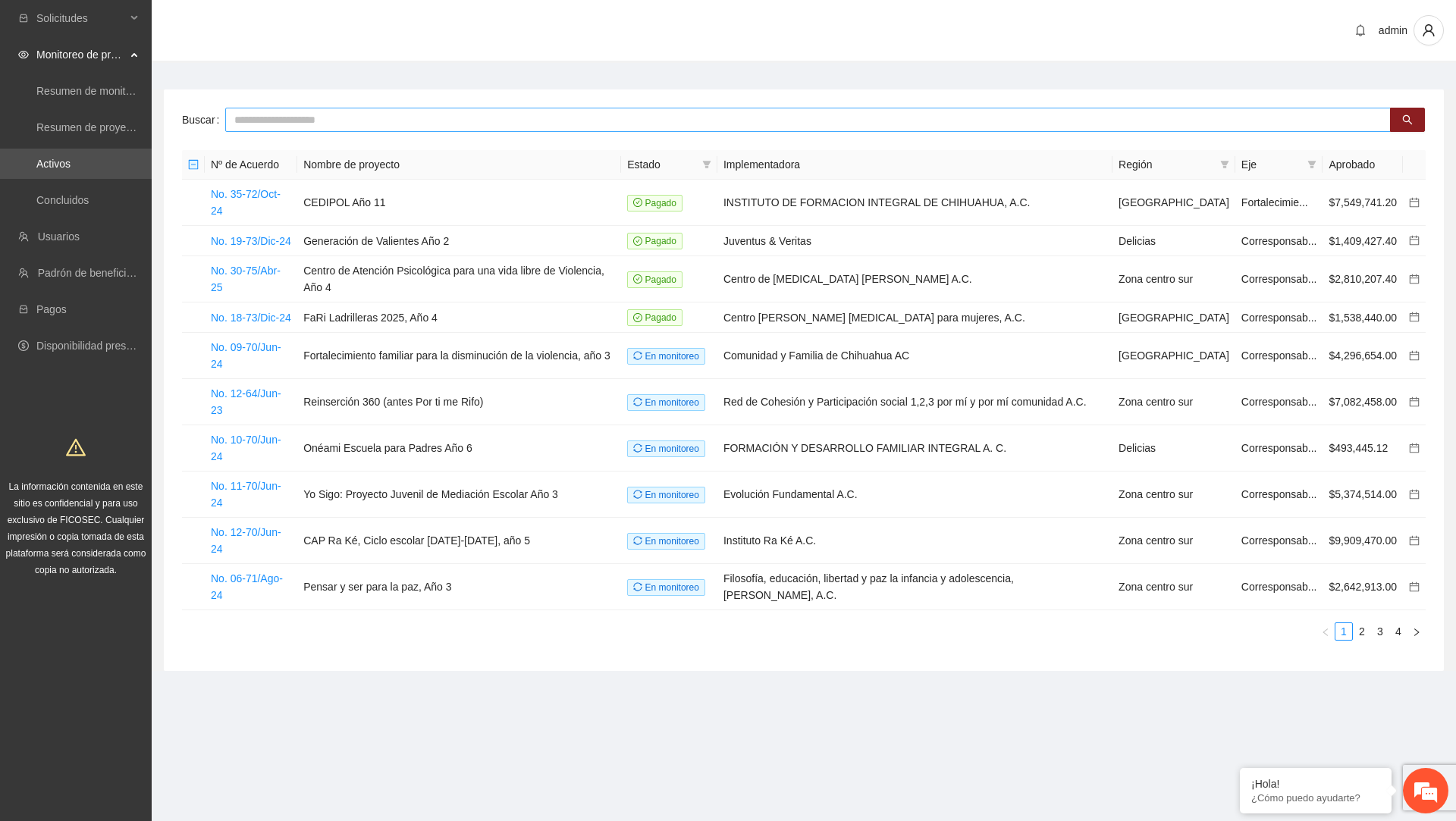
click at [415, 130] on input "text" at bounding box center [808, 120] width 1166 height 24
type input "***"
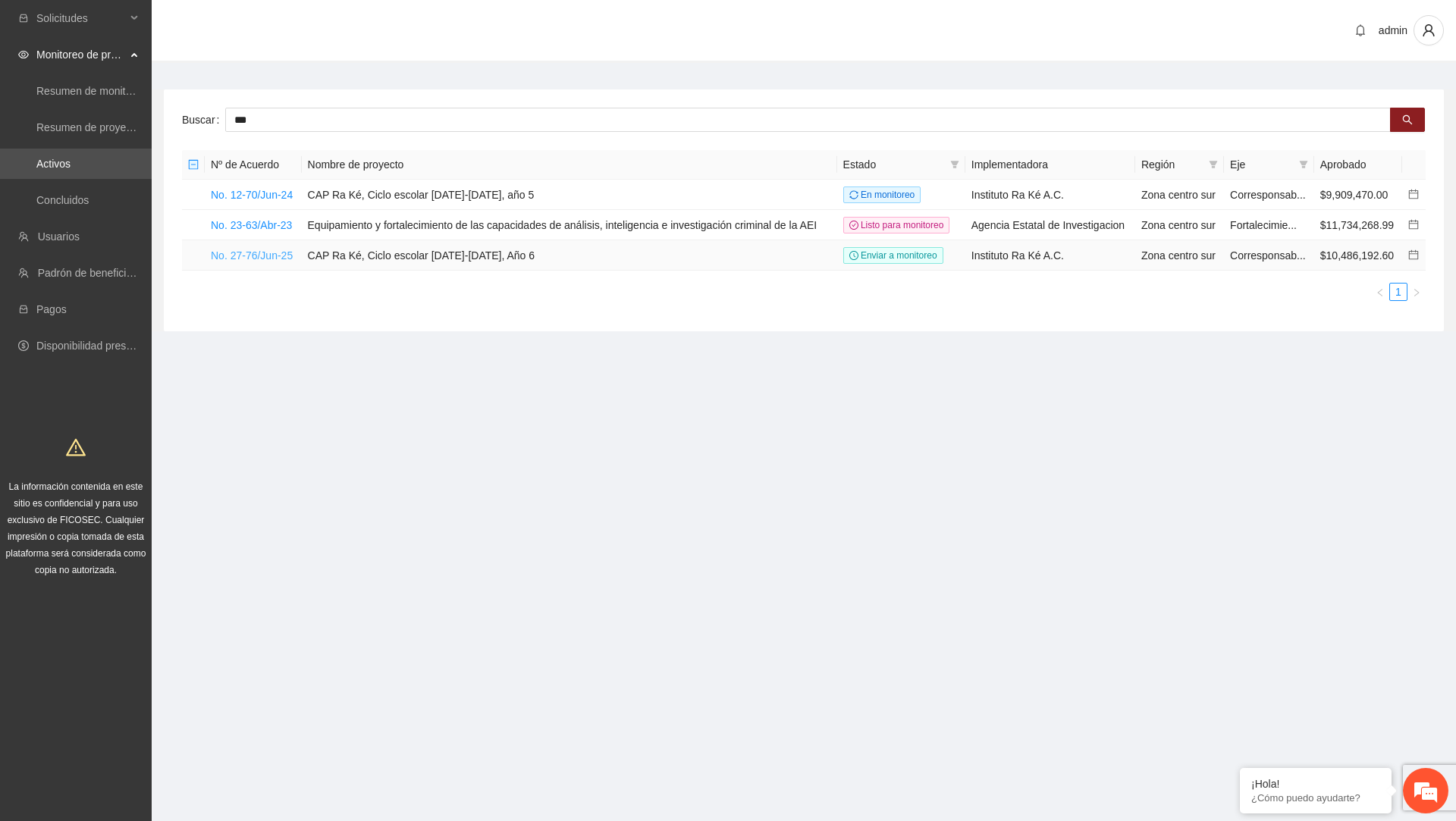
click at [268, 261] on link "No. 27-76/Jun-25" at bounding box center [252, 255] width 82 height 12
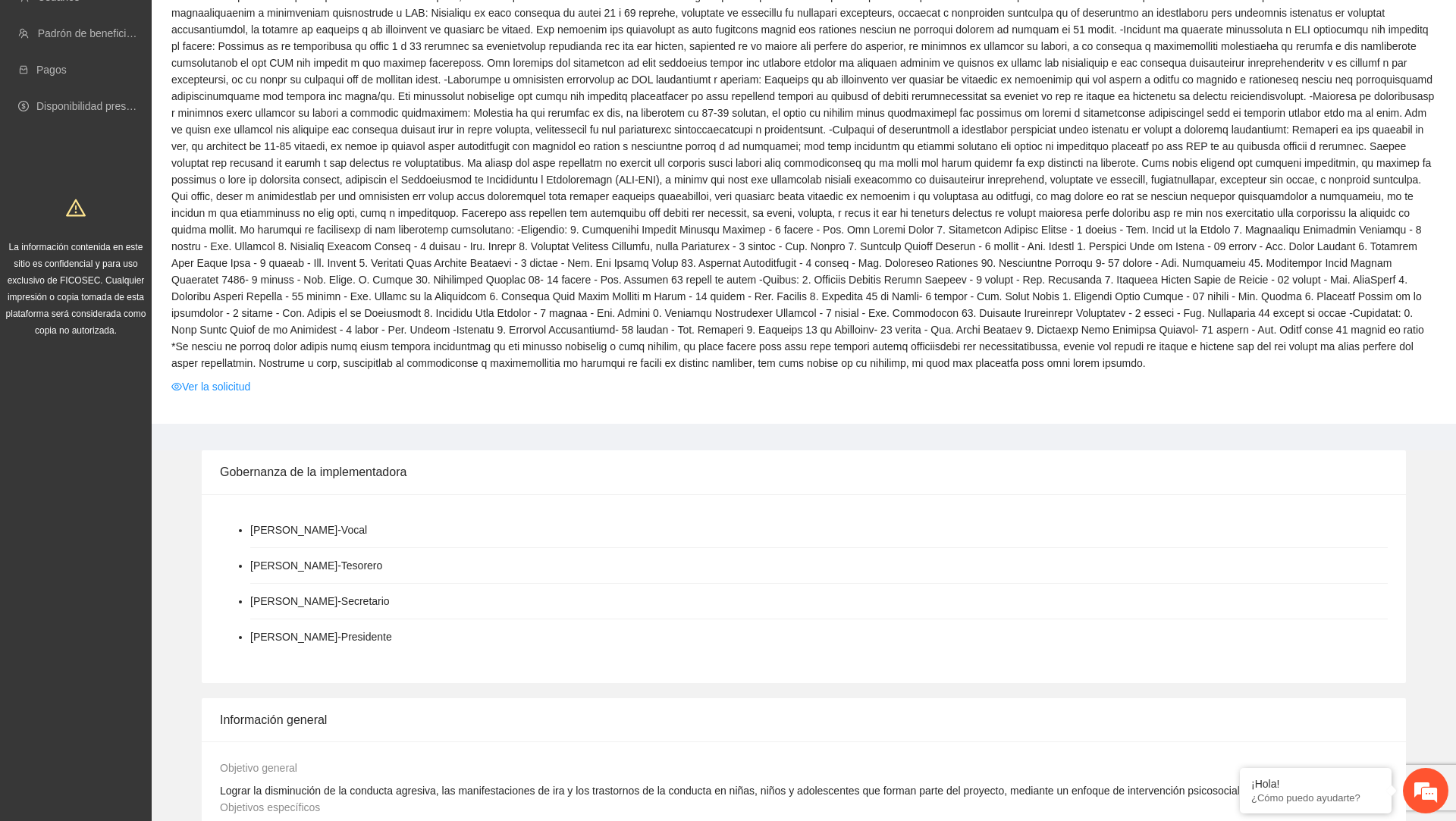
scroll to position [1389, 0]
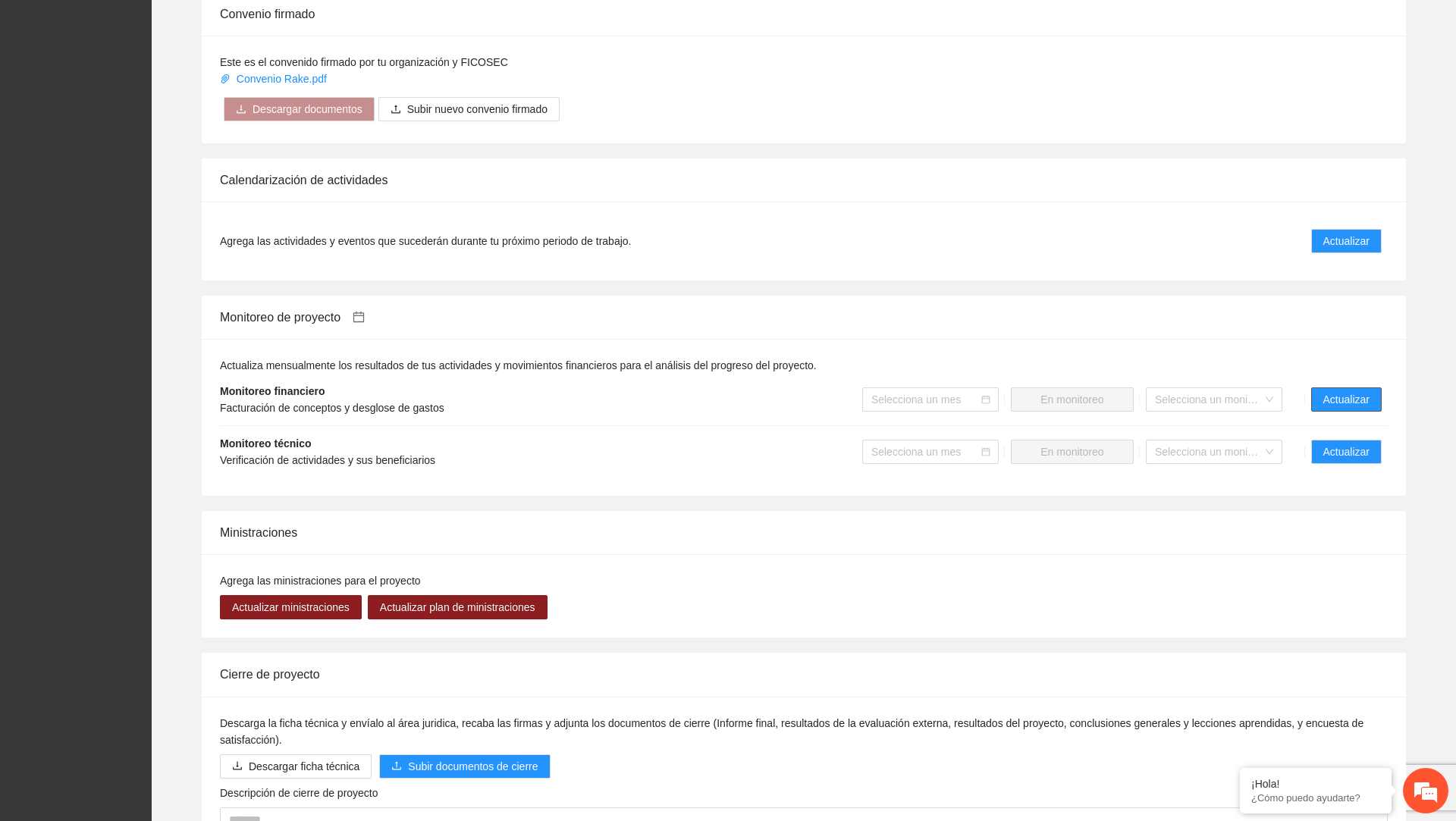
click at [875, 391] on span "Actualizar" at bounding box center [1346, 400] width 46 height 17
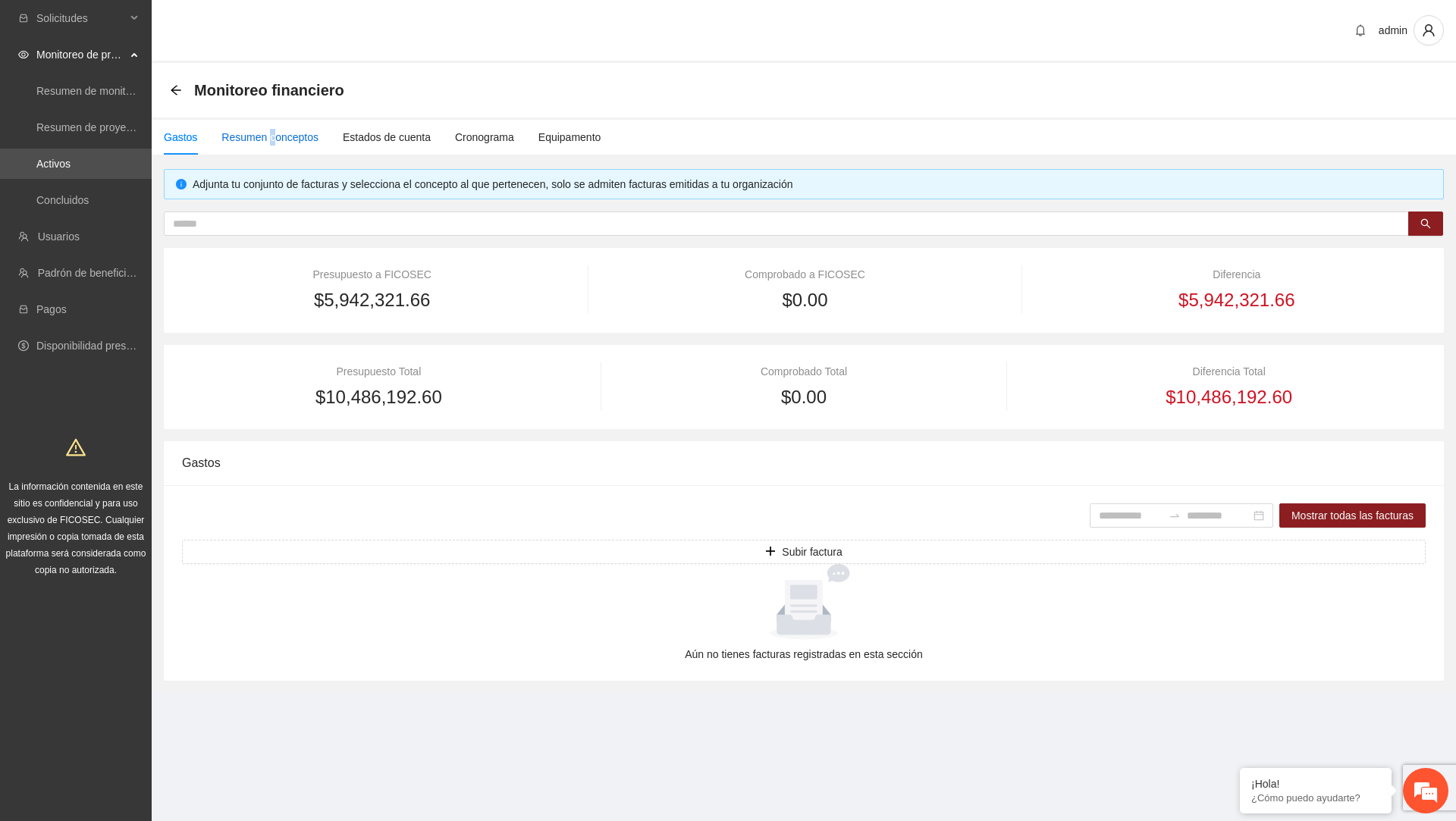
click at [273, 131] on div "Resumen conceptos" at bounding box center [270, 137] width 97 height 17
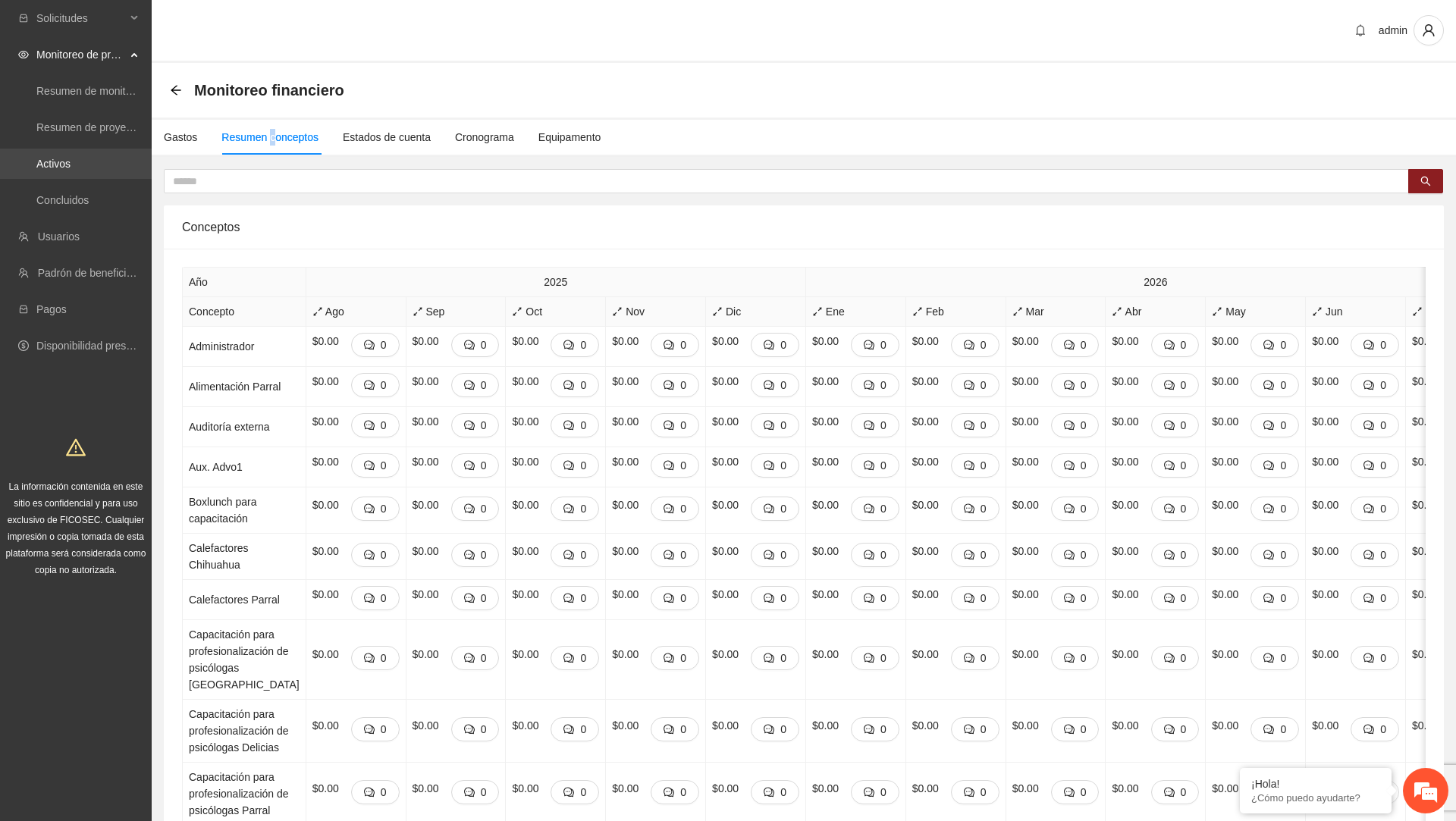
click at [71, 166] on link "Activos" at bounding box center [54, 163] width 34 height 12
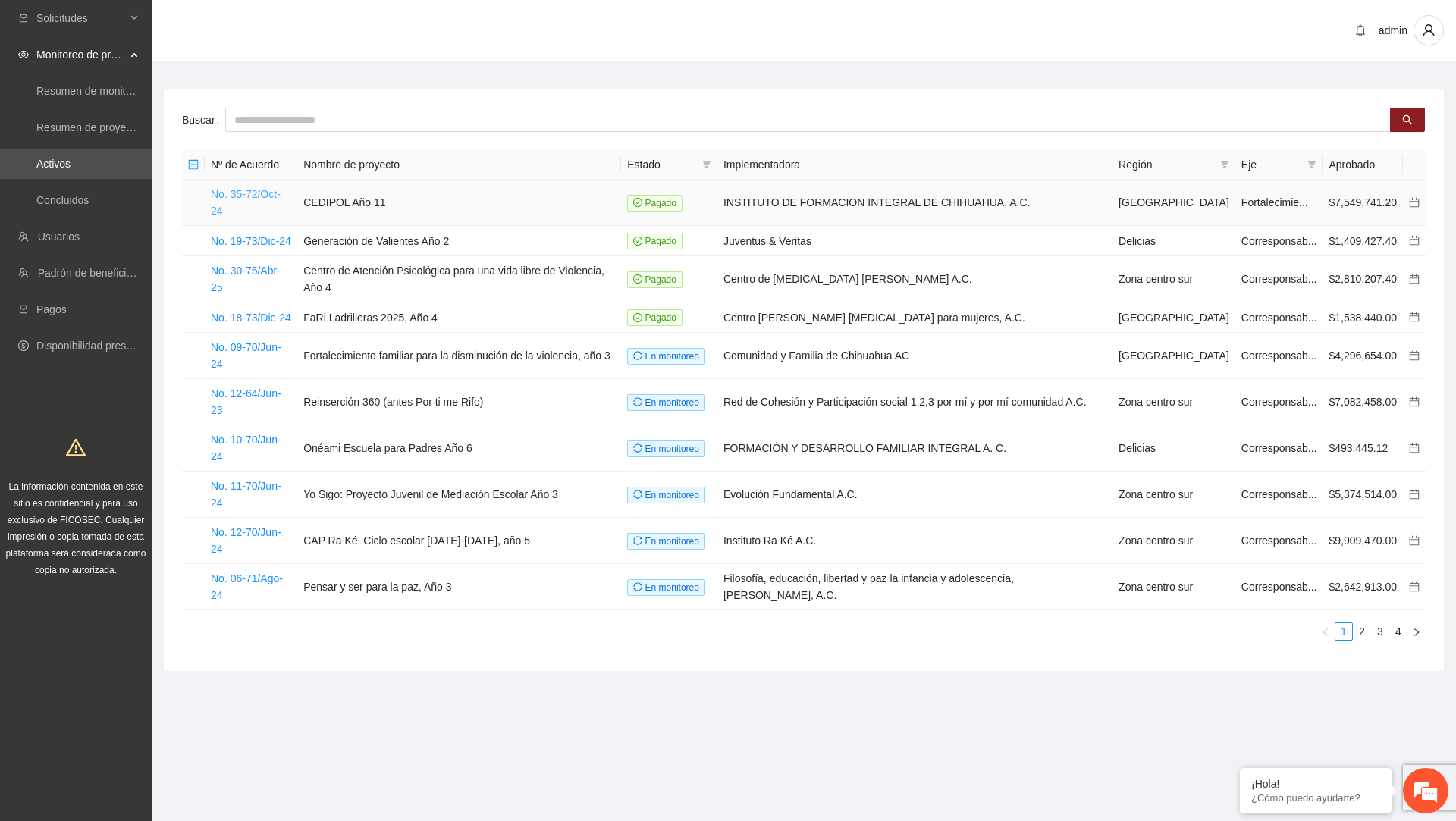
click at [280, 197] on link "No. 35-72/Oct-24" at bounding box center [246, 201] width 70 height 28
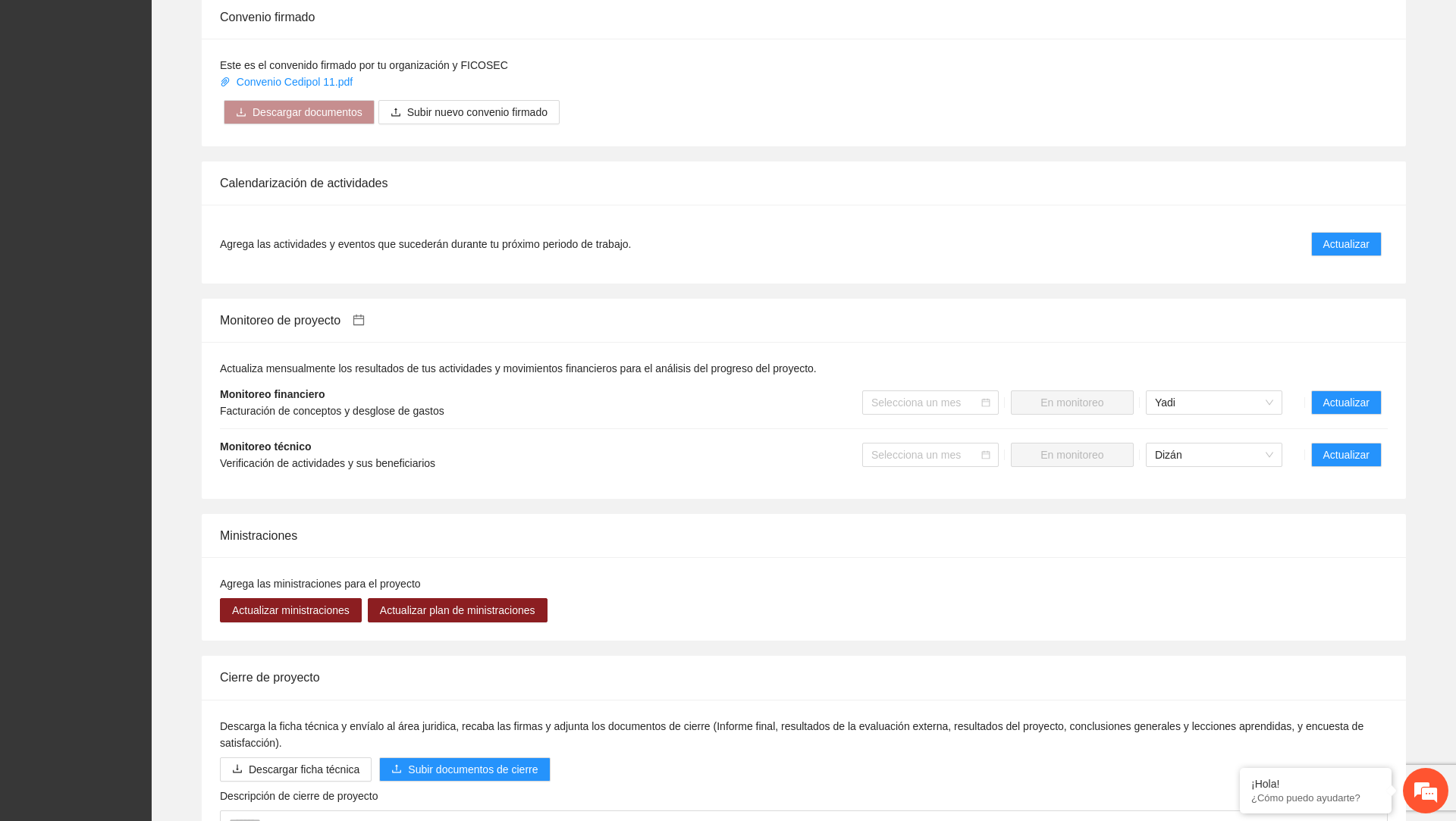
scroll to position [1171, 0]
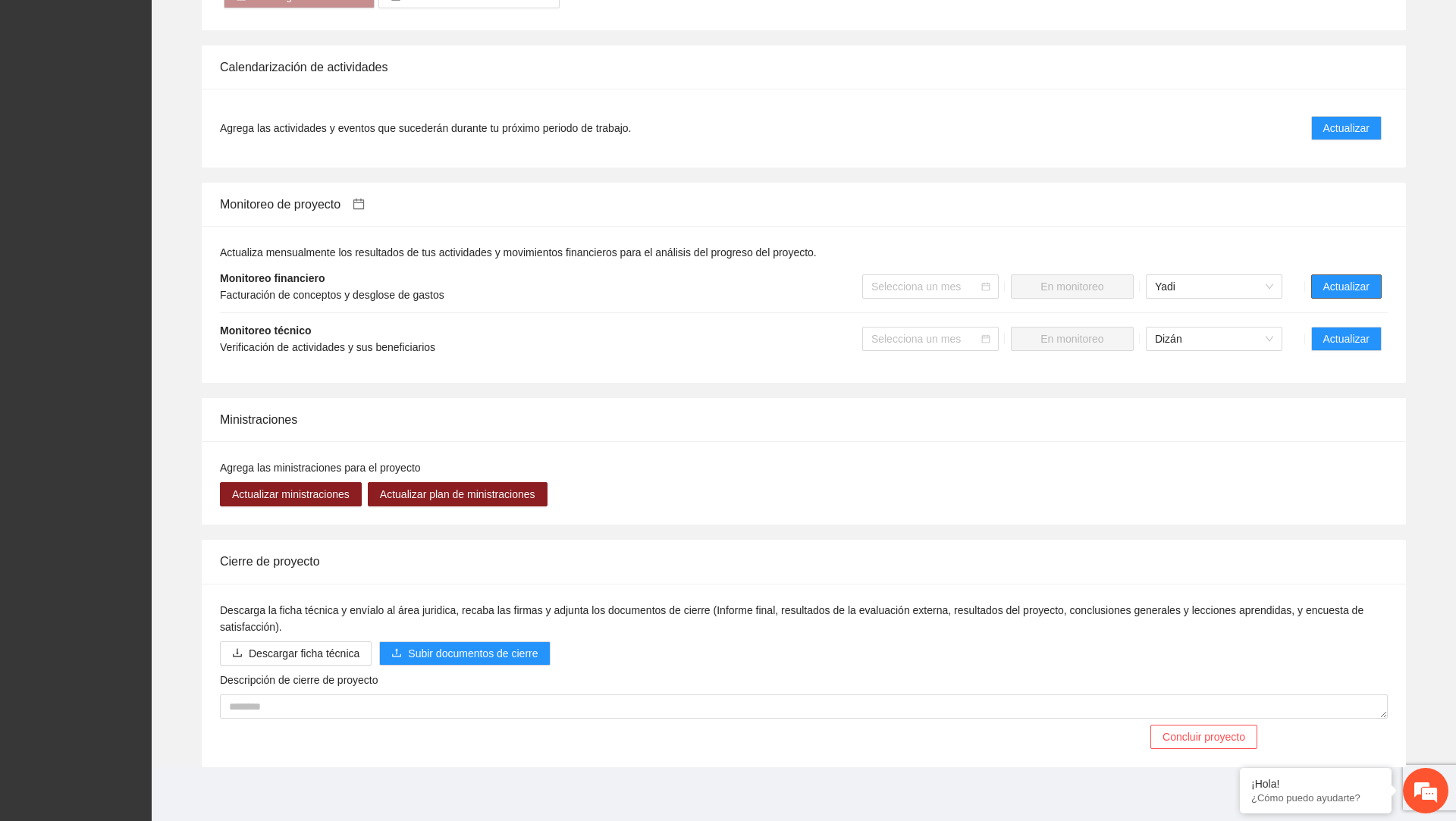
click at [875, 280] on span "Actualizar" at bounding box center [1346, 287] width 46 height 17
click at [875, 244] on div "Actualiza mensualmente los resultados de tus actividades y movimientos financie…" at bounding box center [804, 305] width 1168 height 120
click at [875, 294] on button "Actualizar" at bounding box center [1346, 287] width 71 height 24
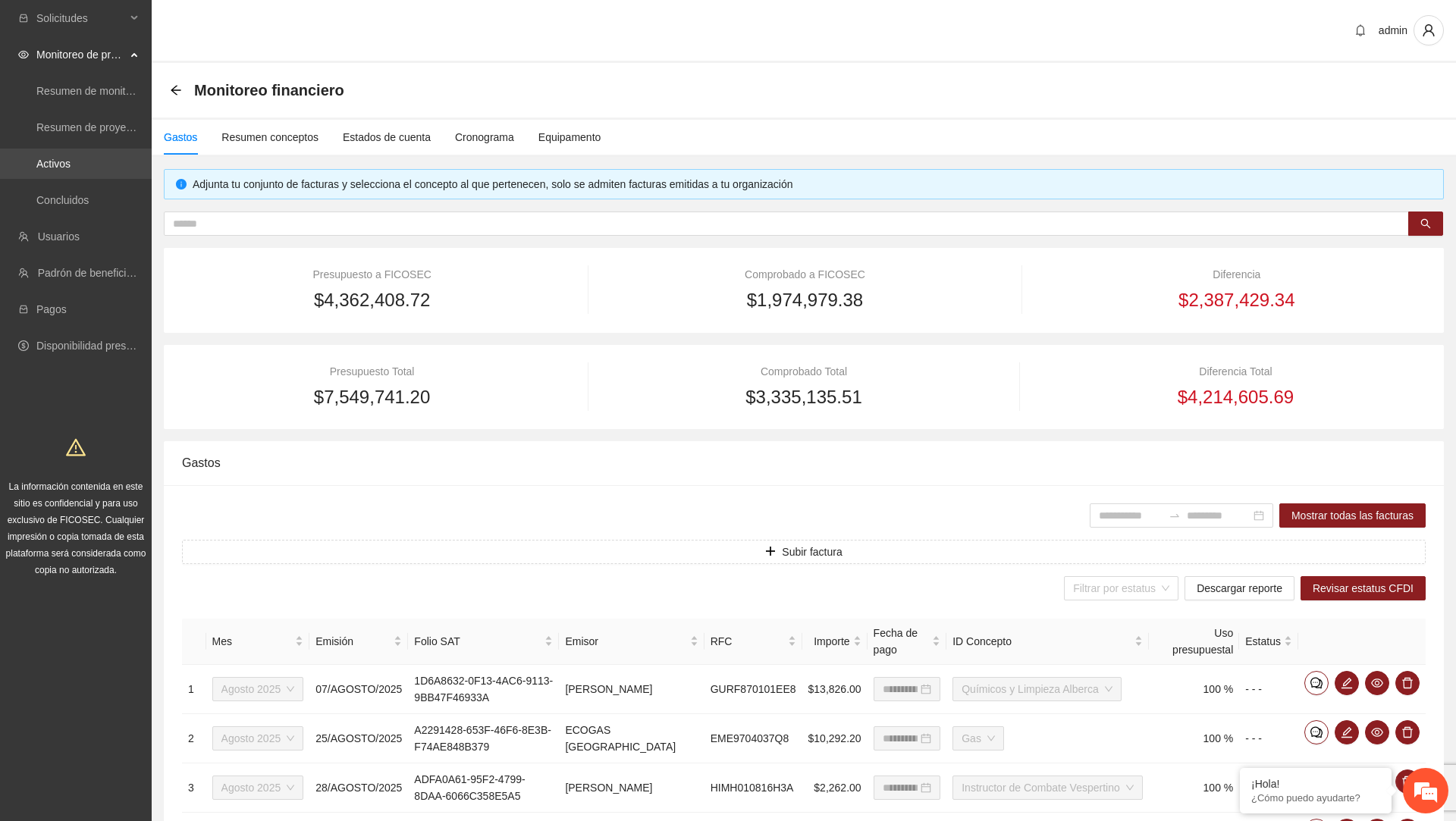
click at [71, 158] on link "Activos" at bounding box center [54, 163] width 34 height 12
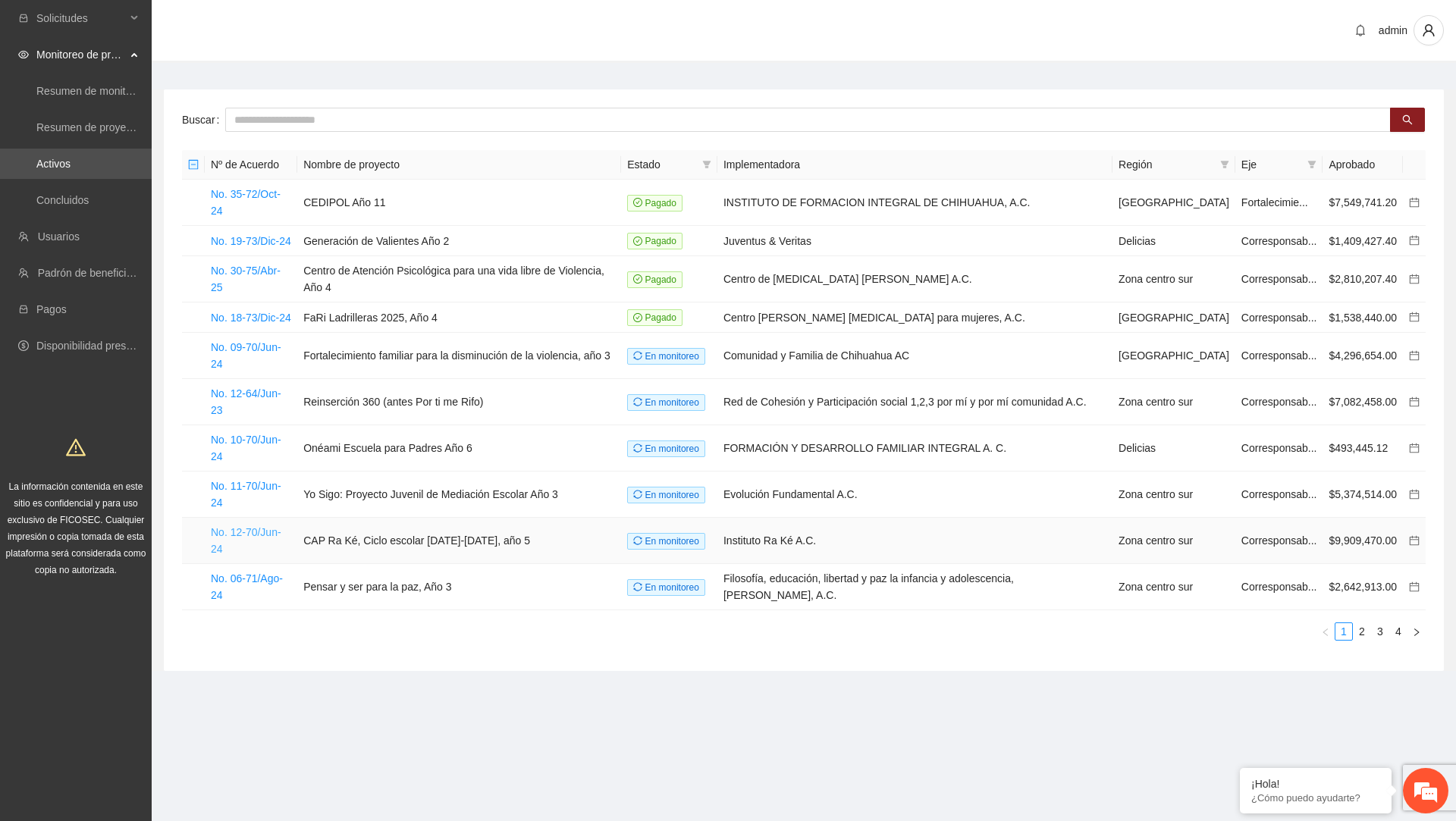
click at [264, 526] on link "No. 12-70/Jun-24" at bounding box center [246, 540] width 71 height 28
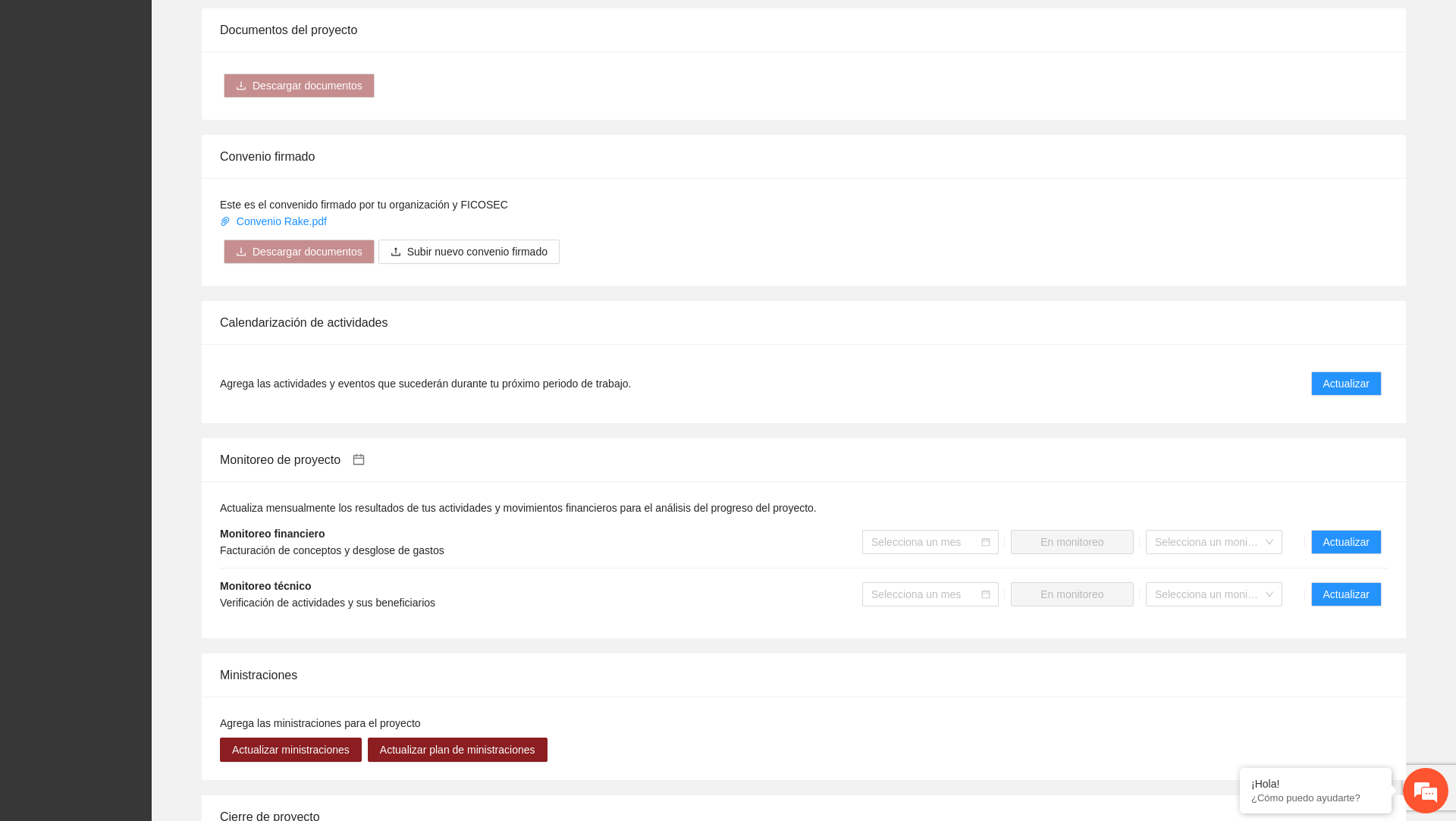
scroll to position [1331, 0]
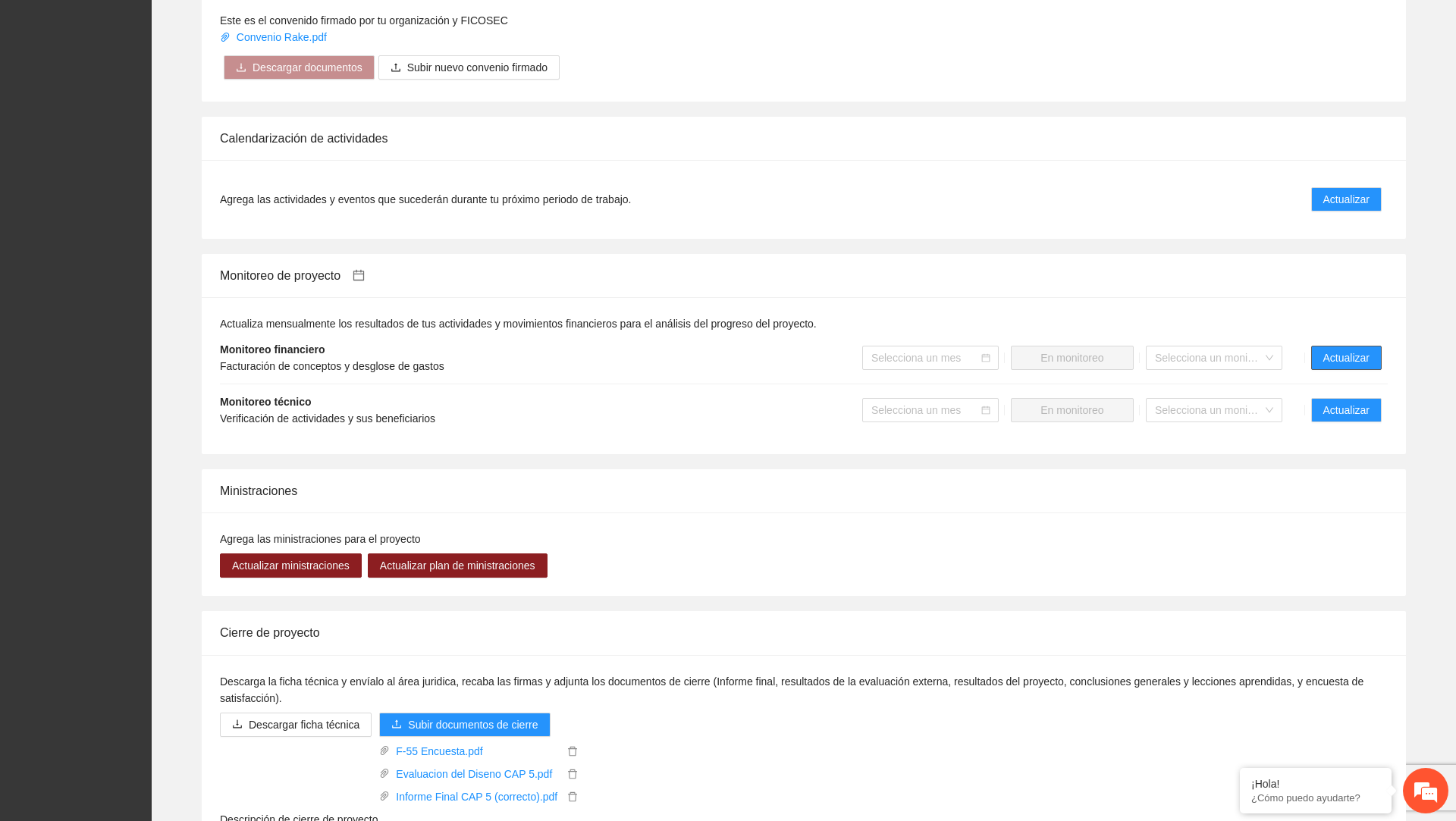
click at [594, 357] on button "Actualizar" at bounding box center [1346, 358] width 71 height 24
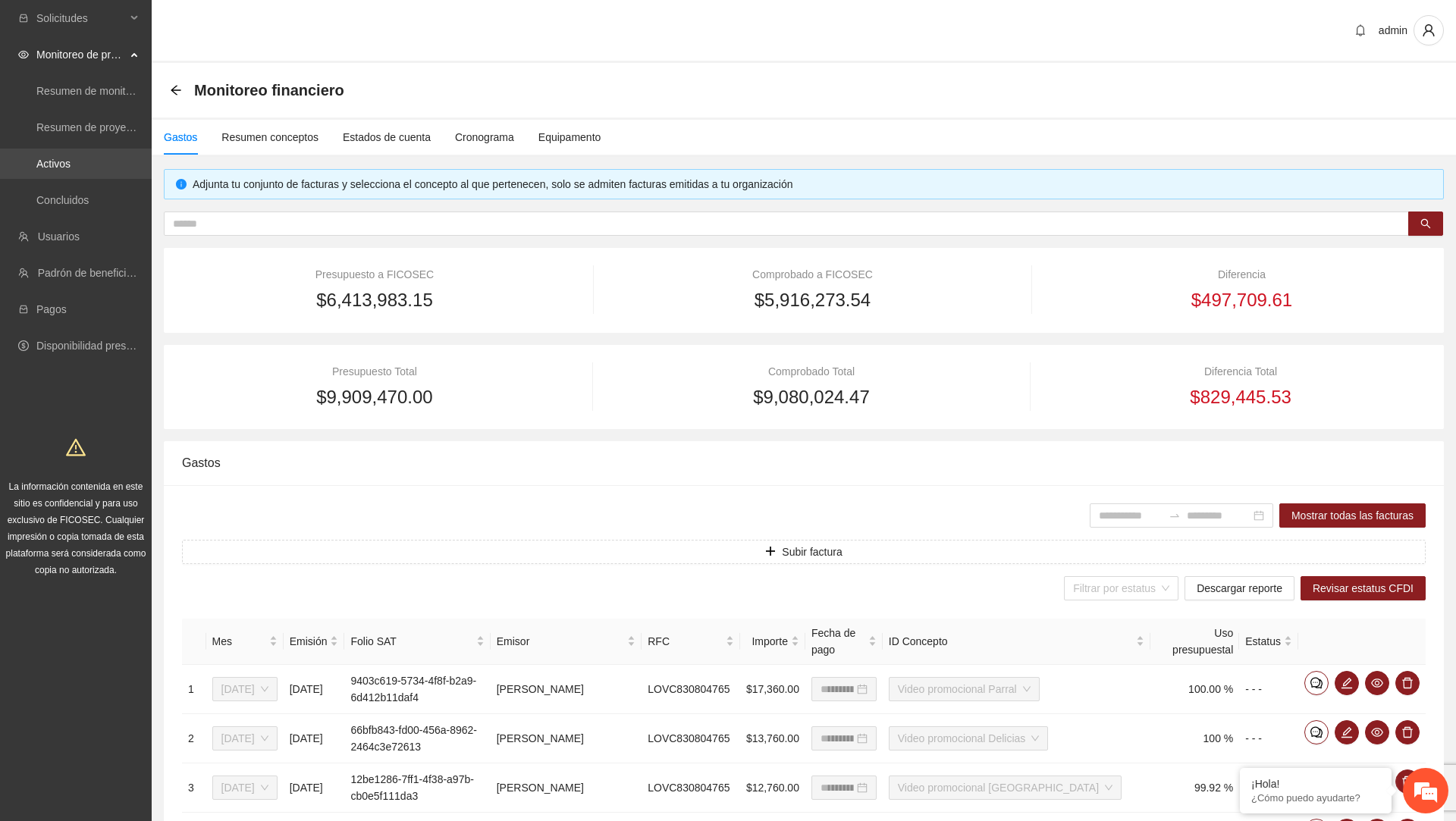
click at [71, 170] on link "Activos" at bounding box center [54, 163] width 34 height 12
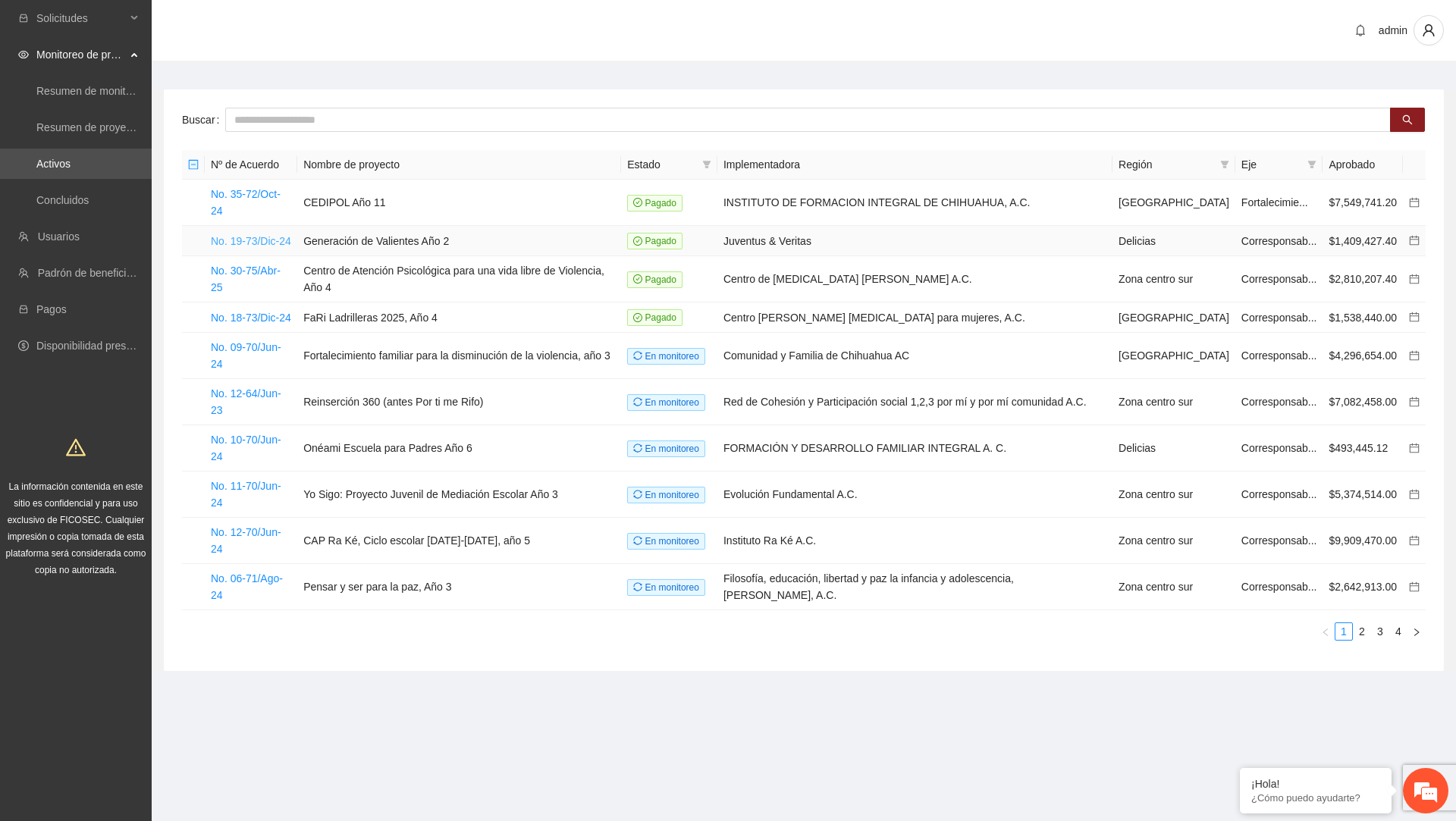
click at [270, 235] on link "No. 19-73/Dic-24" at bounding box center [251, 240] width 80 height 12
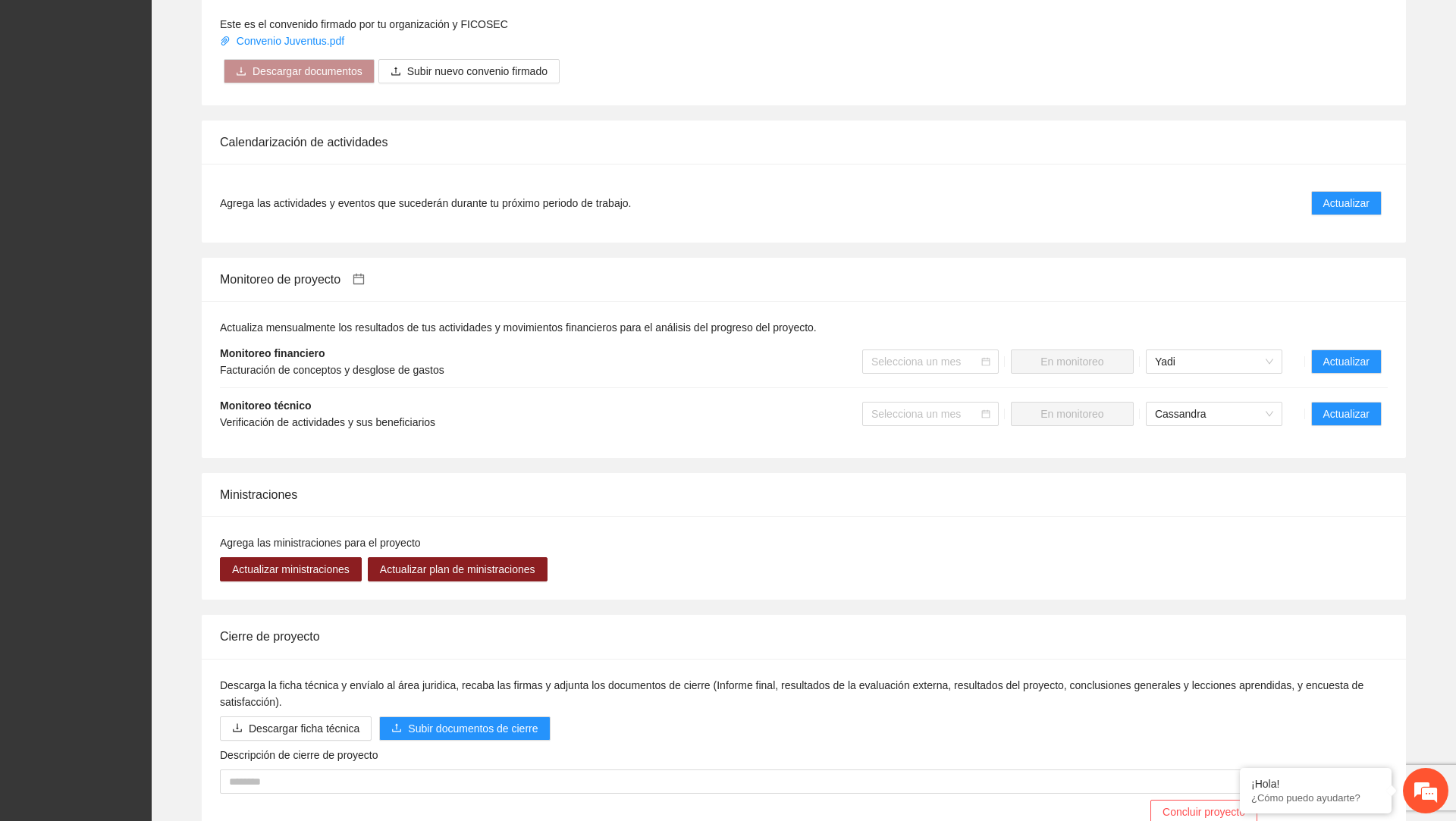
scroll to position [1208, 0]
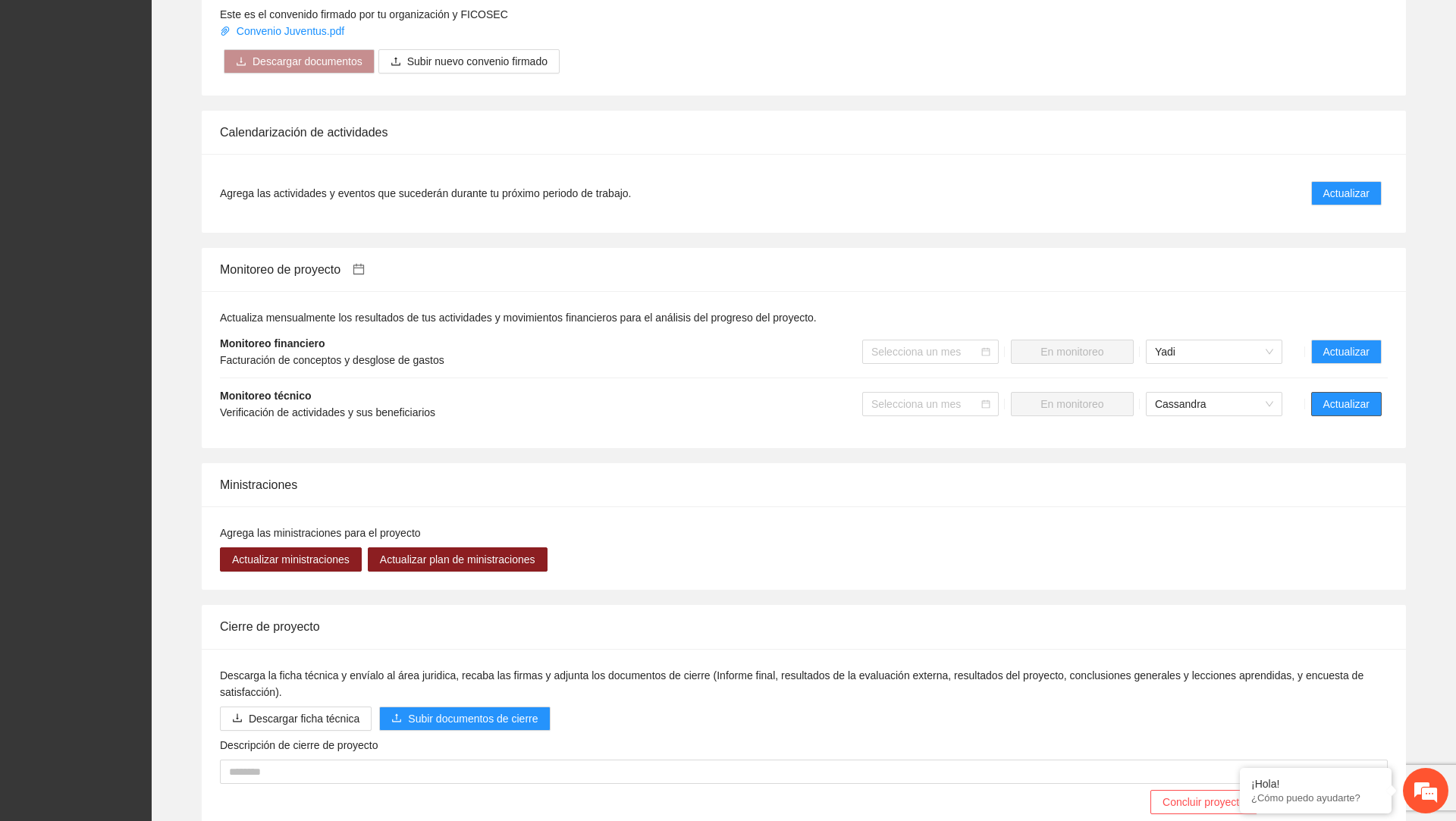
click at [594, 408] on span "Actualizar" at bounding box center [1346, 404] width 46 height 17
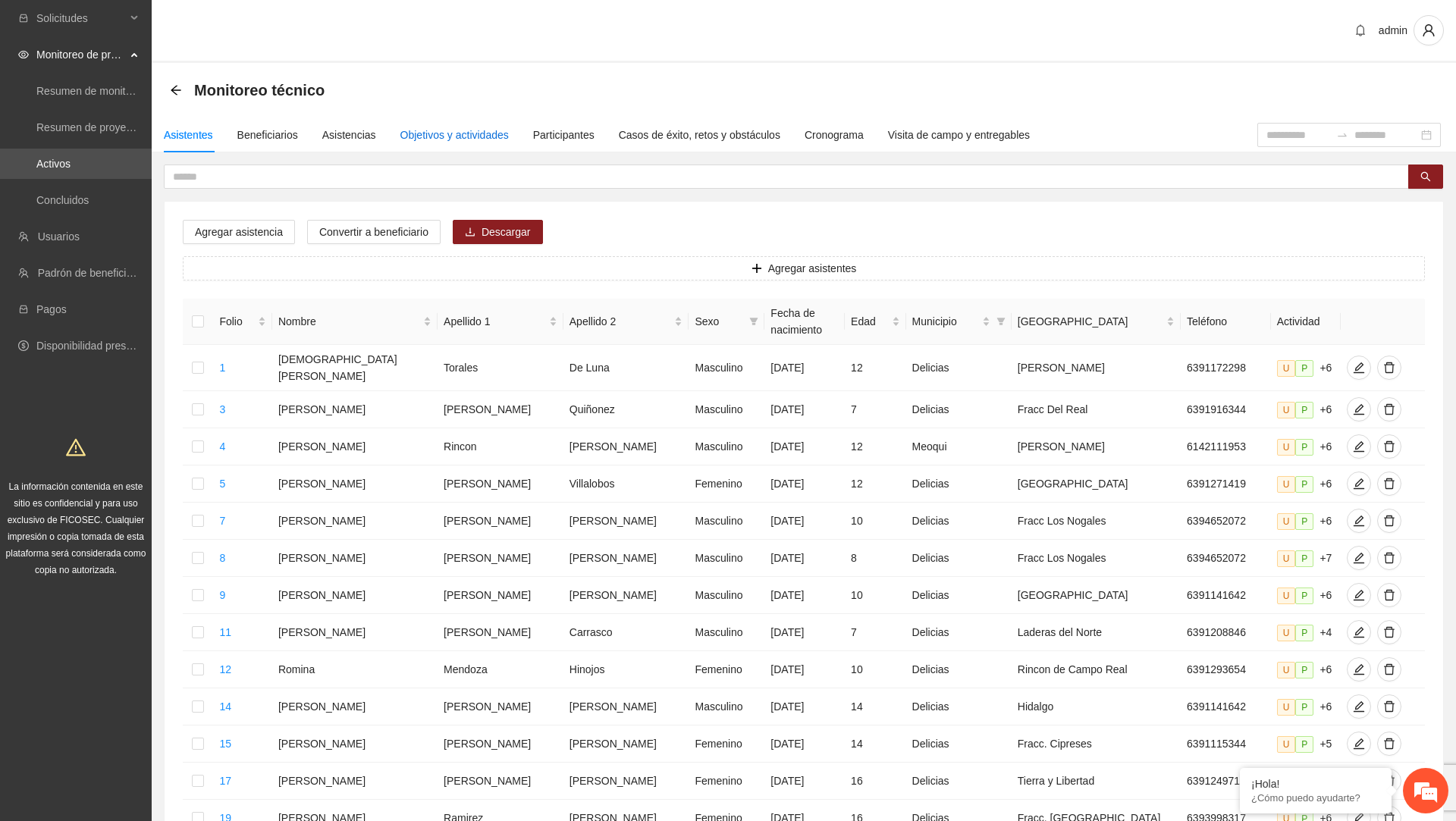
click at [466, 142] on div "Objetivos y actividades" at bounding box center [454, 135] width 108 height 17
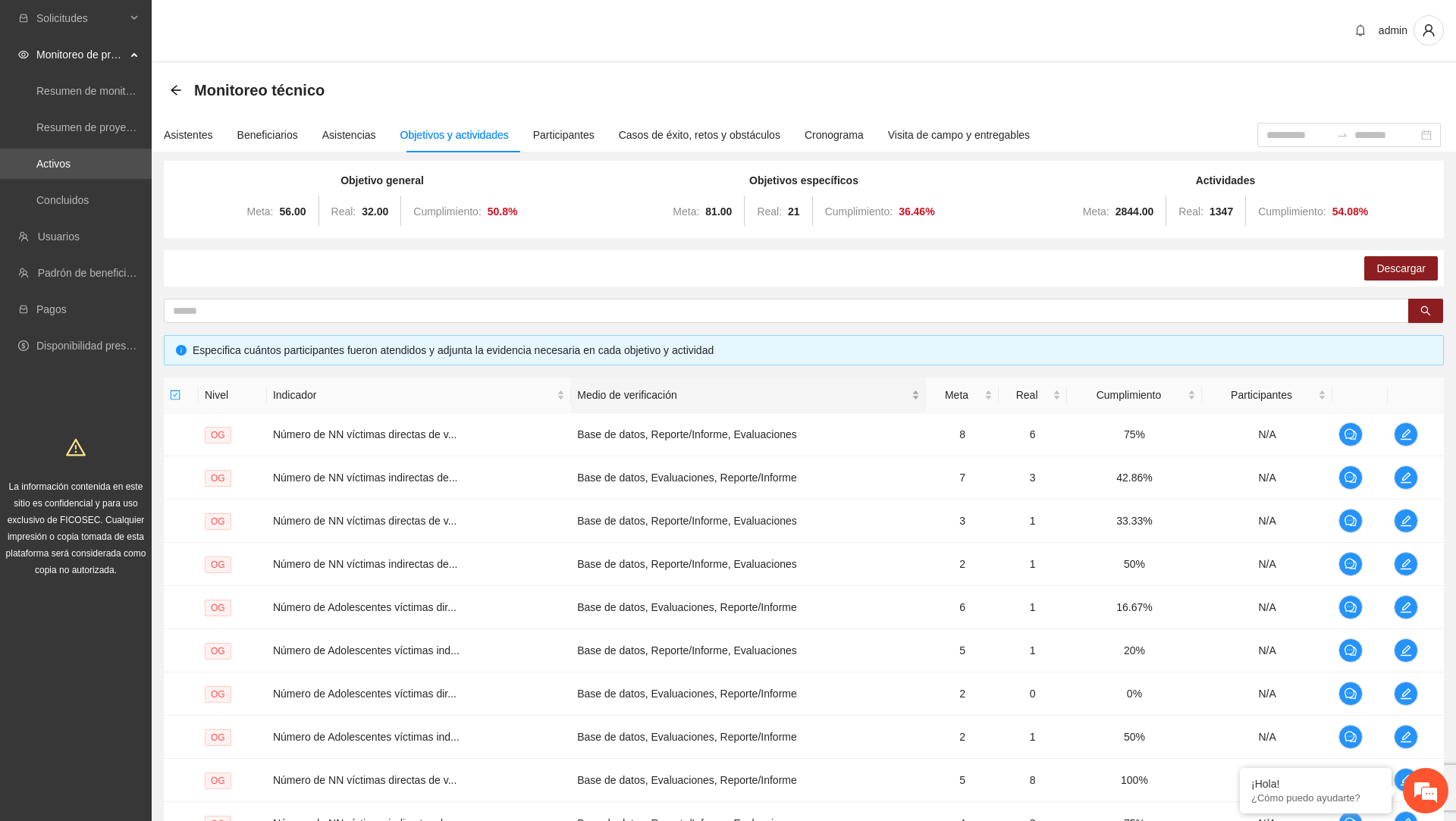
scroll to position [166, 0]
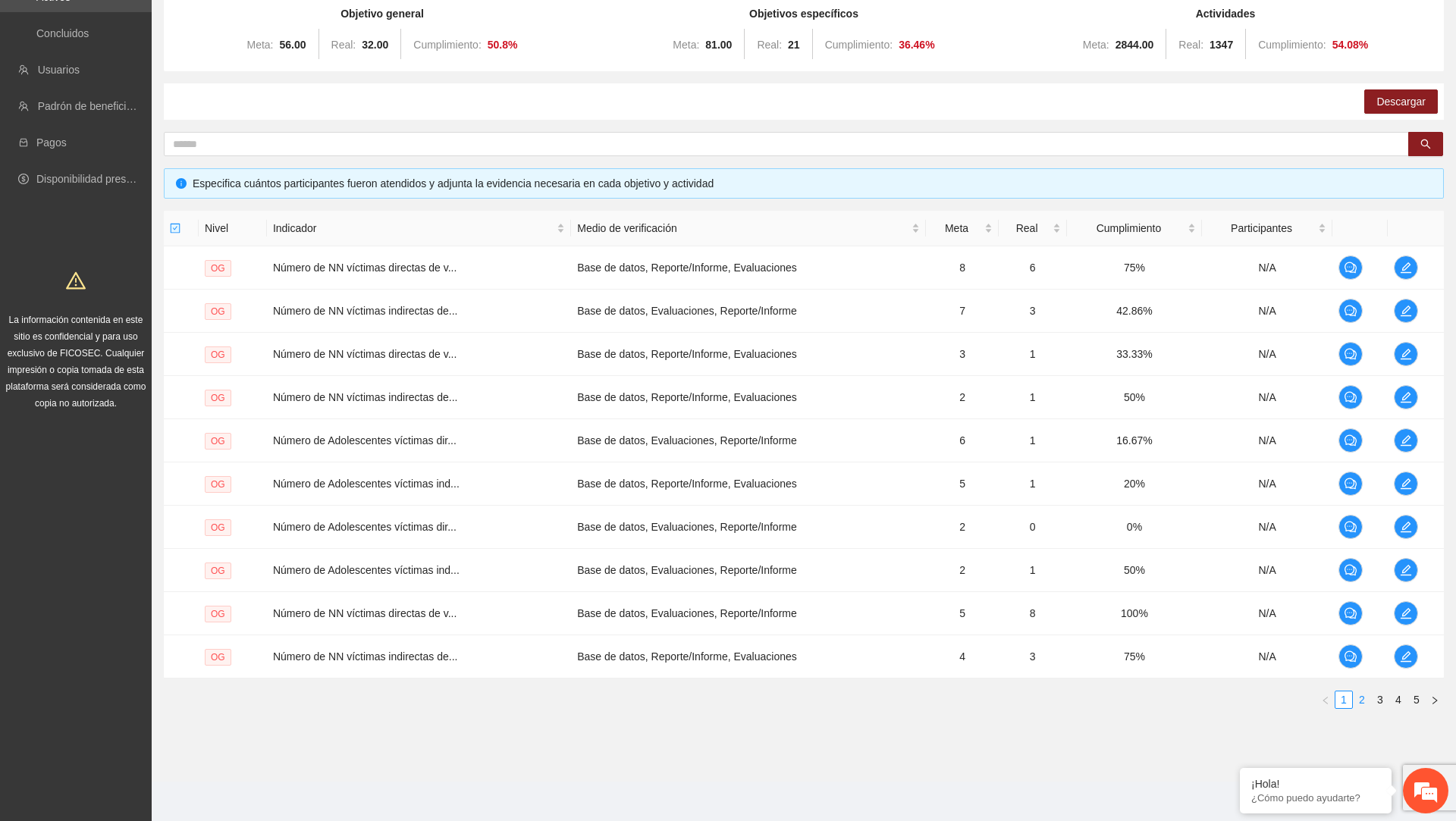
click at [594, 699] on link "2" at bounding box center [1362, 699] width 17 height 17
click at [594, 699] on link "3" at bounding box center [1380, 699] width 17 height 17
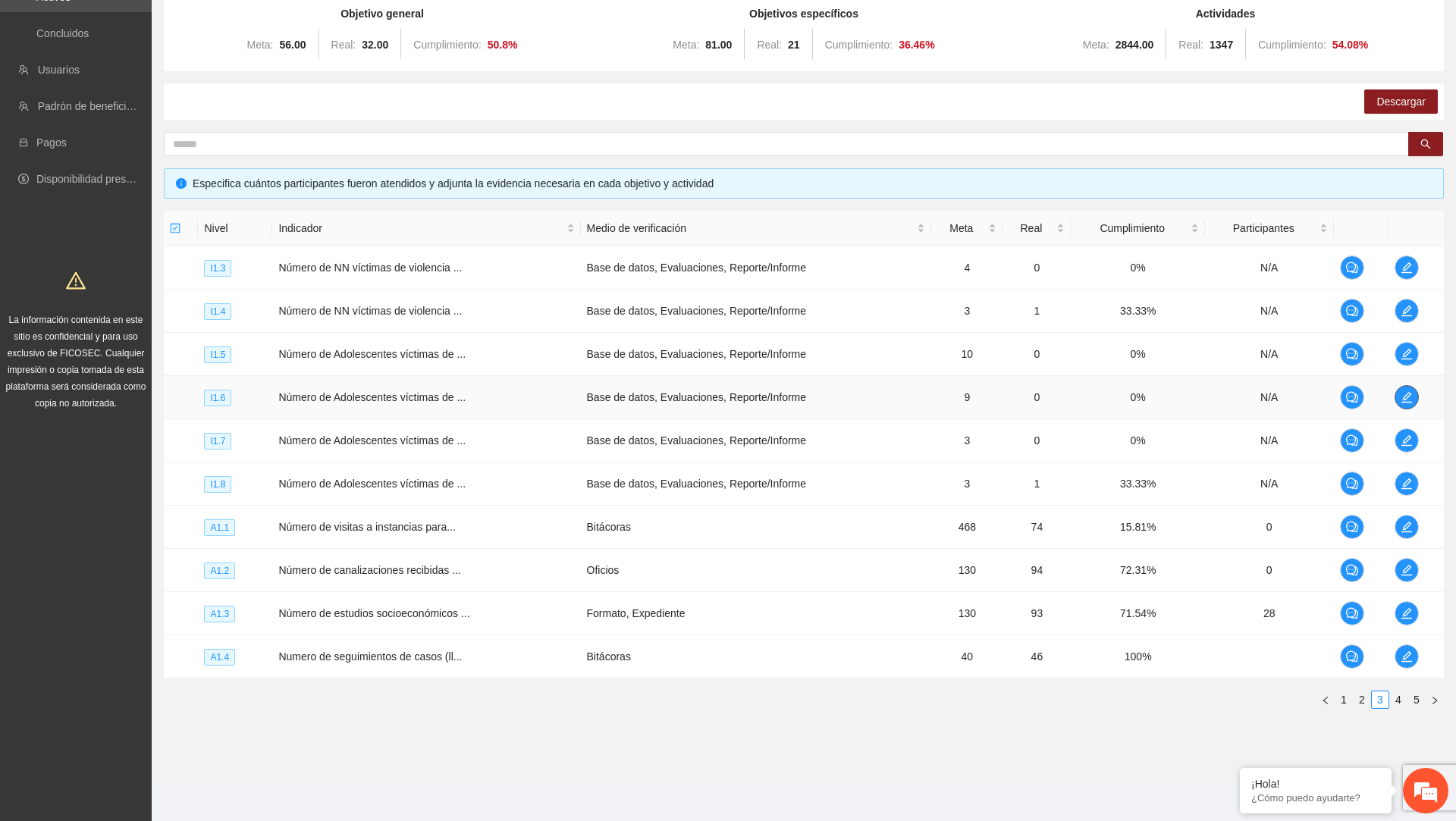
click at [594, 401] on button "button" at bounding box center [1407, 397] width 24 height 24
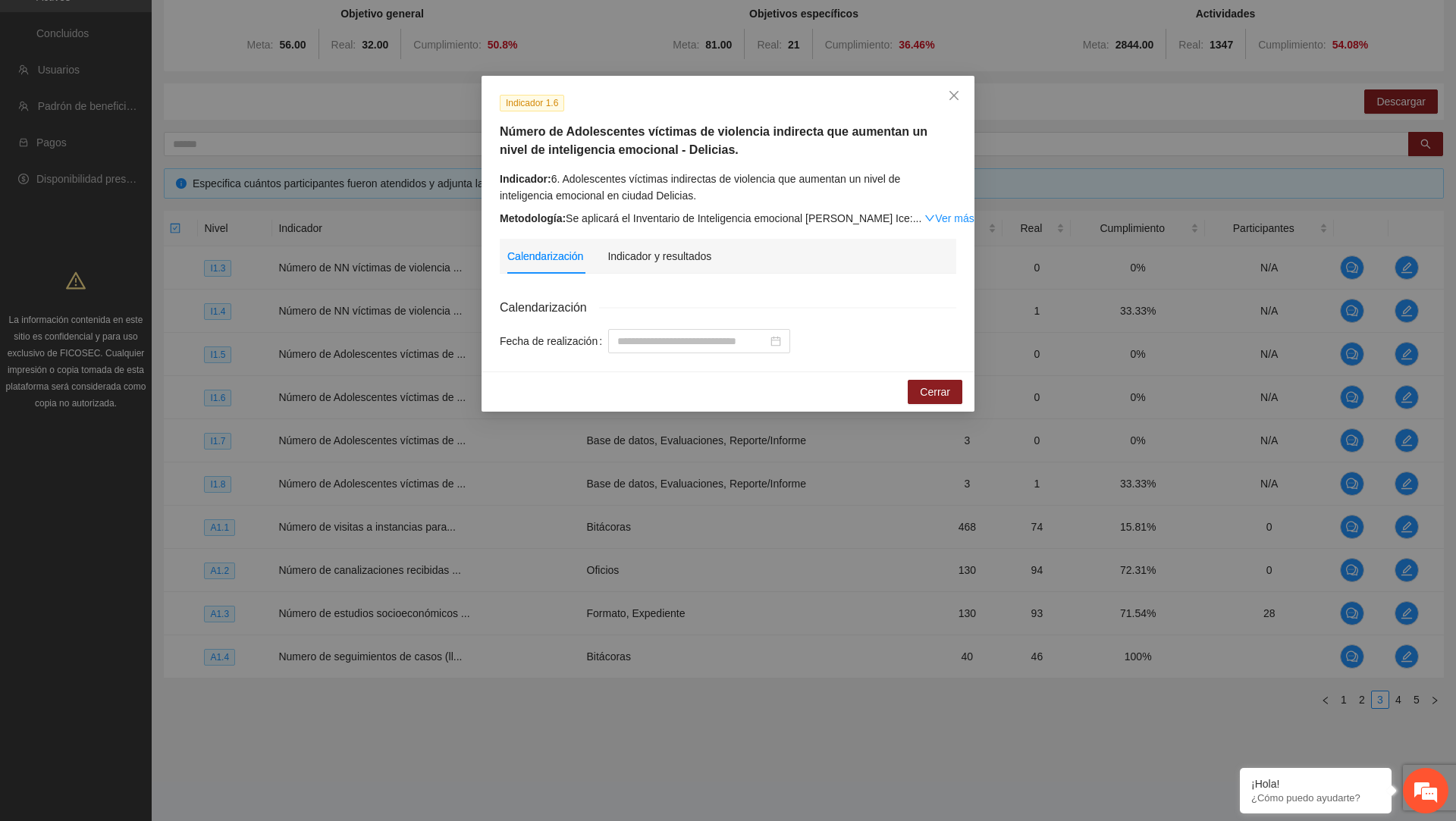
click at [594, 257] on div "Calendarización Indicador y resultados" at bounding box center [727, 256] width 441 height 35
click at [594, 257] on div "Indicador y resultados" at bounding box center [660, 256] width 104 height 17
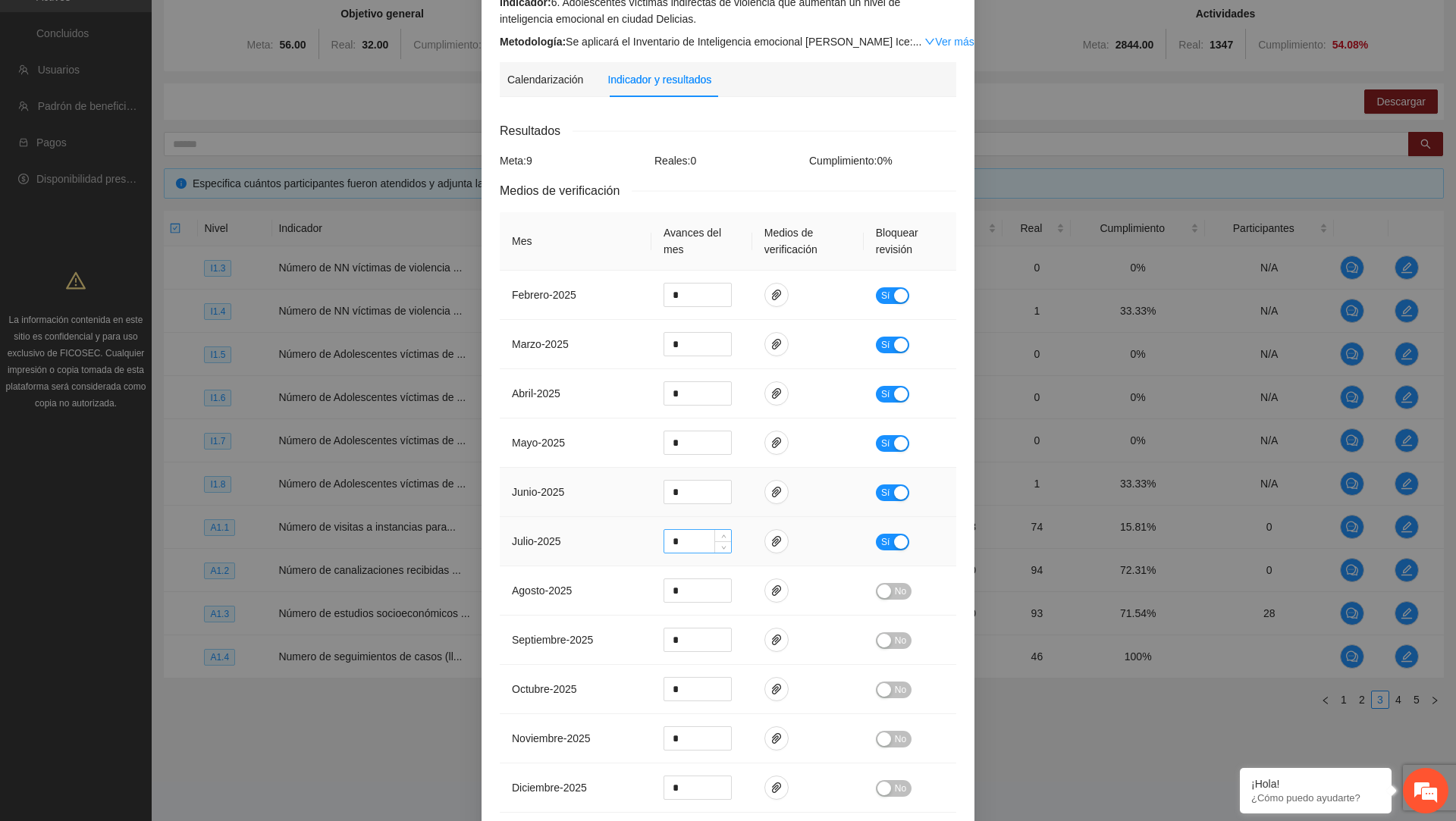
scroll to position [175, 0]
click at [594, 595] on span "paper-clip" at bounding box center [777, 593] width 23 height 12
click at [594, 592] on td "agosto - 2025" at bounding box center [575, 593] width 152 height 50
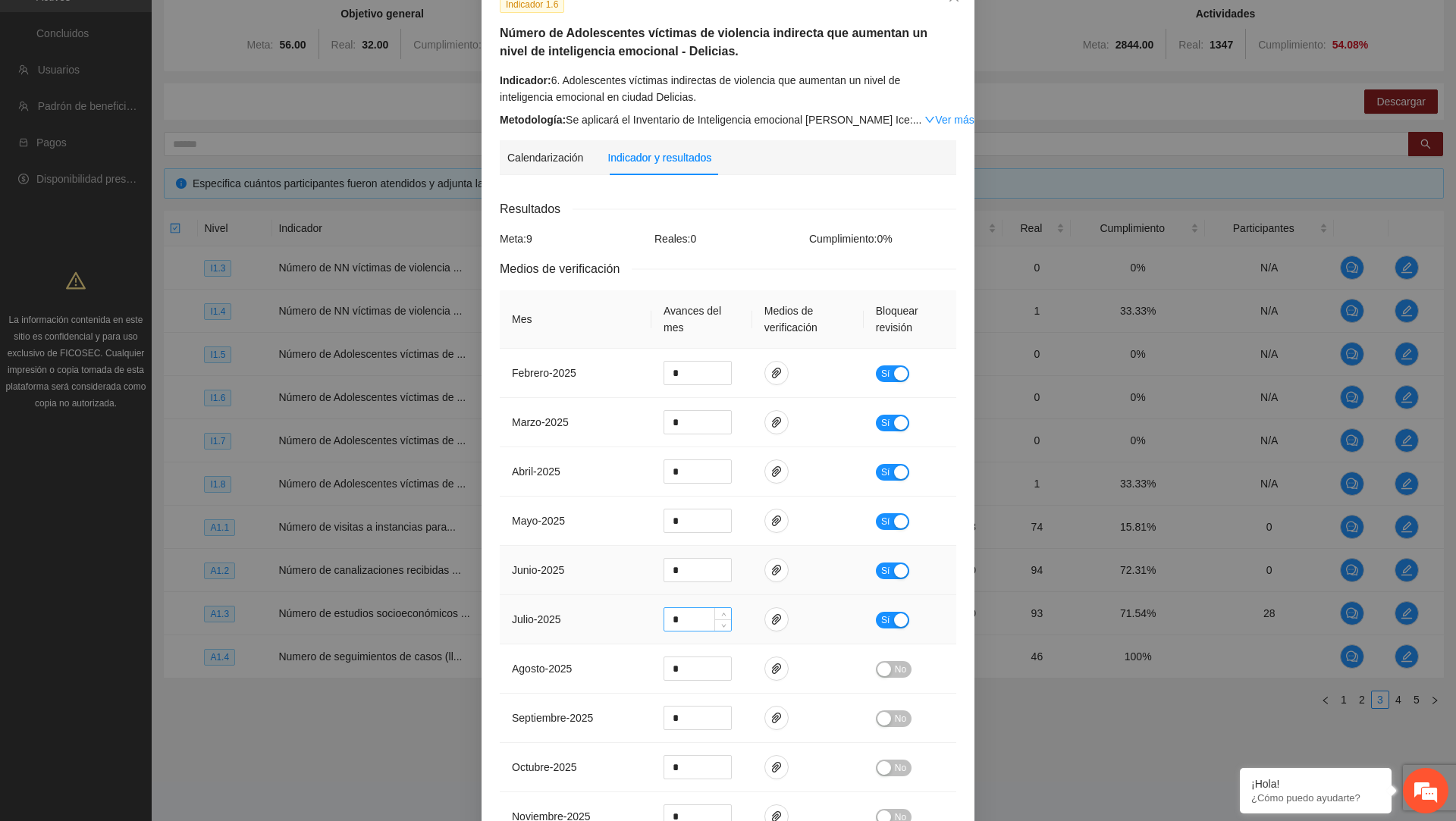
scroll to position [88, 0]
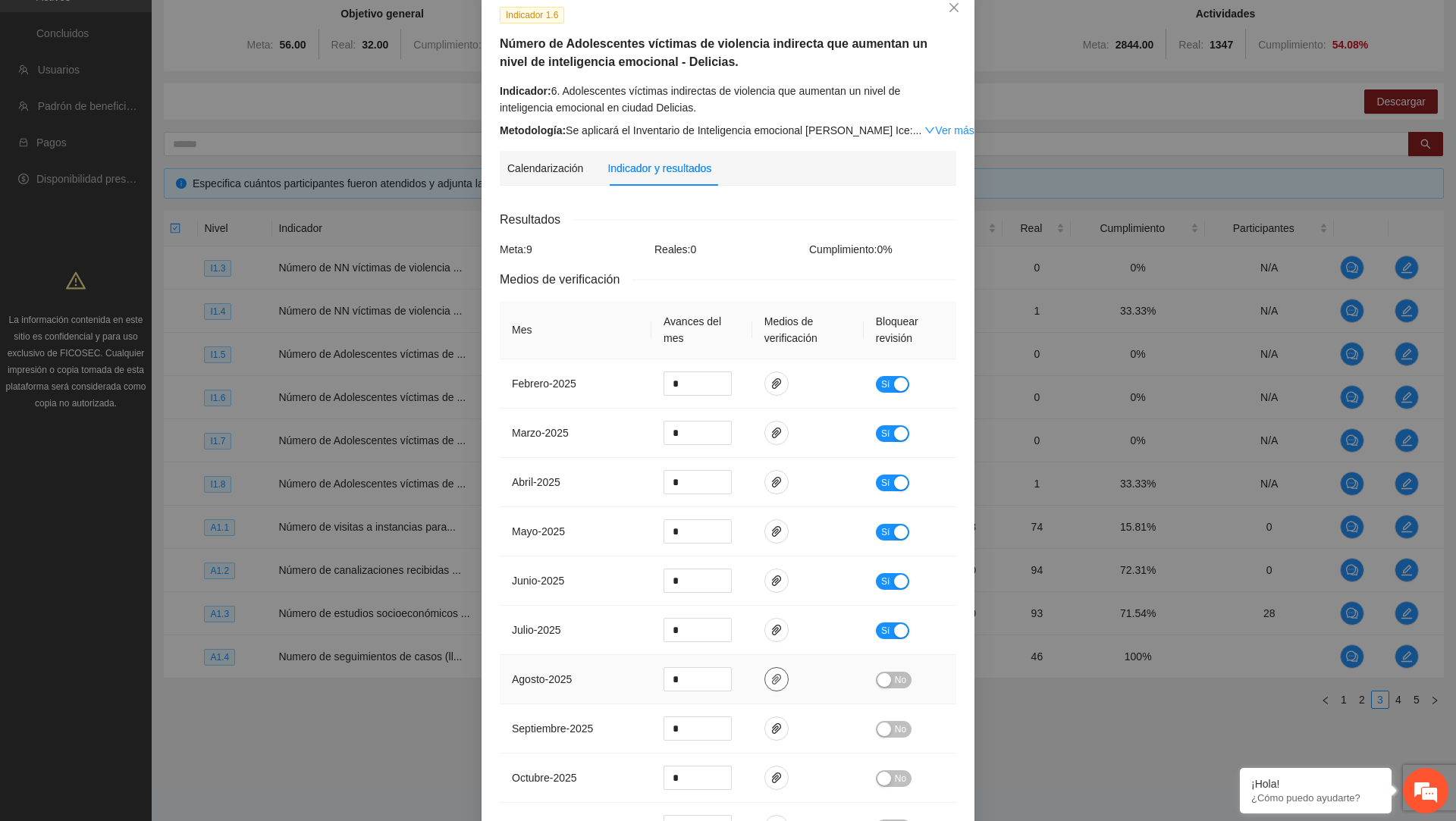
click at [594, 678] on icon "paper-clip" at bounding box center [776, 679] width 12 height 12
click at [561, 629] on span "julio - 2025" at bounding box center [536, 629] width 50 height 12
click at [594, 669] on button "button" at bounding box center [777, 679] width 24 height 24
click at [587, 663] on td "agosto - 2025" at bounding box center [575, 680] width 152 height 50
click at [594, 629] on span "paper-clip" at bounding box center [777, 629] width 23 height 12
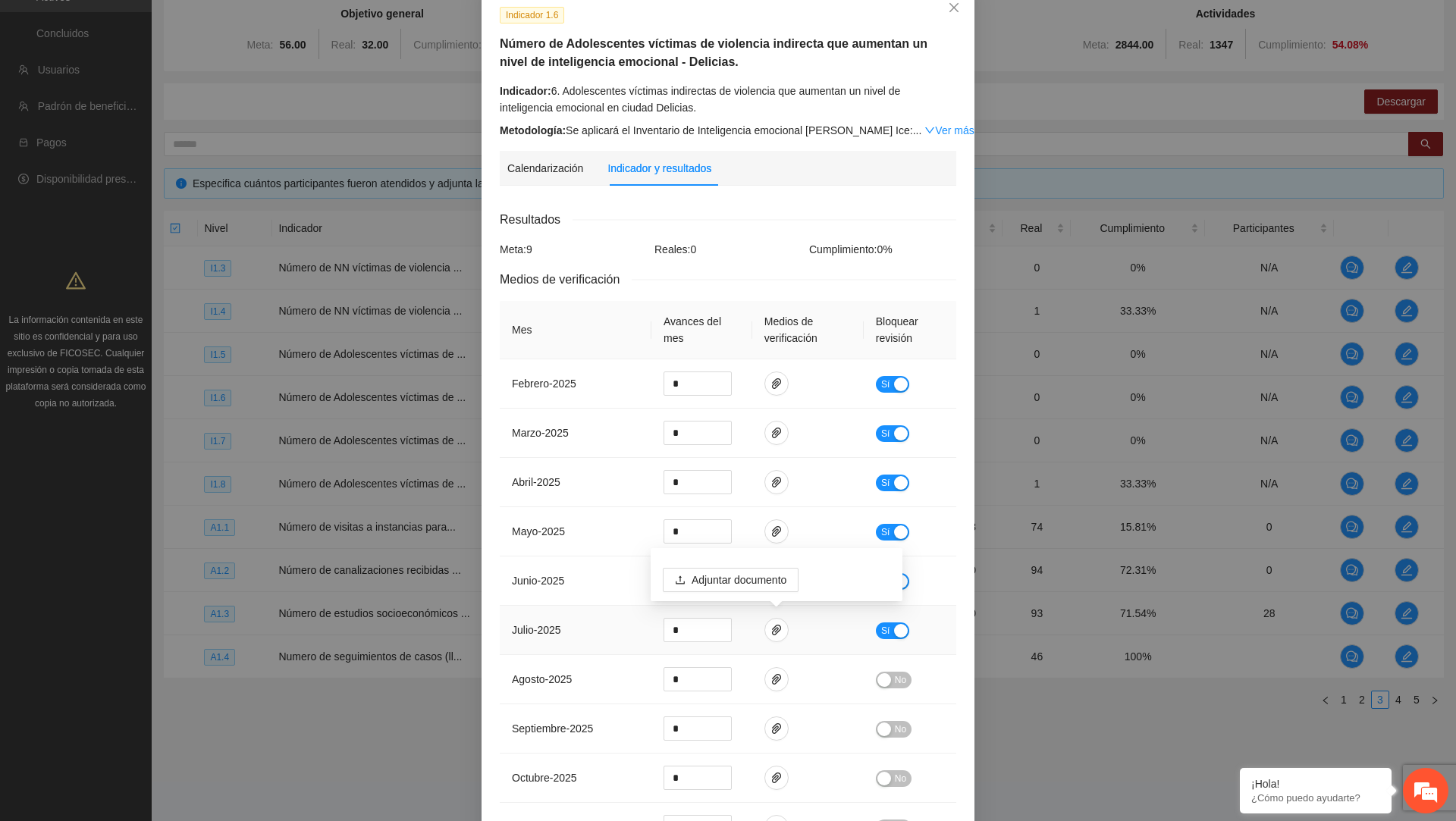
click at [557, 633] on span "julio - 2025" at bounding box center [536, 629] width 50 height 12
click at [594, 577] on icon "paper-clip" at bounding box center [776, 580] width 9 height 11
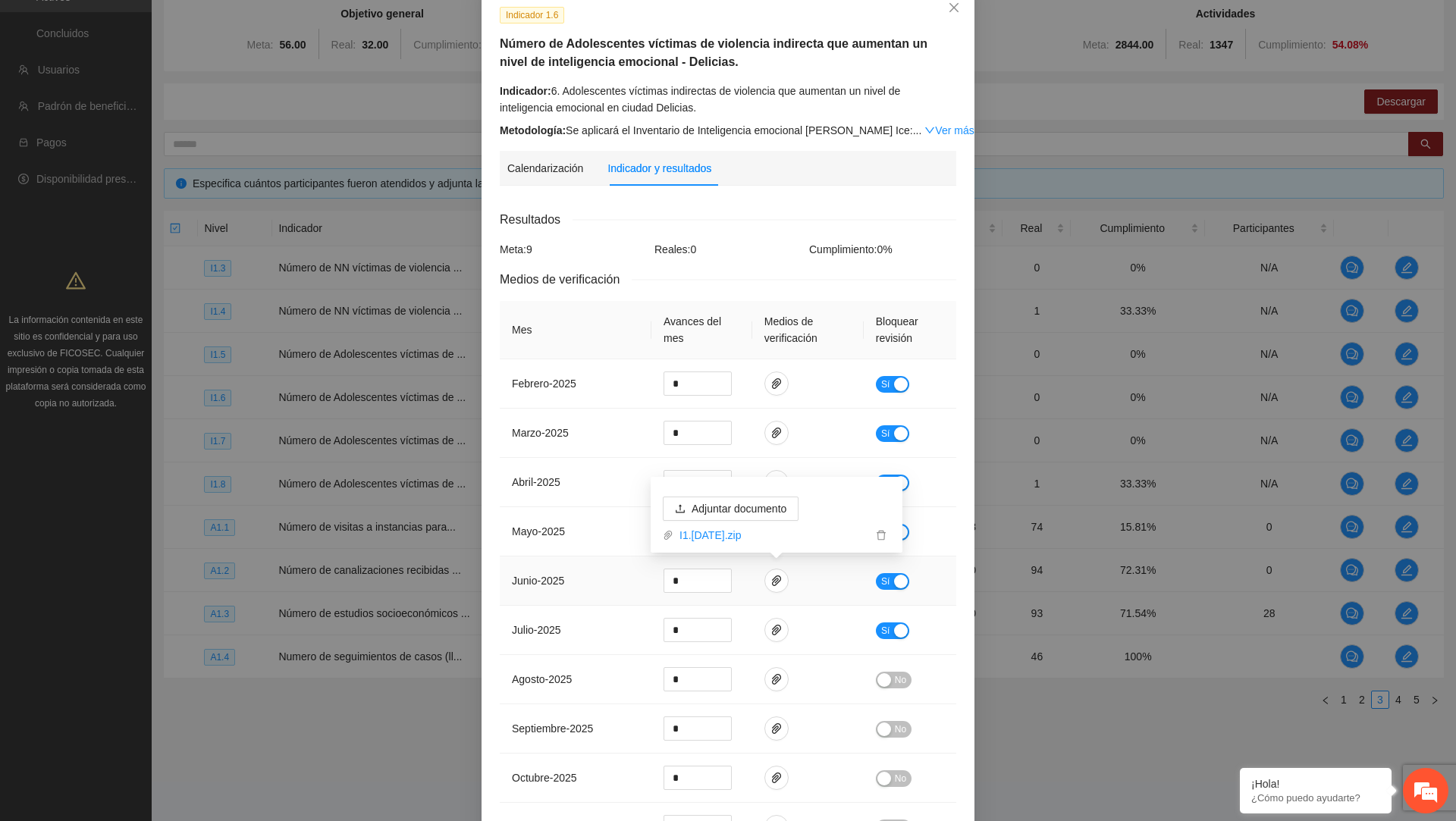
click at [556, 586] on td "junio - 2025" at bounding box center [575, 581] width 152 height 50
click at [594, 529] on icon "paper-clip" at bounding box center [776, 531] width 12 height 12
click at [565, 587] on td "junio - 2025" at bounding box center [575, 581] width 152 height 50
click at [594, 477] on td at bounding box center [808, 482] width 111 height 50
click at [594, 482] on icon "paper-clip" at bounding box center [776, 482] width 12 height 12
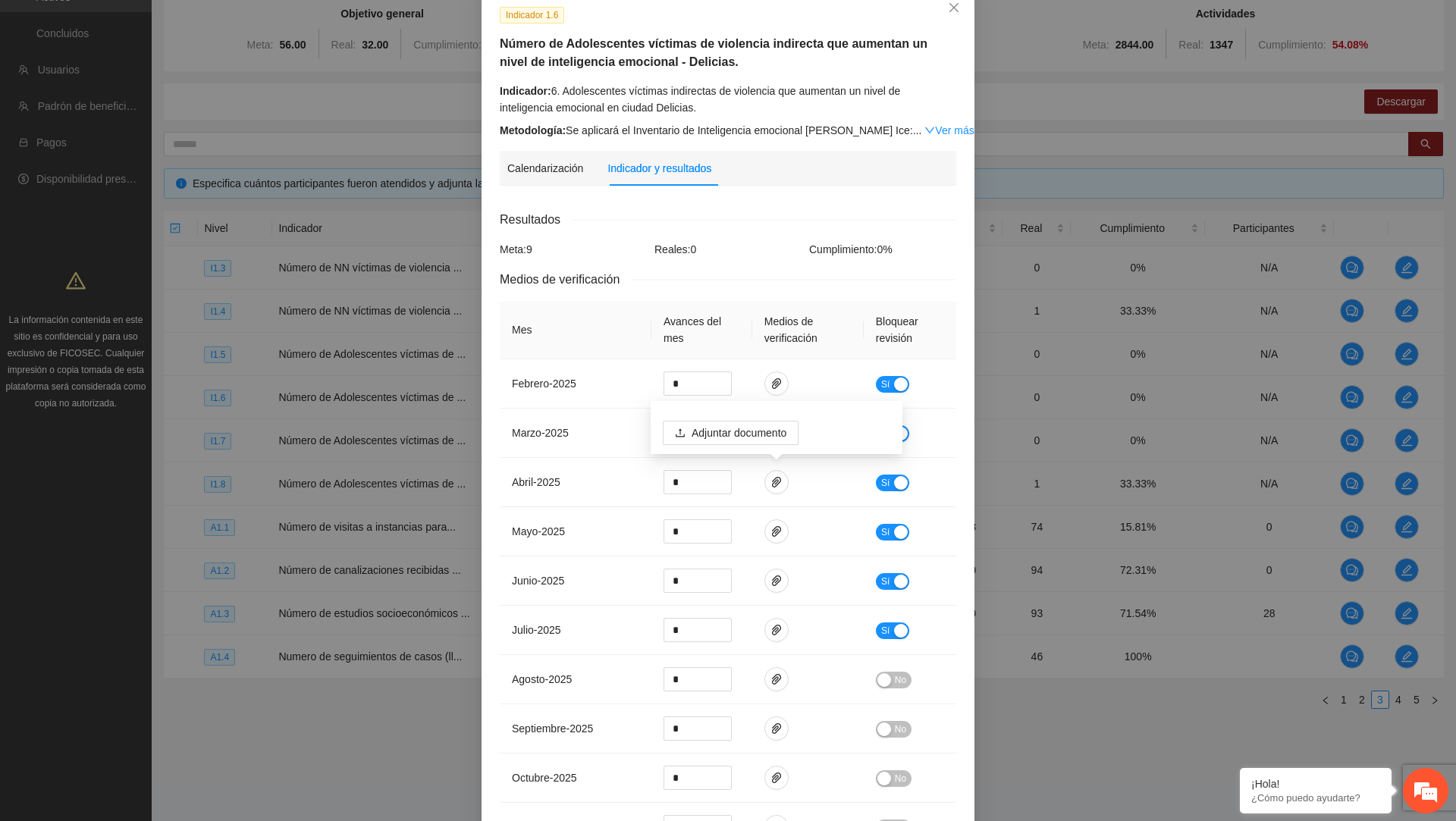
click at [457, 566] on div "Indicador 1.6 Número de Adolescentes víctimas de violencia indirecta que aument…" at bounding box center [728, 410] width 1456 height 821
click at [594, 437] on span "paper-clip" at bounding box center [777, 433] width 23 height 12
click at [565, 534] on span "mayo - 2025" at bounding box center [538, 531] width 53 height 12
click at [594, 390] on button "button" at bounding box center [777, 383] width 24 height 24
click at [585, 497] on td "abril - 2025" at bounding box center [575, 482] width 152 height 50
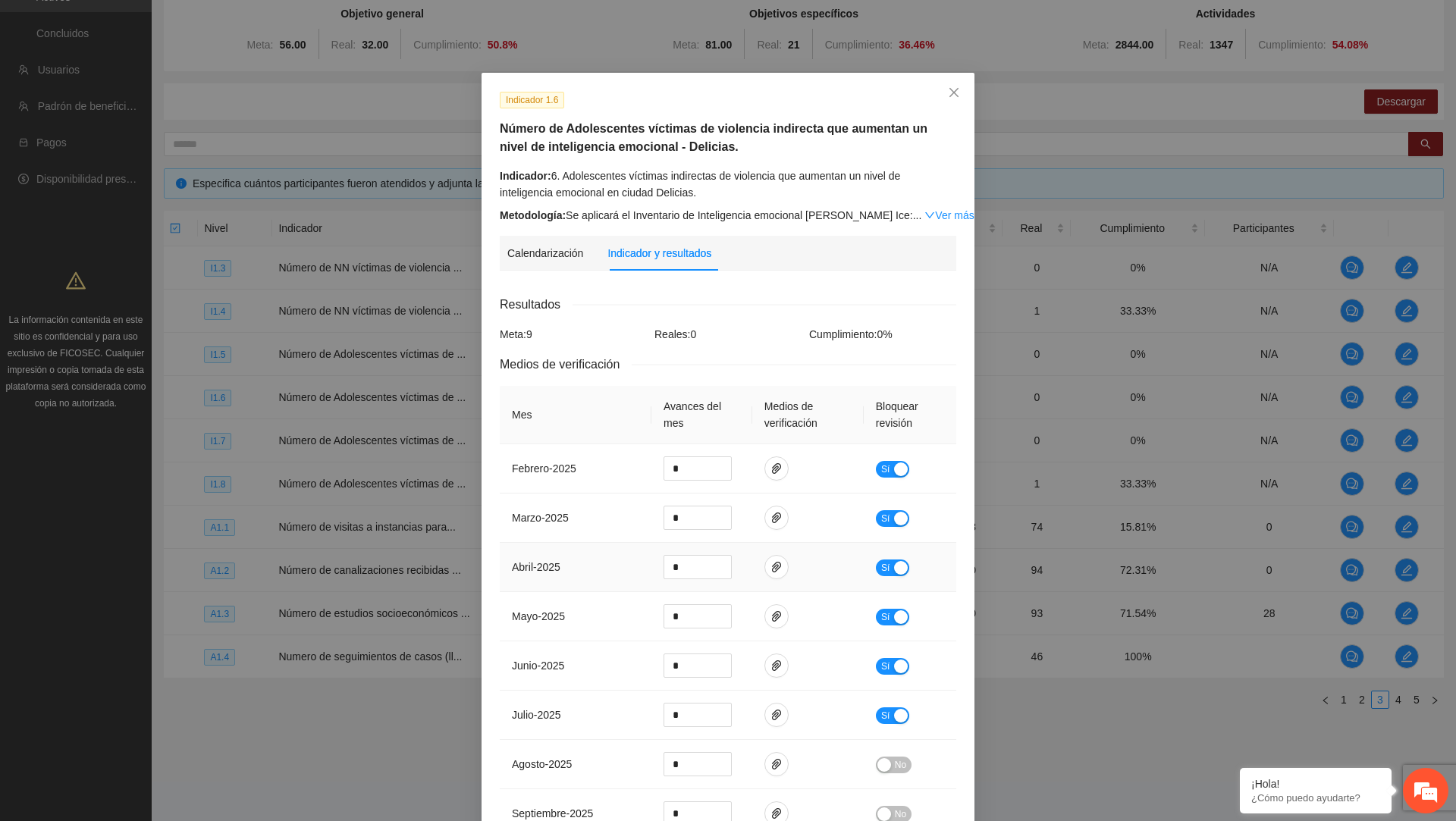
scroll to position [0, 0]
click at [594, 98] on icon "close" at bounding box center [954, 95] width 12 height 12
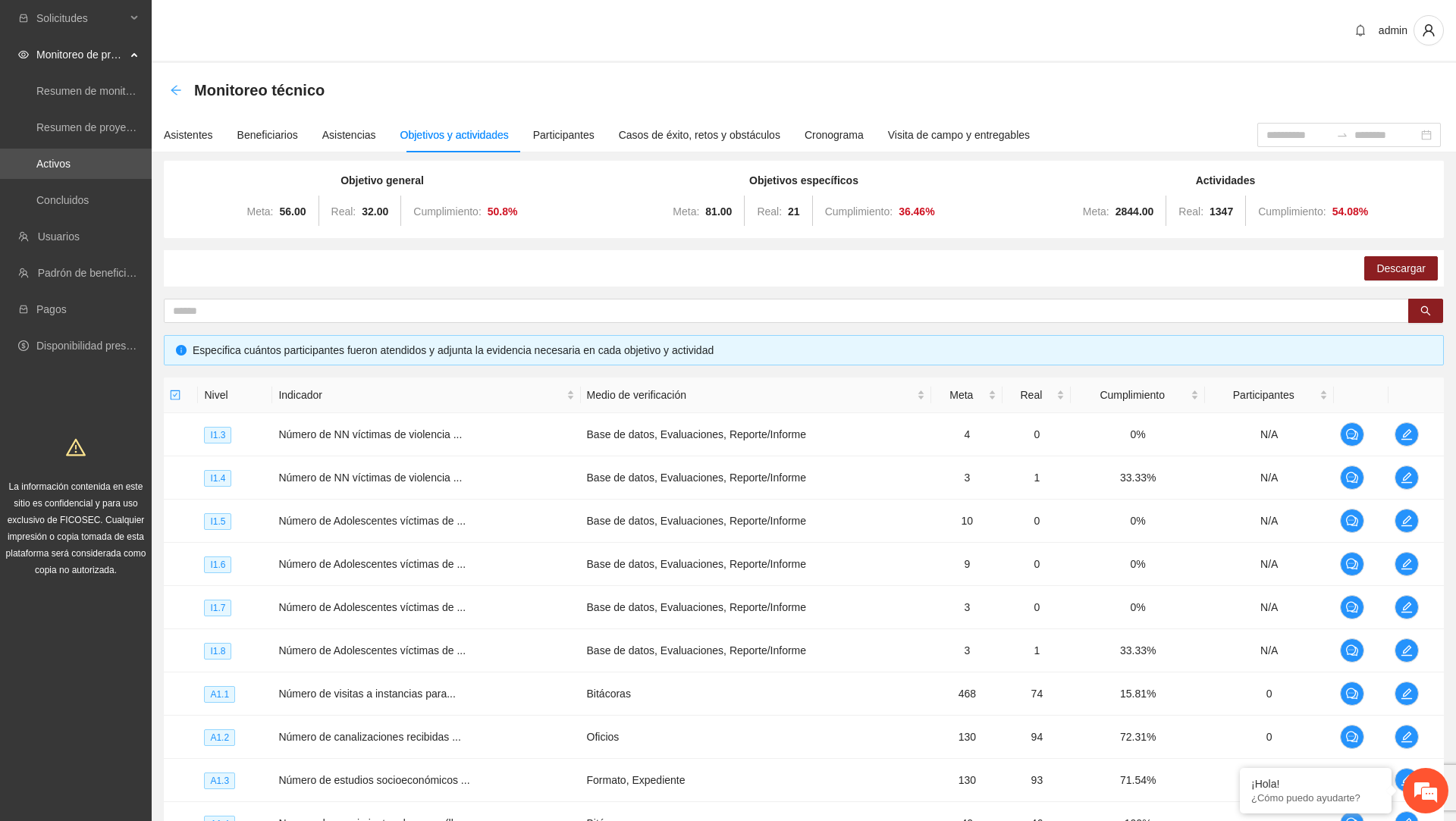
click at [176, 92] on icon "arrow-left" at bounding box center [176, 90] width 12 height 12
